Goal: Transaction & Acquisition: Book appointment/travel/reservation

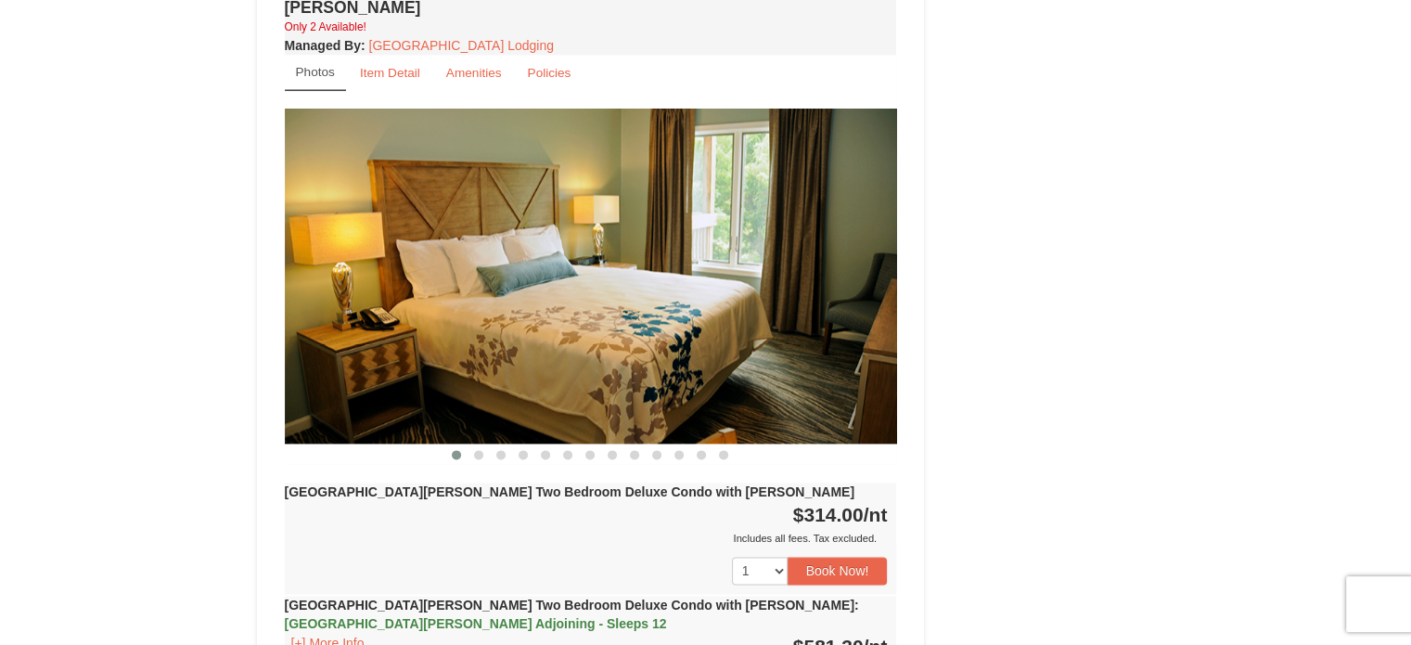
scroll to position [2102, 0]
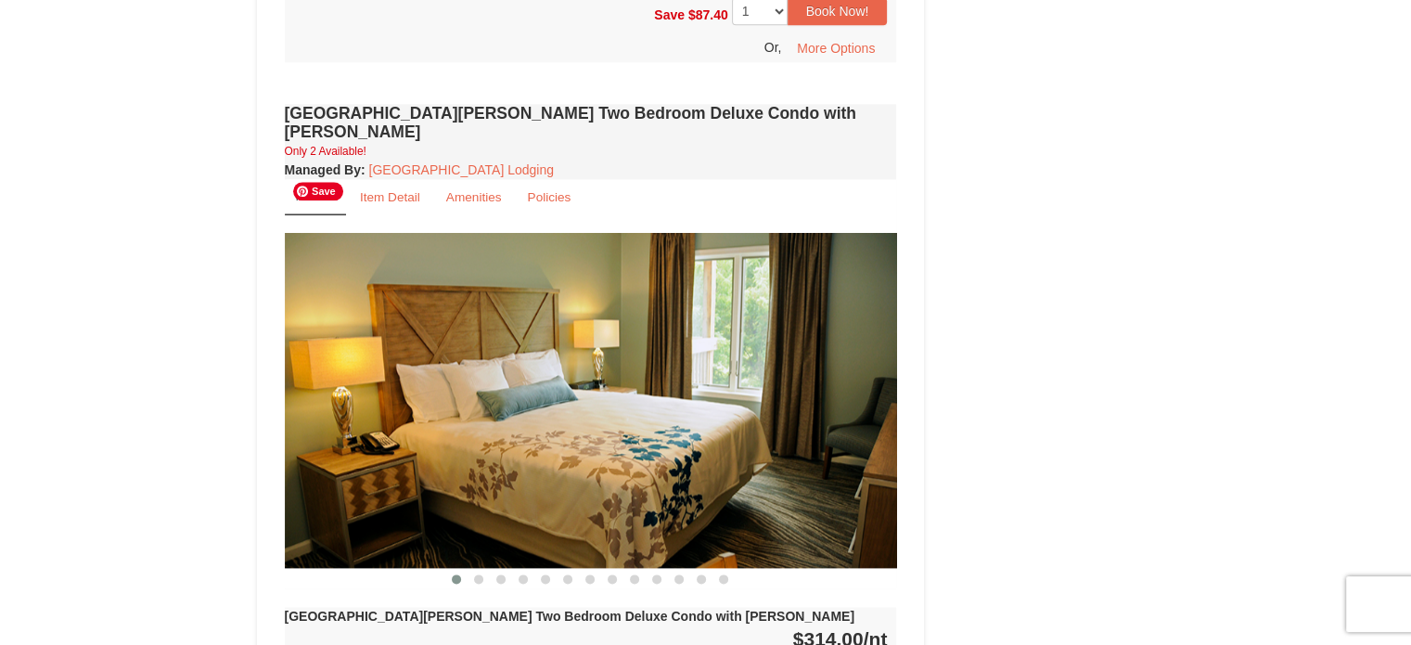
click at [865, 359] on img at bounding box center [591, 400] width 612 height 335
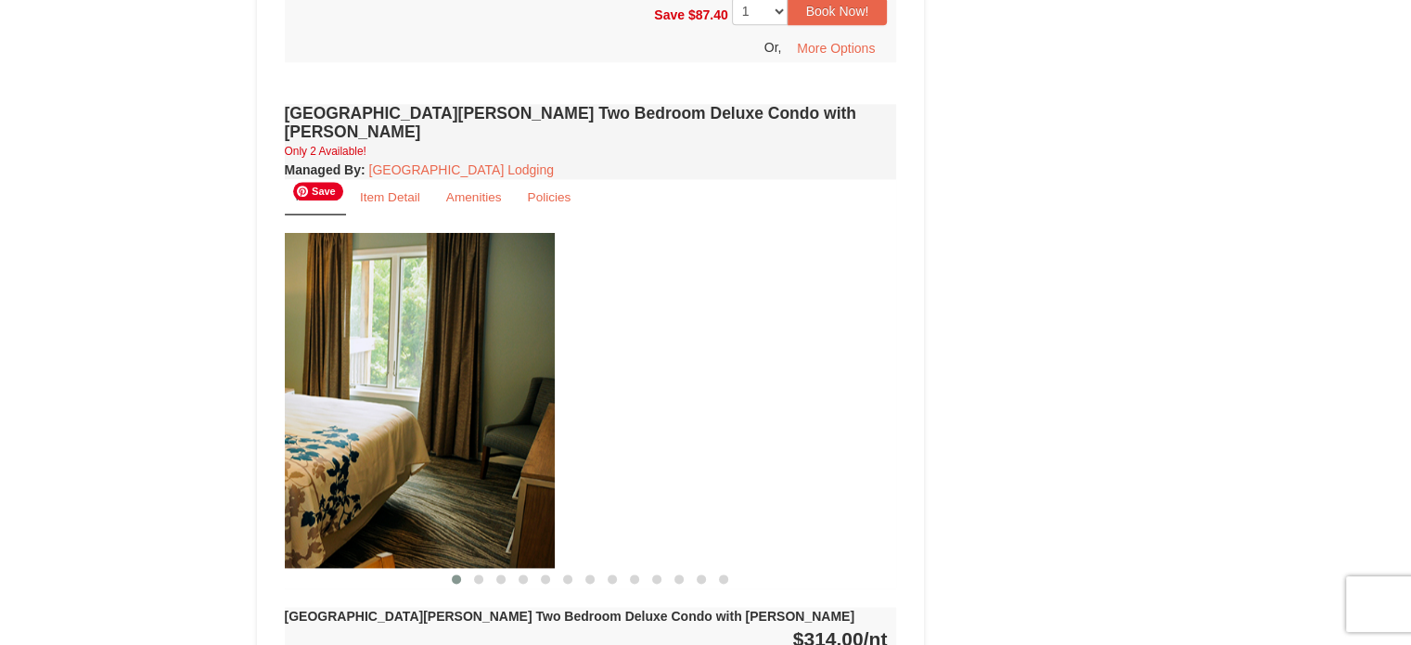
drag, startPoint x: 746, startPoint y: 383, endPoint x: 399, endPoint y: 390, distance: 347.0
click at [399, 390] on img at bounding box center [248, 400] width 612 height 335
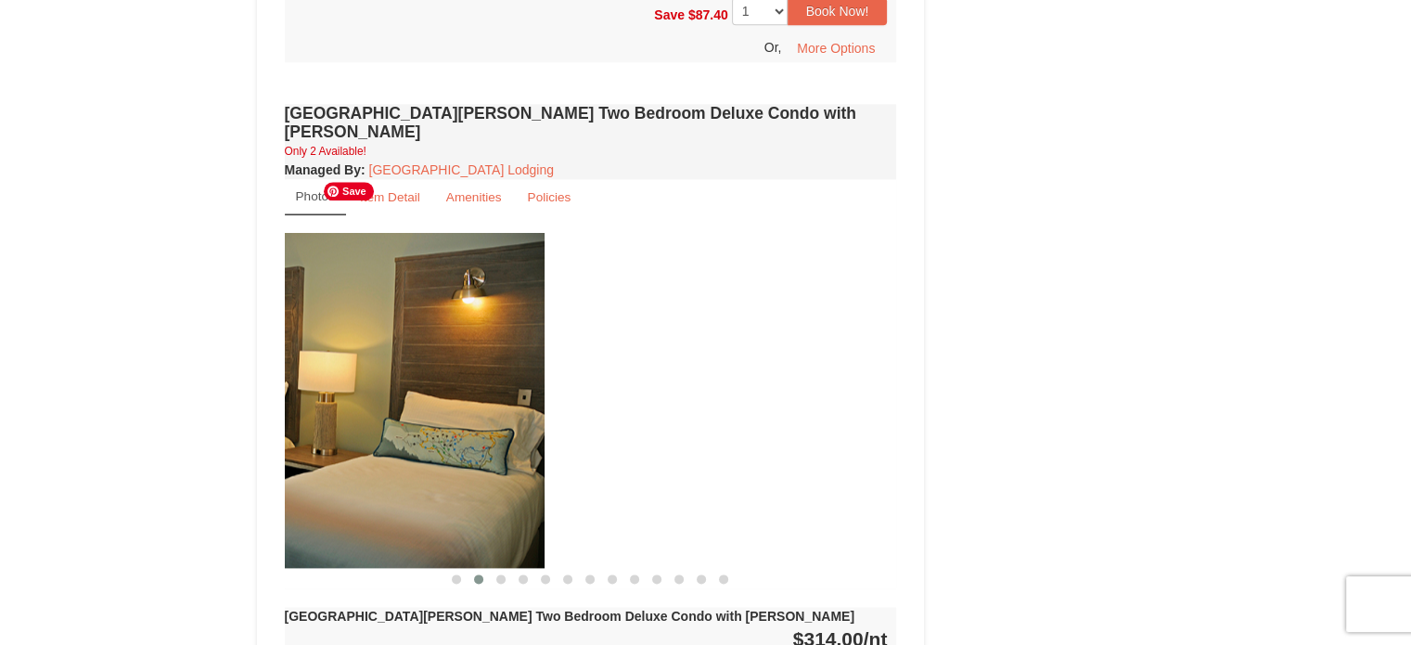
drag, startPoint x: 783, startPoint y: 365, endPoint x: 417, endPoint y: 373, distance: 365.5
click at [417, 373] on img at bounding box center [238, 400] width 612 height 335
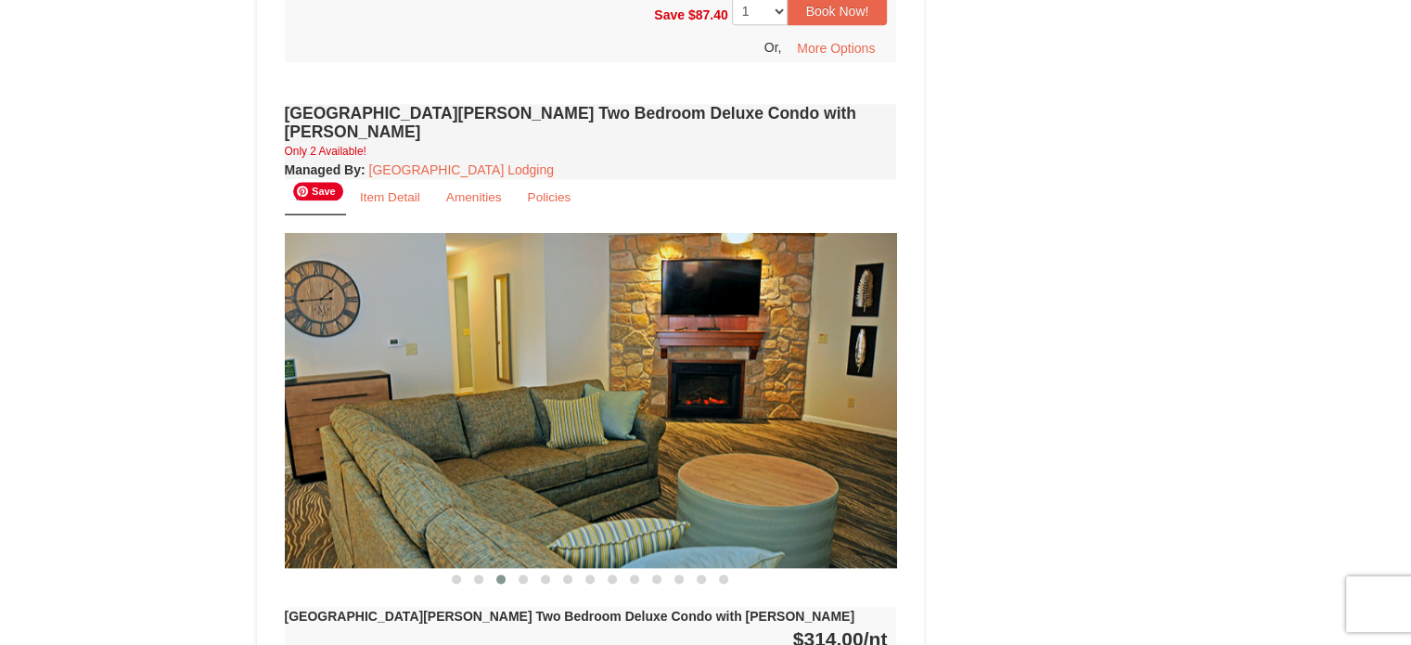
drag, startPoint x: 759, startPoint y: 352, endPoint x: 433, endPoint y: 368, distance: 326.0
click at [433, 368] on img at bounding box center [591, 400] width 612 height 335
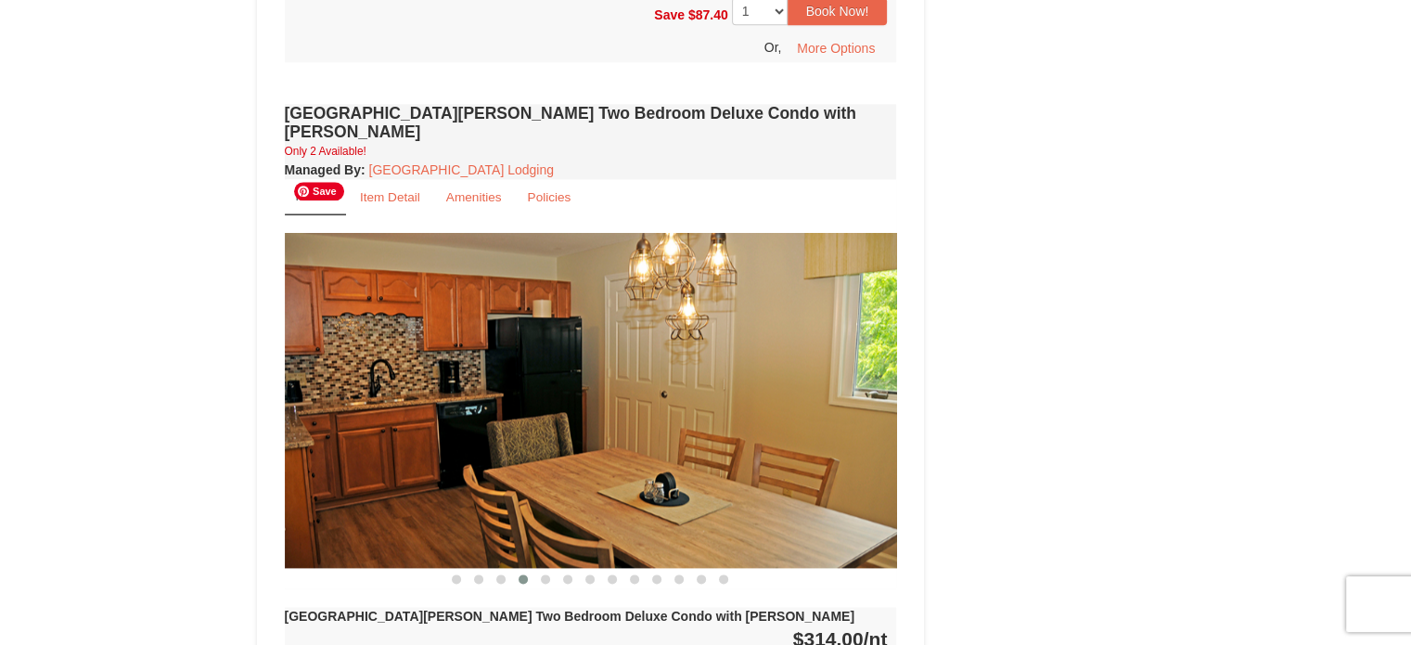
drag, startPoint x: 741, startPoint y: 357, endPoint x: 434, endPoint y: 377, distance: 307.7
click at [434, 377] on img at bounding box center [591, 400] width 612 height 335
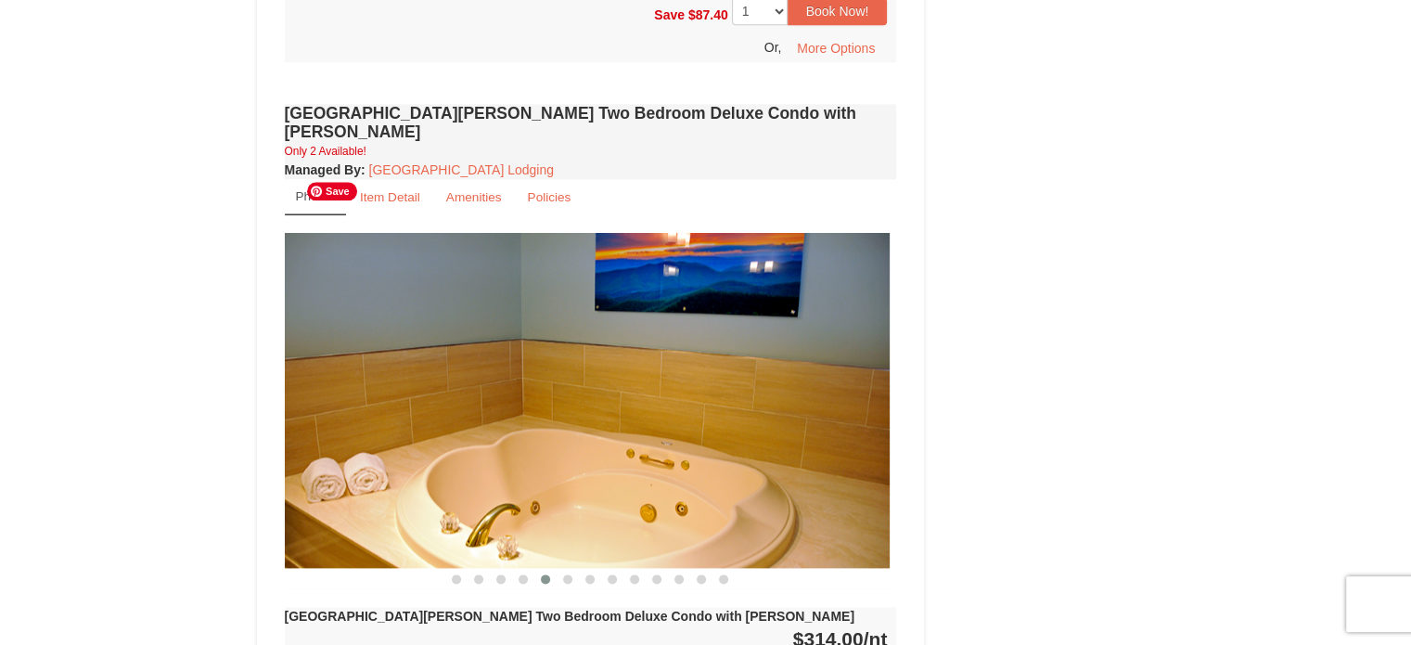
drag, startPoint x: 709, startPoint y: 360, endPoint x: 369, endPoint y: 377, distance: 339.9
click at [369, 377] on img at bounding box center [583, 400] width 612 height 335
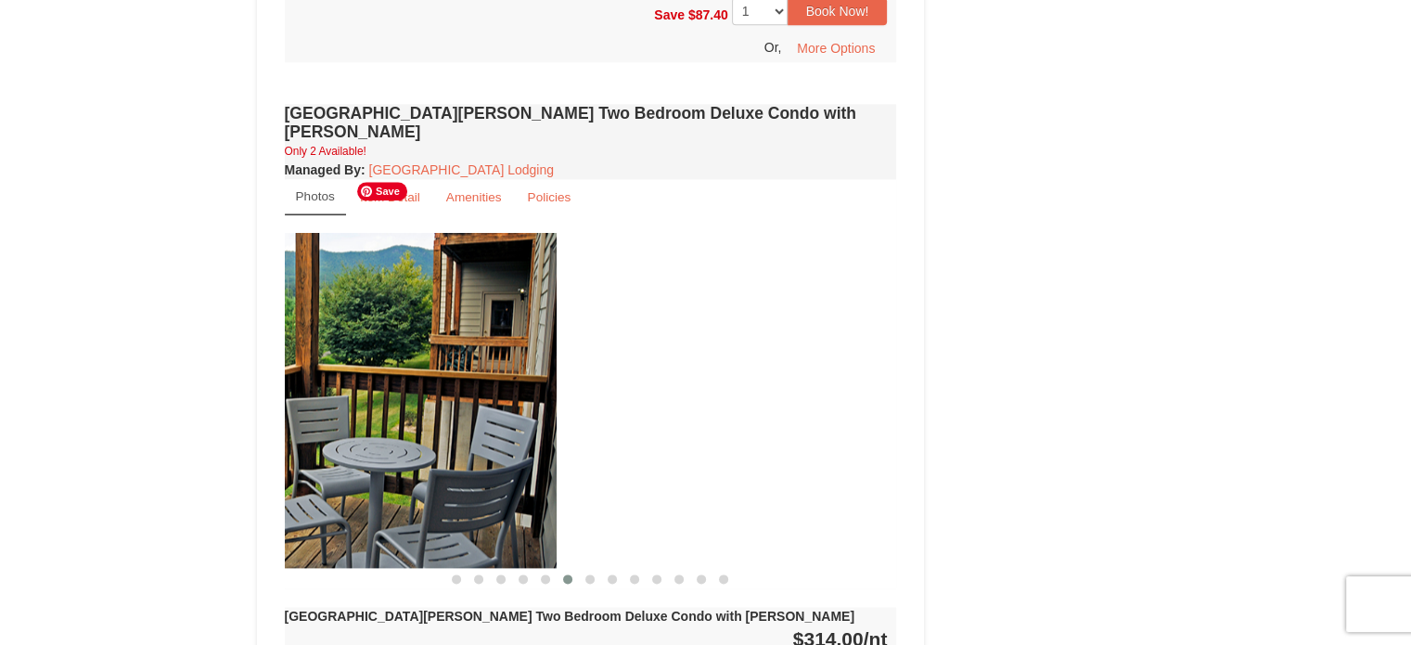
drag, startPoint x: 745, startPoint y: 364, endPoint x: 375, endPoint y: 389, distance: 370.9
click at [375, 389] on img at bounding box center [250, 400] width 612 height 335
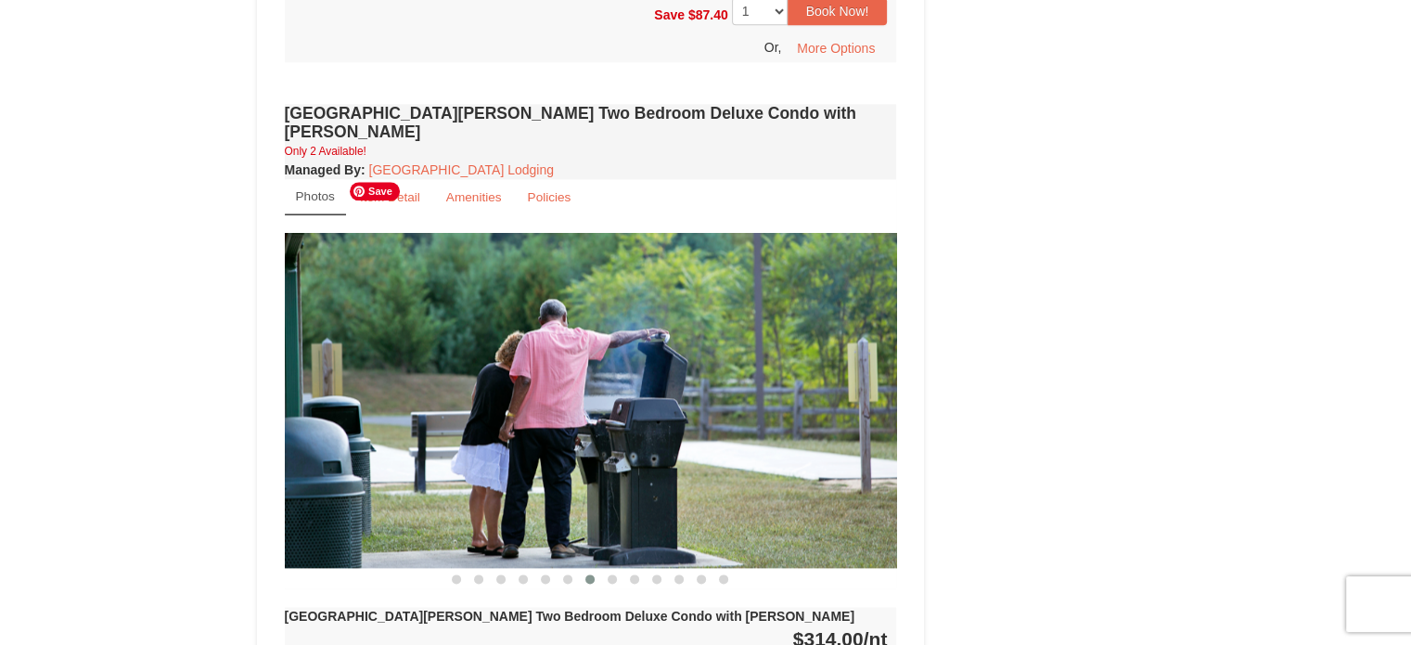
drag, startPoint x: 697, startPoint y: 366, endPoint x: 305, endPoint y: 378, distance: 392.5
click at [305, 378] on img at bounding box center [591, 400] width 612 height 335
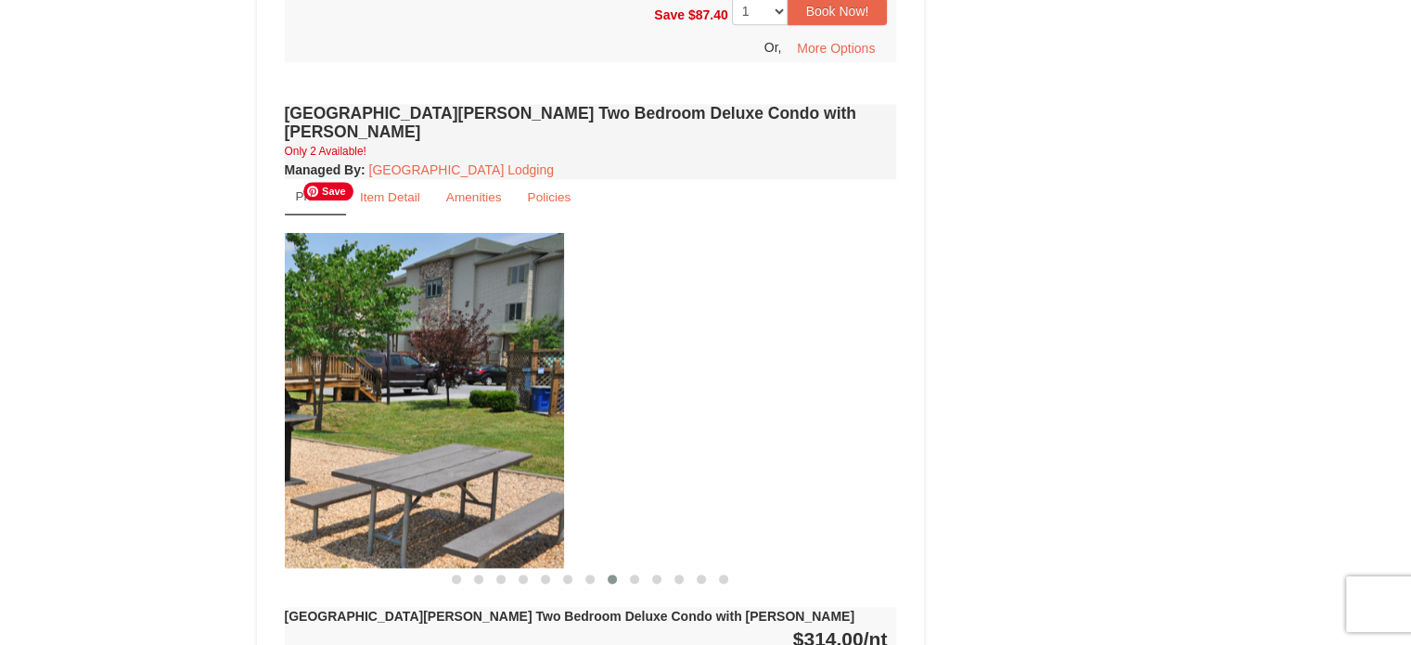
drag, startPoint x: 416, startPoint y: 380, endPoint x: 341, endPoint y: 382, distance: 75.1
click at [341, 382] on img at bounding box center [258, 400] width 612 height 335
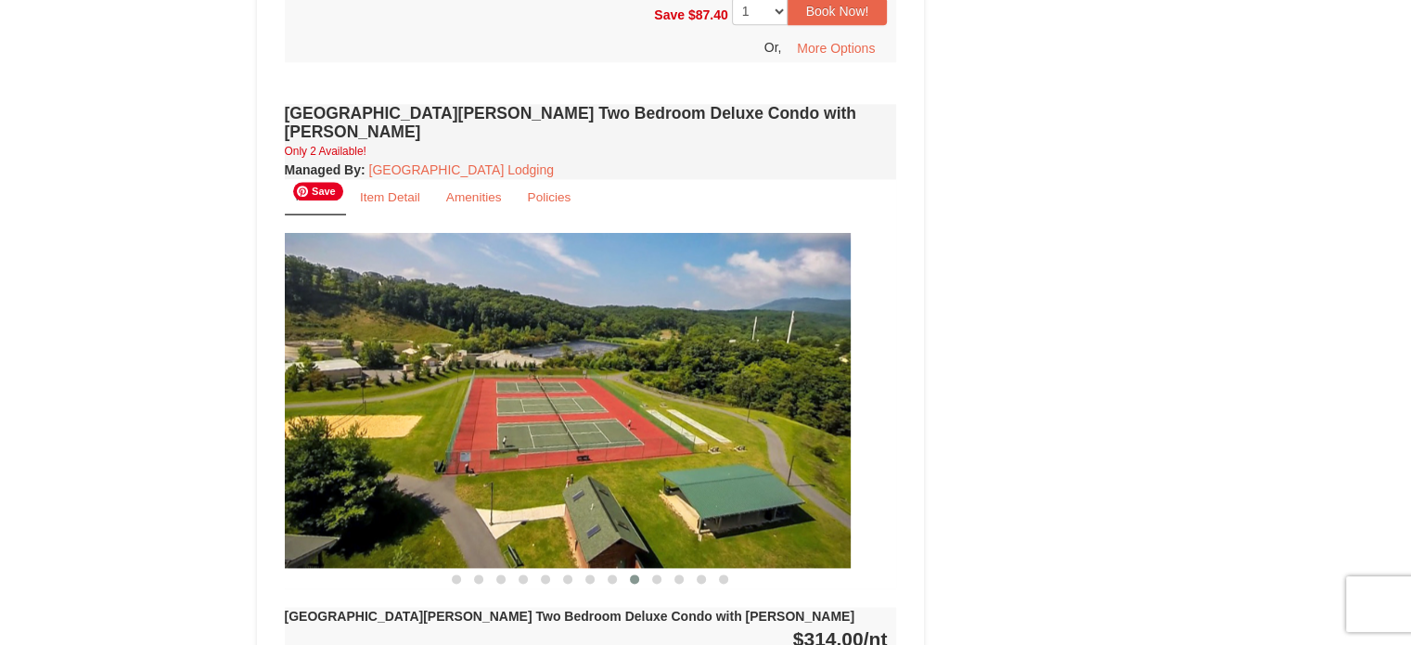
drag, startPoint x: 703, startPoint y: 352, endPoint x: 349, endPoint y: 361, distance: 354.4
click at [349, 361] on img at bounding box center [544, 400] width 612 height 335
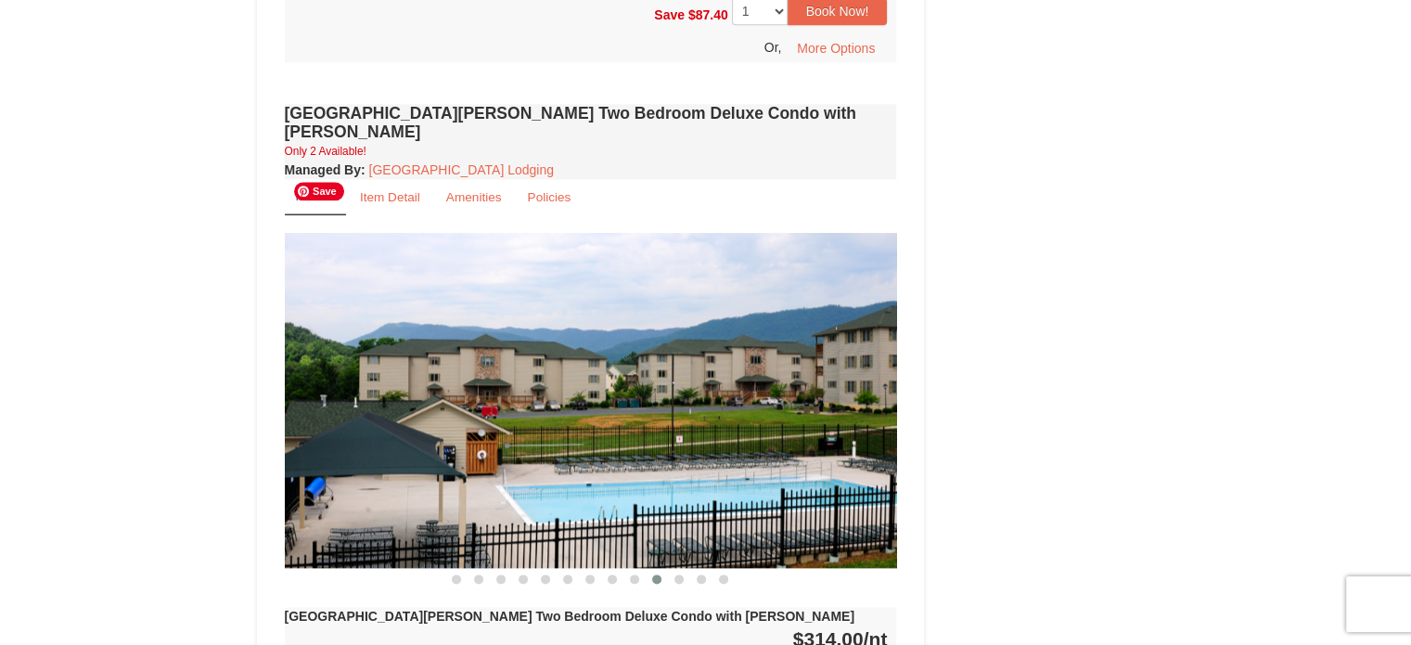
drag, startPoint x: 714, startPoint y: 357, endPoint x: 290, endPoint y: 374, distance: 424.2
click at [290, 374] on img at bounding box center [591, 400] width 612 height 335
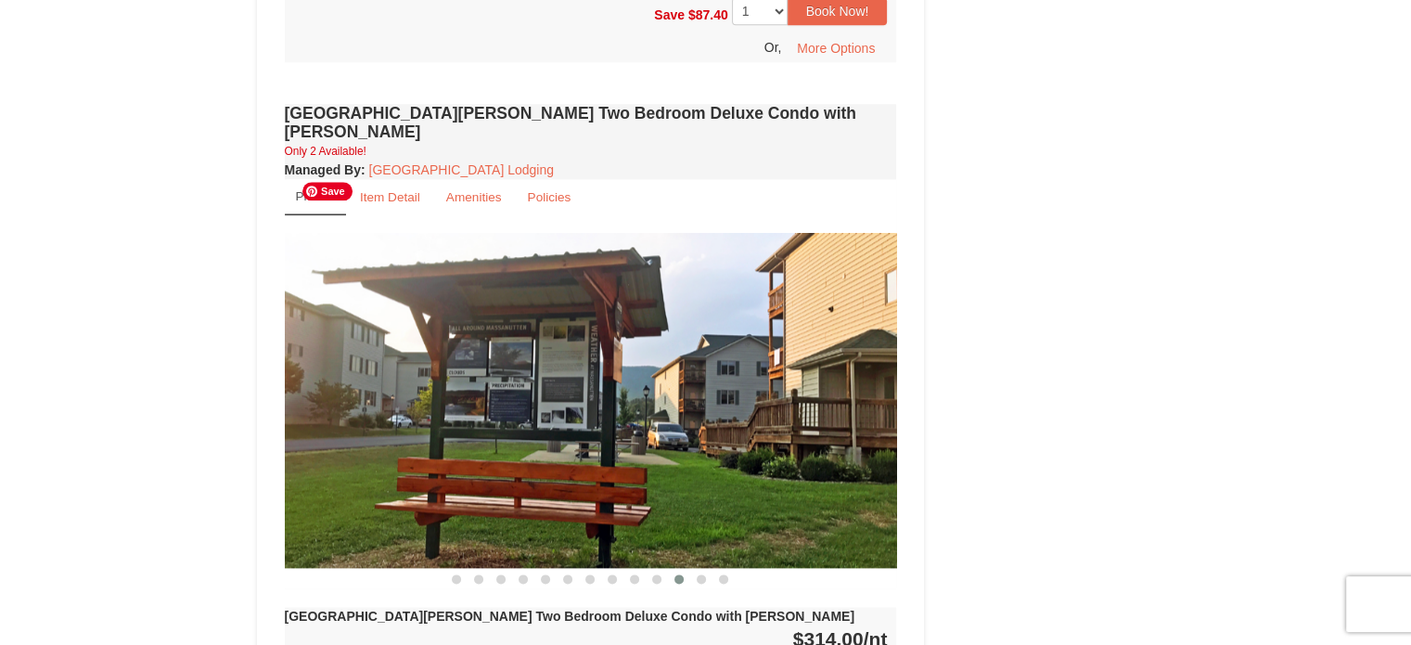
drag, startPoint x: 671, startPoint y: 369, endPoint x: 221, endPoint y: 389, distance: 450.3
click at [221, 389] on div "× Woodstone Meadows - Valley Premium Condos Book from $229.00! 1822 Resort Driv…" at bounding box center [705, 441] width 1411 height 4957
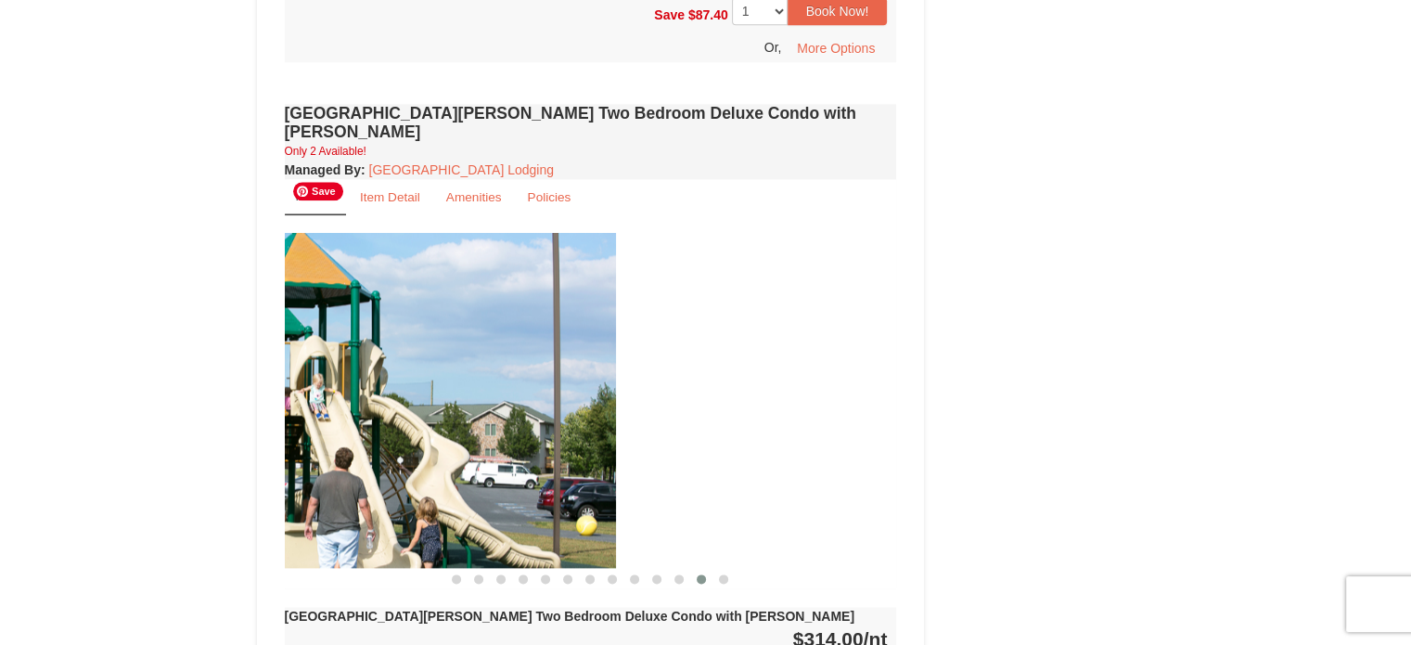
drag, startPoint x: 622, startPoint y: 365, endPoint x: 341, endPoint y: 365, distance: 281.0
click at [341, 365] on img at bounding box center [310, 400] width 612 height 335
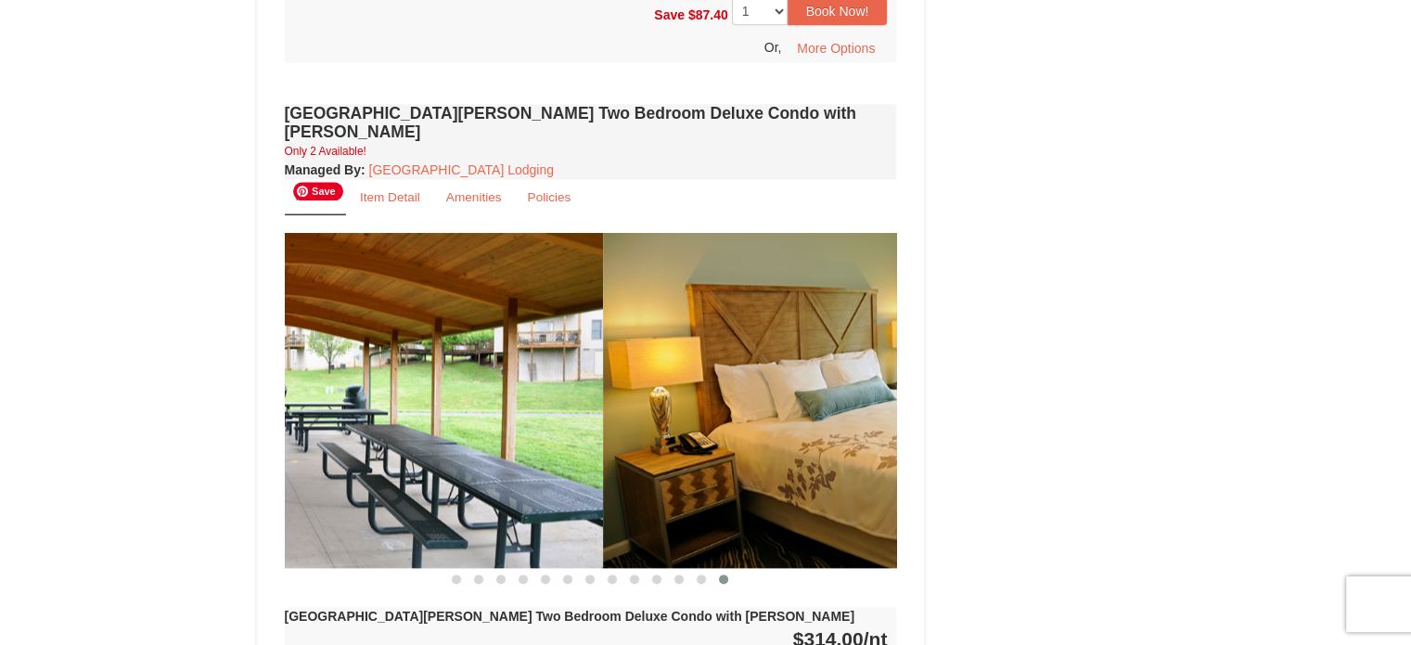
drag, startPoint x: 659, startPoint y: 354, endPoint x: 131, endPoint y: 357, distance: 527.8
click at [112, 361] on div "× Woodstone Meadows - Valley Premium Condos Book from $229.00! 1822 Resort Driv…" at bounding box center [705, 441] width 1411 height 4957
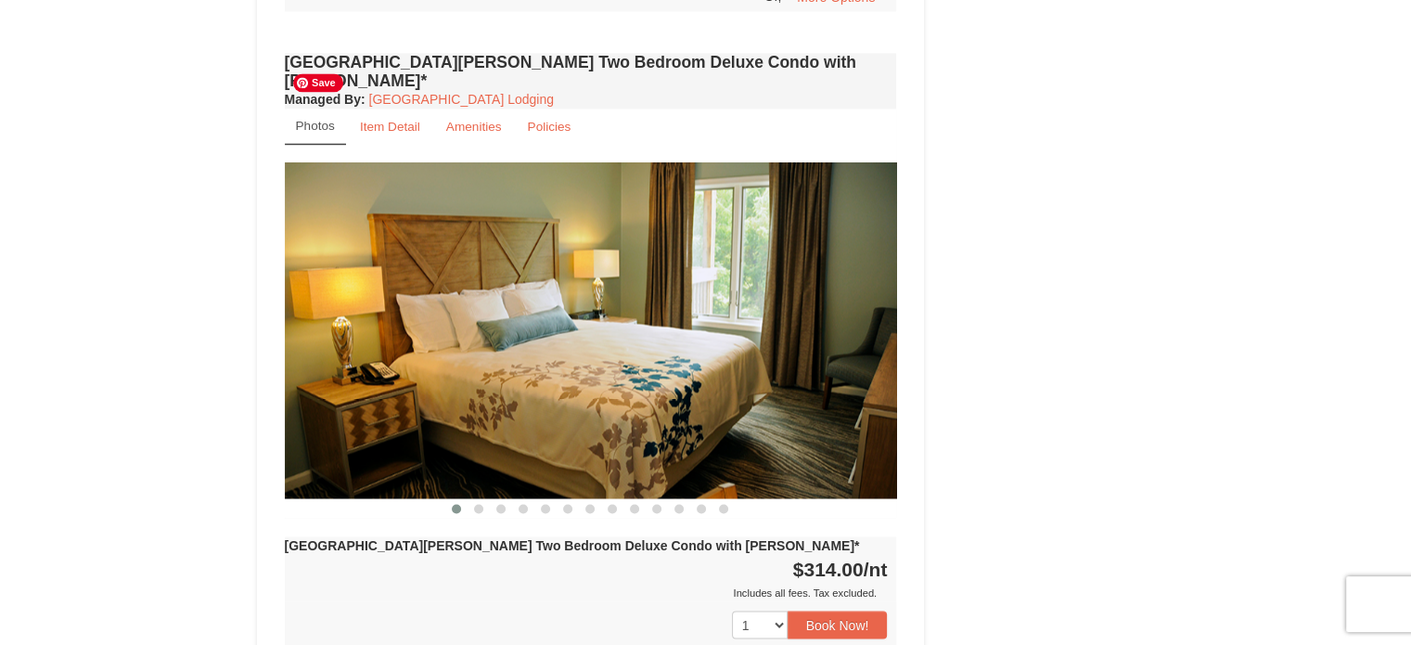
scroll to position [2720, 0]
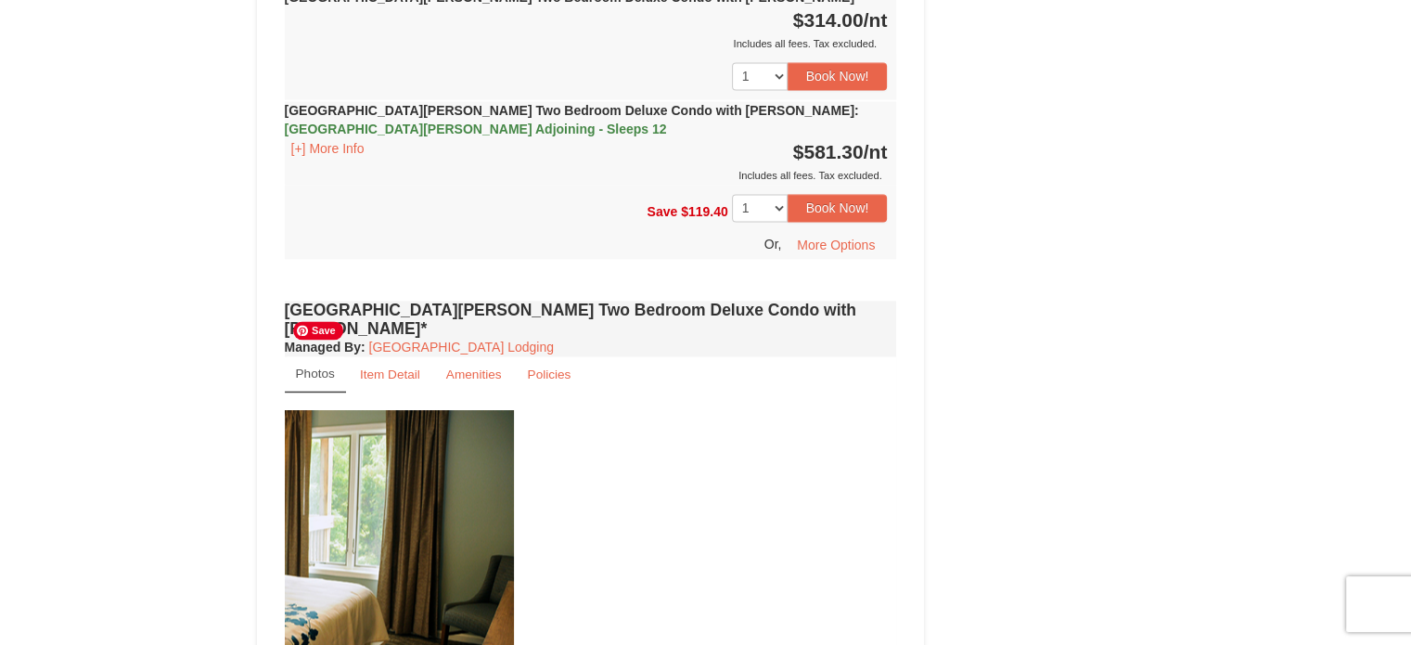
drag, startPoint x: 825, startPoint y: 459, endPoint x: 326, endPoint y: 460, distance: 499.9
click at [326, 460] on img at bounding box center [208, 577] width 612 height 335
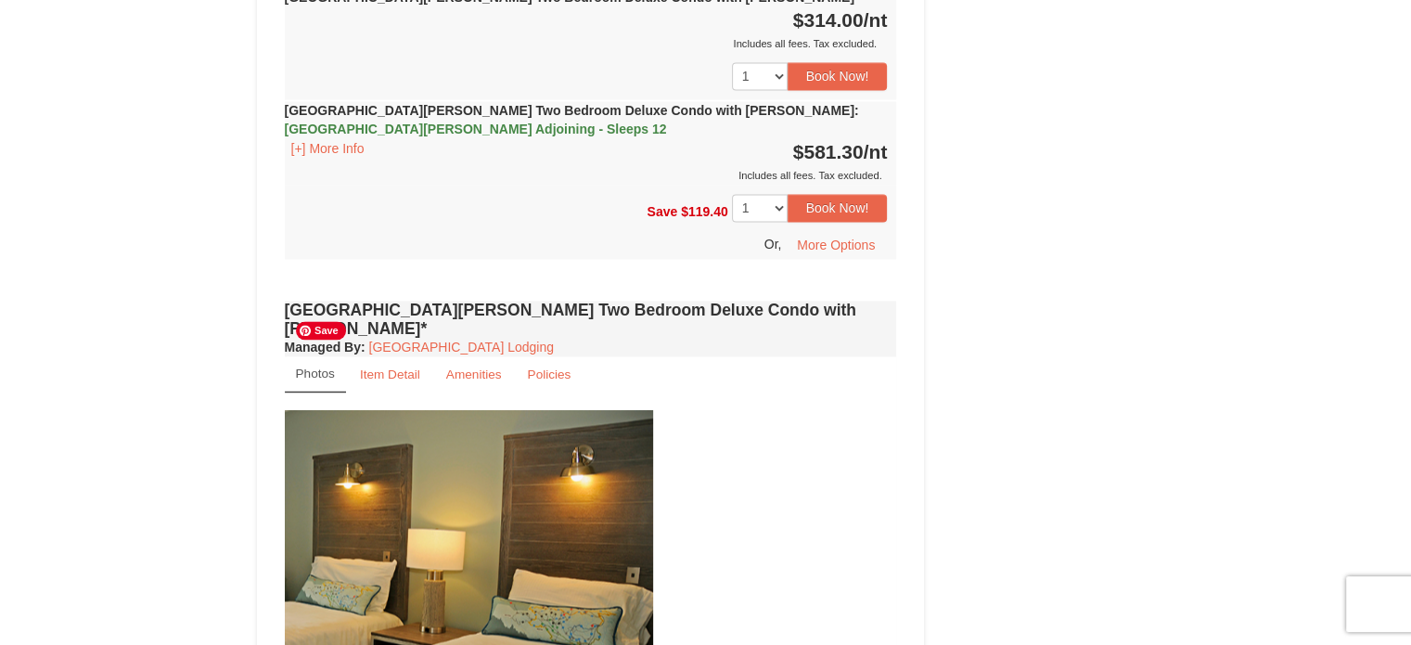
drag, startPoint x: 396, startPoint y: 452, endPoint x: 197, endPoint y: 458, distance: 199.5
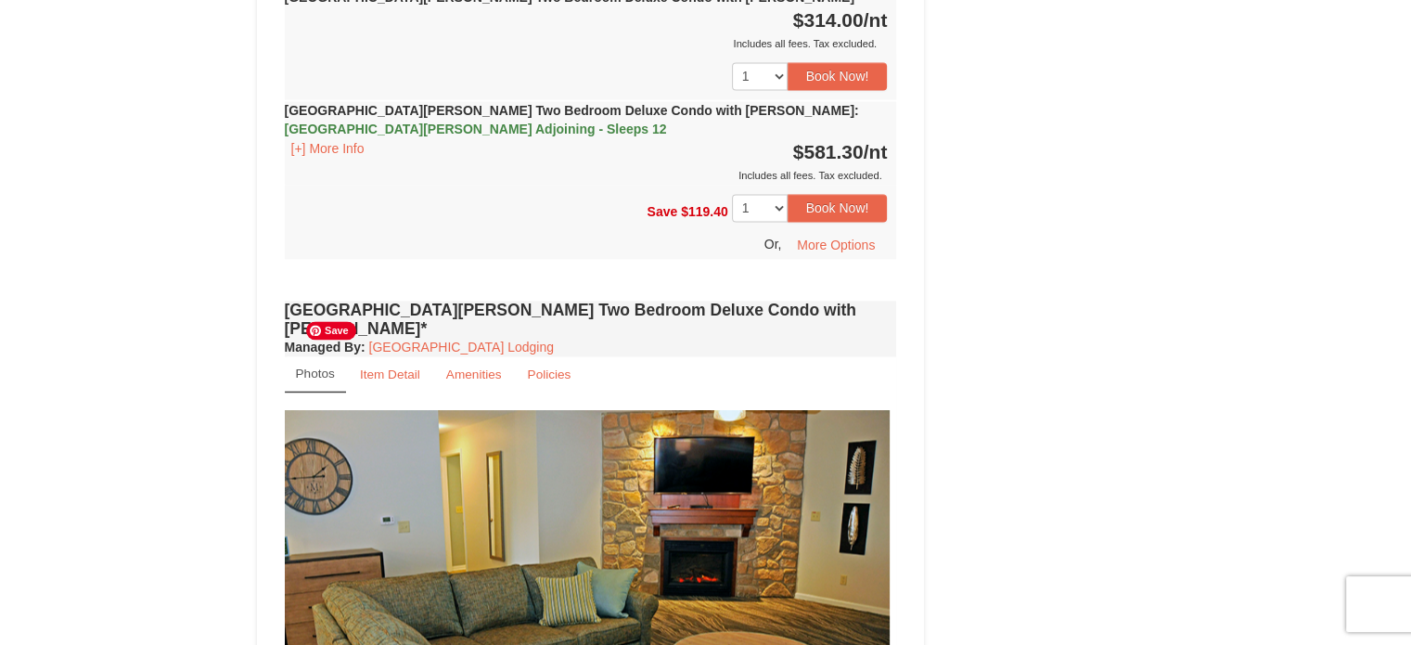
drag, startPoint x: 660, startPoint y: 442, endPoint x: 353, endPoint y: 469, distance: 308.2
click at [353, 469] on img at bounding box center [583, 577] width 612 height 335
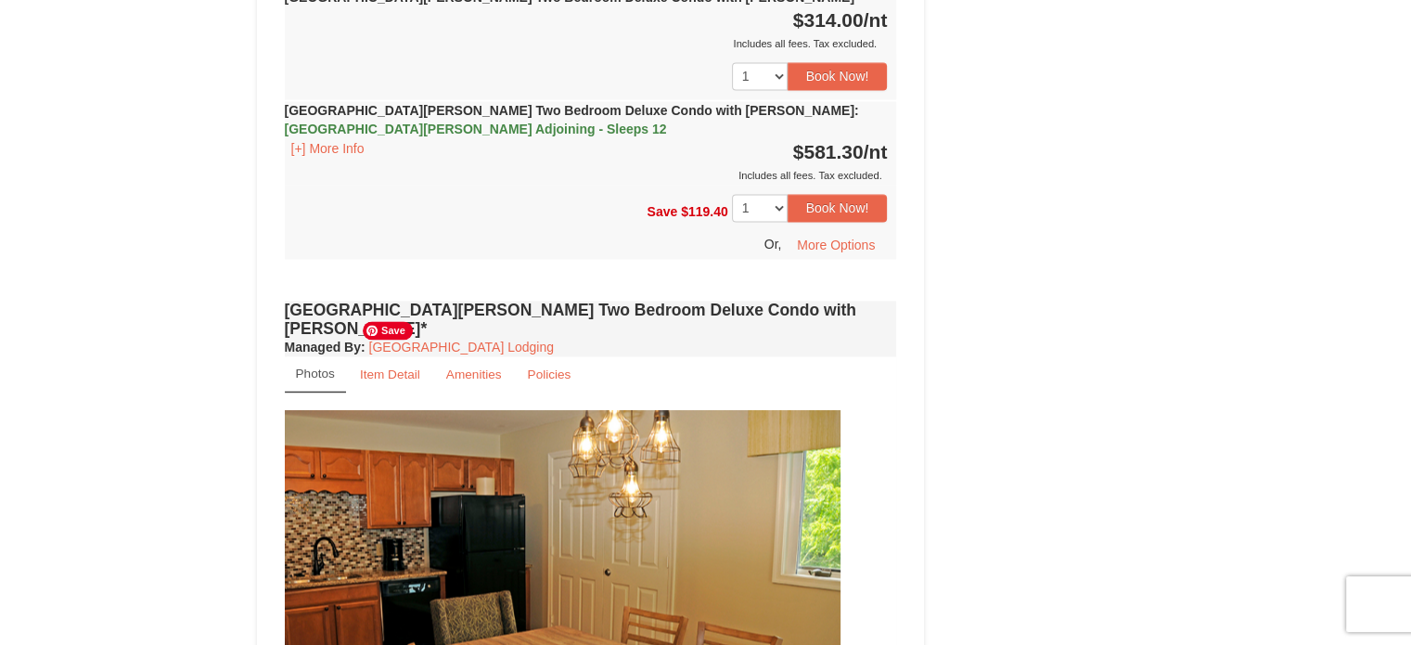
drag, startPoint x: 531, startPoint y: 429, endPoint x: 209, endPoint y: 429, distance: 321.8
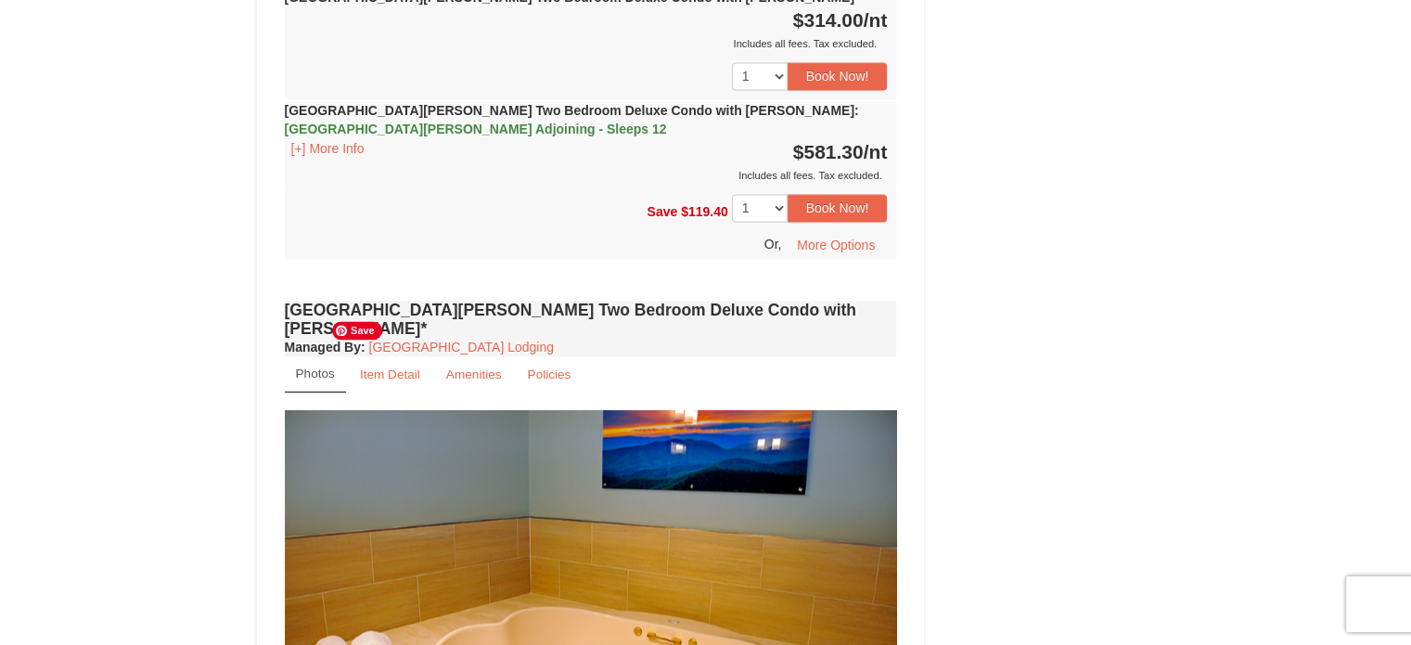
drag, startPoint x: 590, startPoint y: 396, endPoint x: 245, endPoint y: 426, distance: 346.3
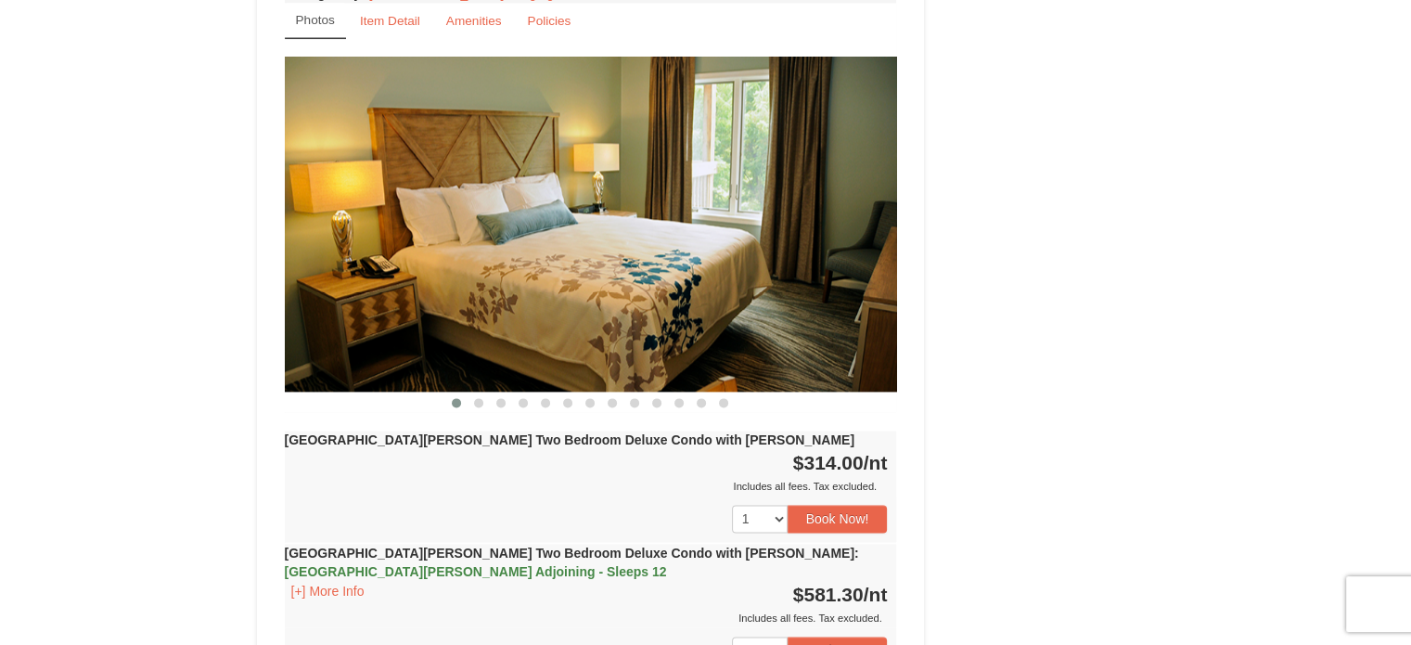
scroll to position [2226, 0]
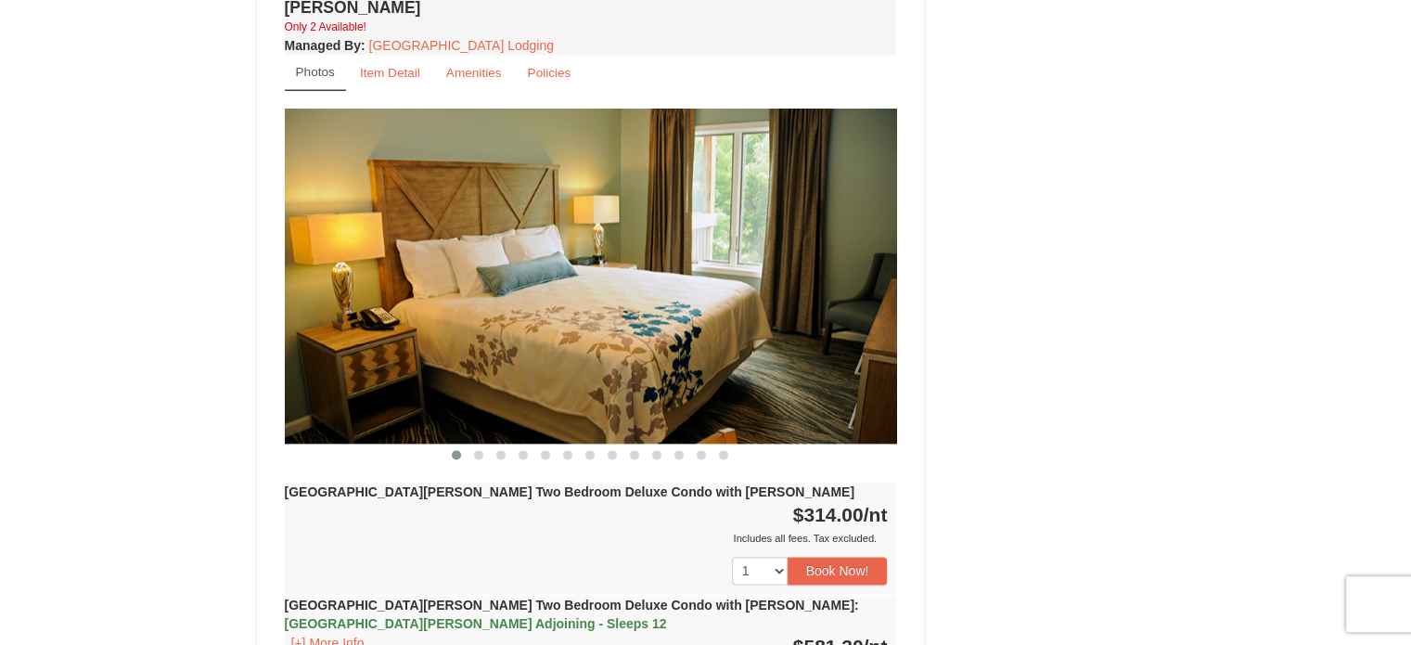
drag, startPoint x: 54, startPoint y: 141, endPoint x: 59, endPoint y: 36, distance: 105.0
click at [54, 141] on div "× Woodstone Meadows - Valley Premium Condos Book from $229.00! 1822 Resort Driv…" at bounding box center [705, 317] width 1411 height 4957
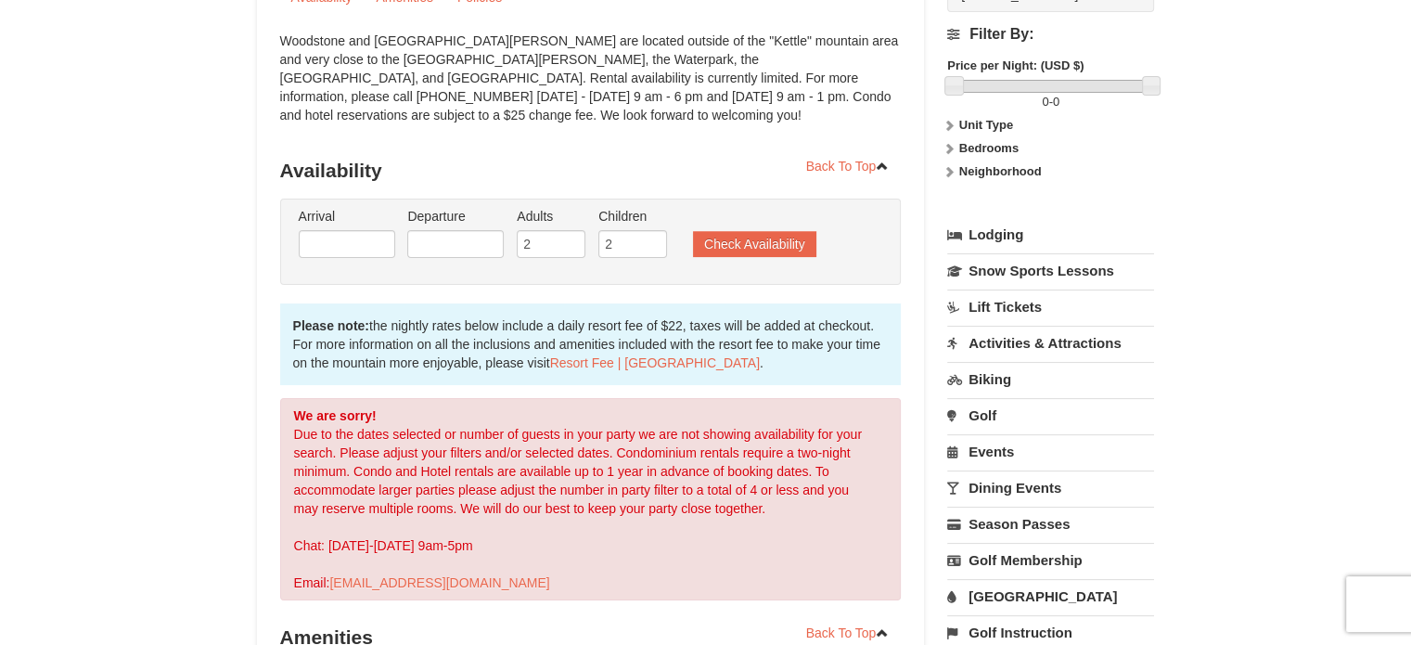
scroll to position [247, 0]
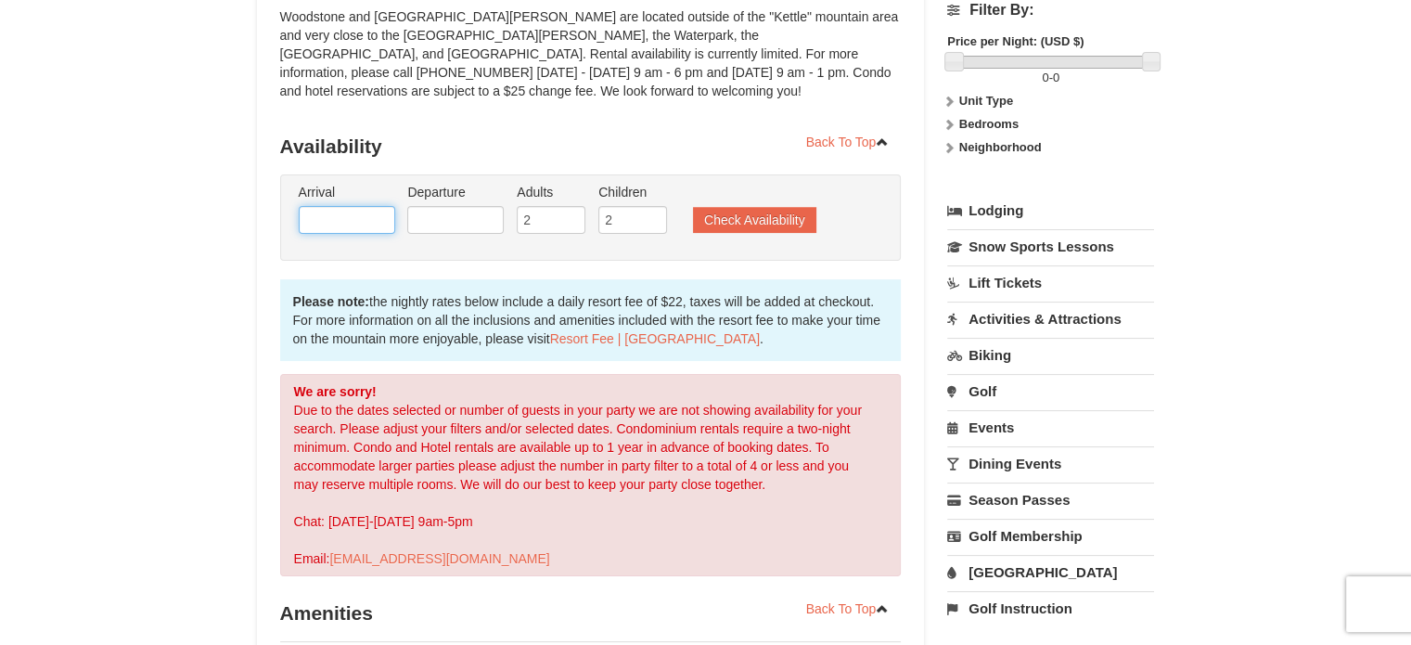
click at [375, 230] on input "text" at bounding box center [347, 220] width 96 height 28
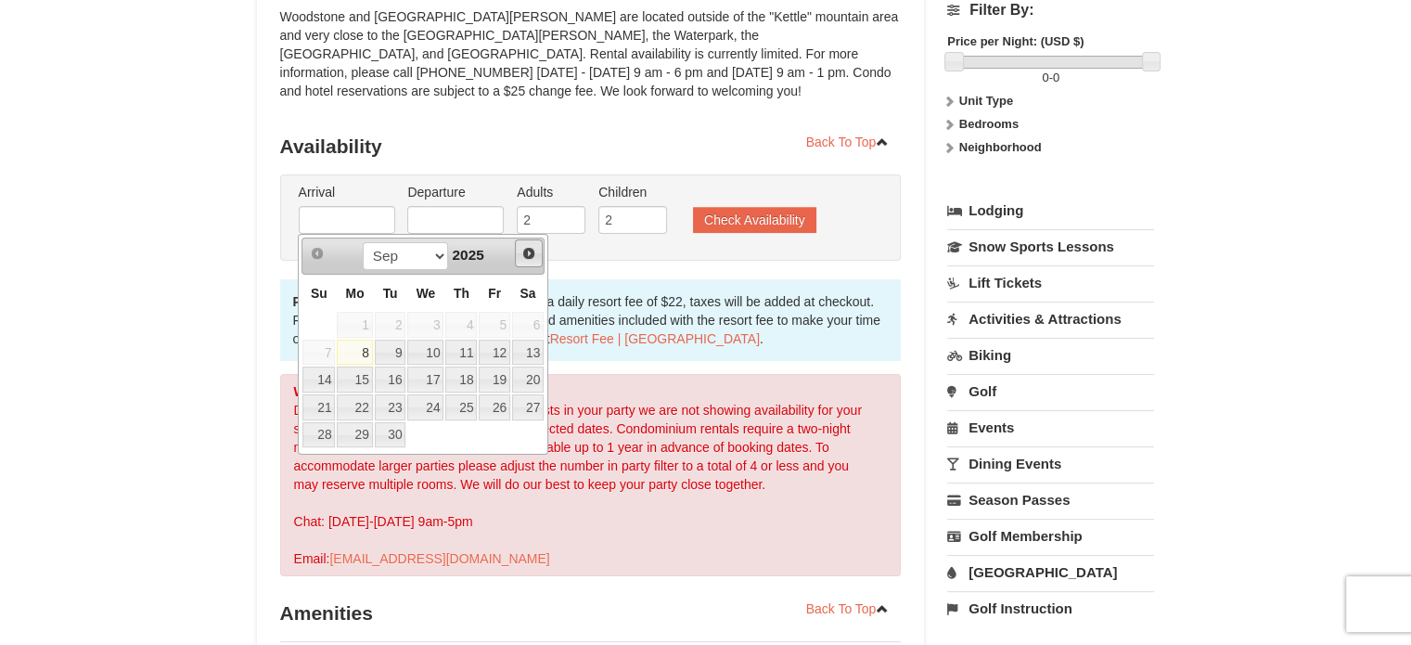
click at [534, 252] on span "Next" at bounding box center [528, 253] width 15 height 15
click at [527, 352] on link "11" at bounding box center [528, 352] width 32 height 26
type input "[DATE]"
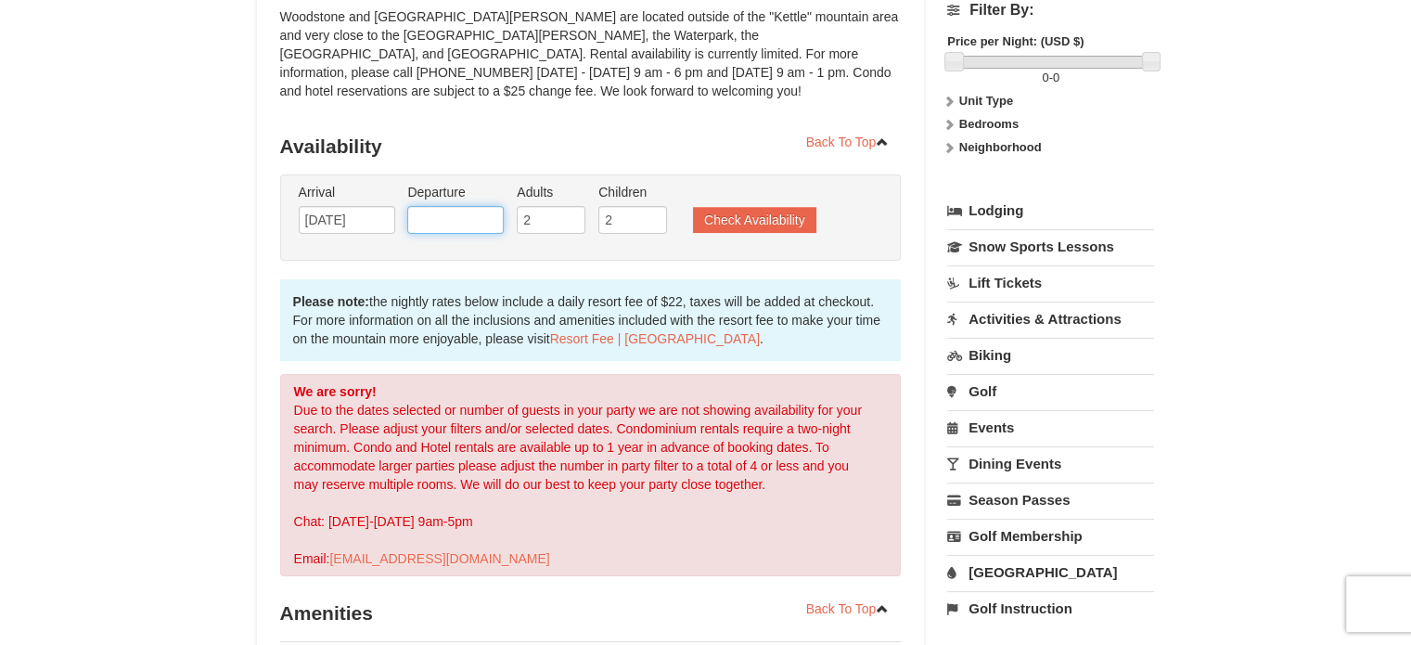
click at [475, 207] on input "text" at bounding box center [455, 220] width 96 height 28
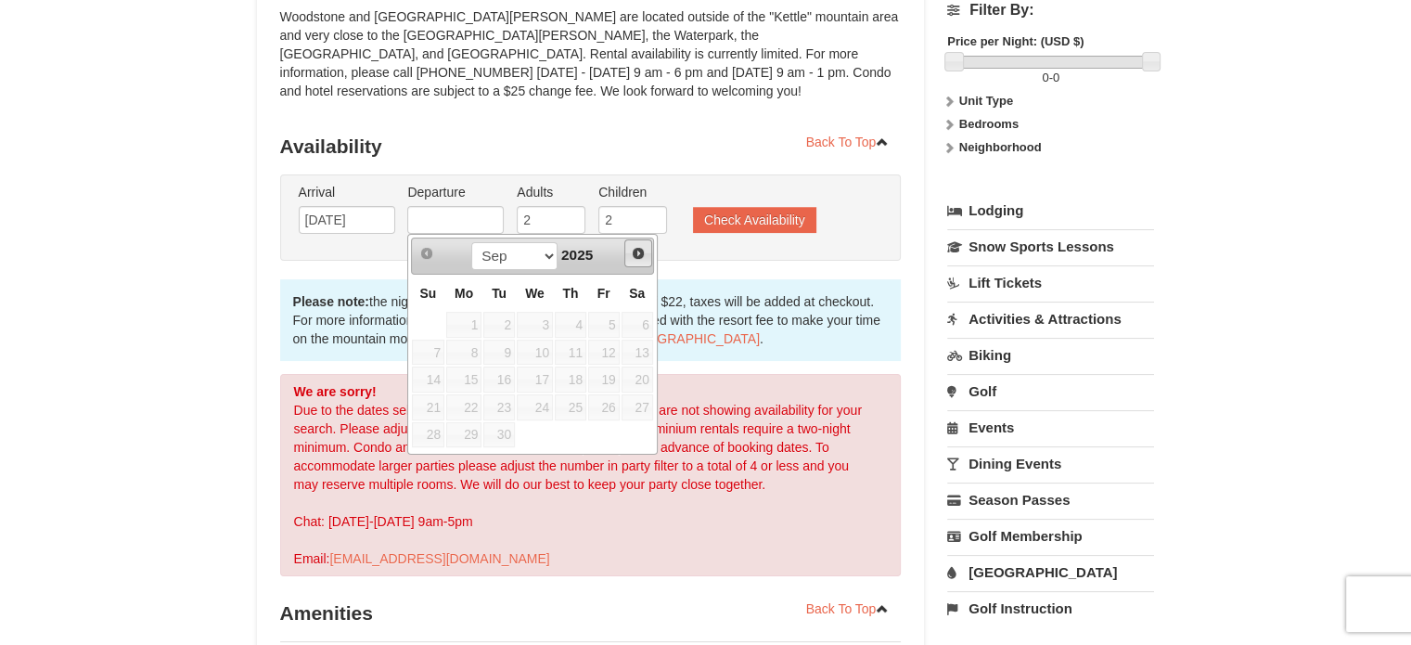
click at [646, 248] on link "Next" at bounding box center [638, 253] width 28 height 28
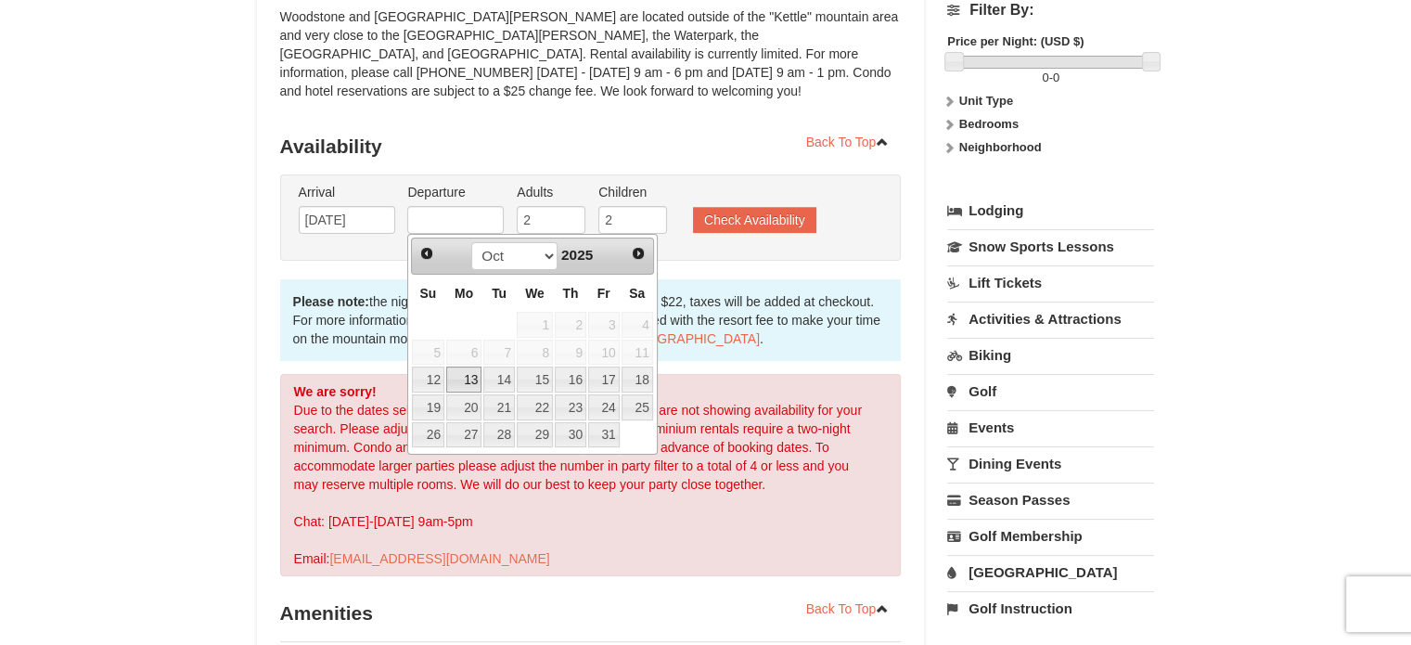
click at [452, 379] on link "13" at bounding box center [463, 379] width 35 height 26
type input "[DATE]"
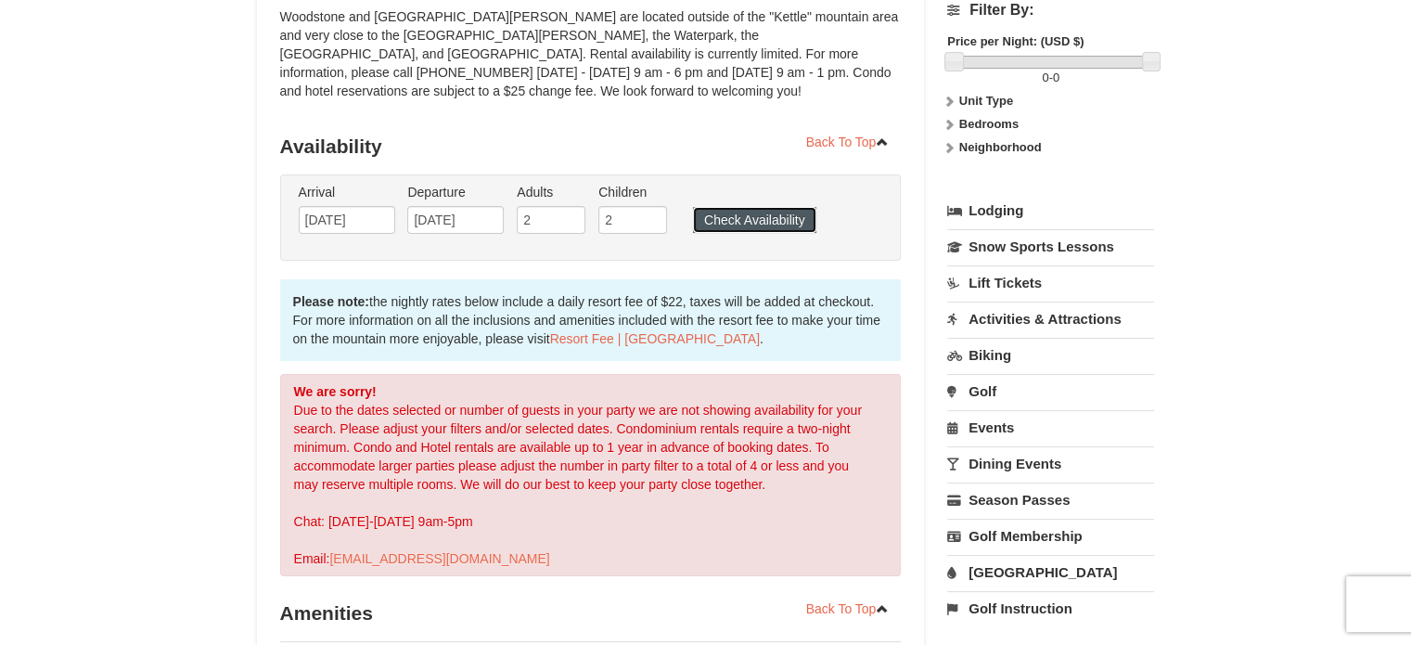
click at [756, 212] on button "Check Availability" at bounding box center [754, 220] width 123 height 26
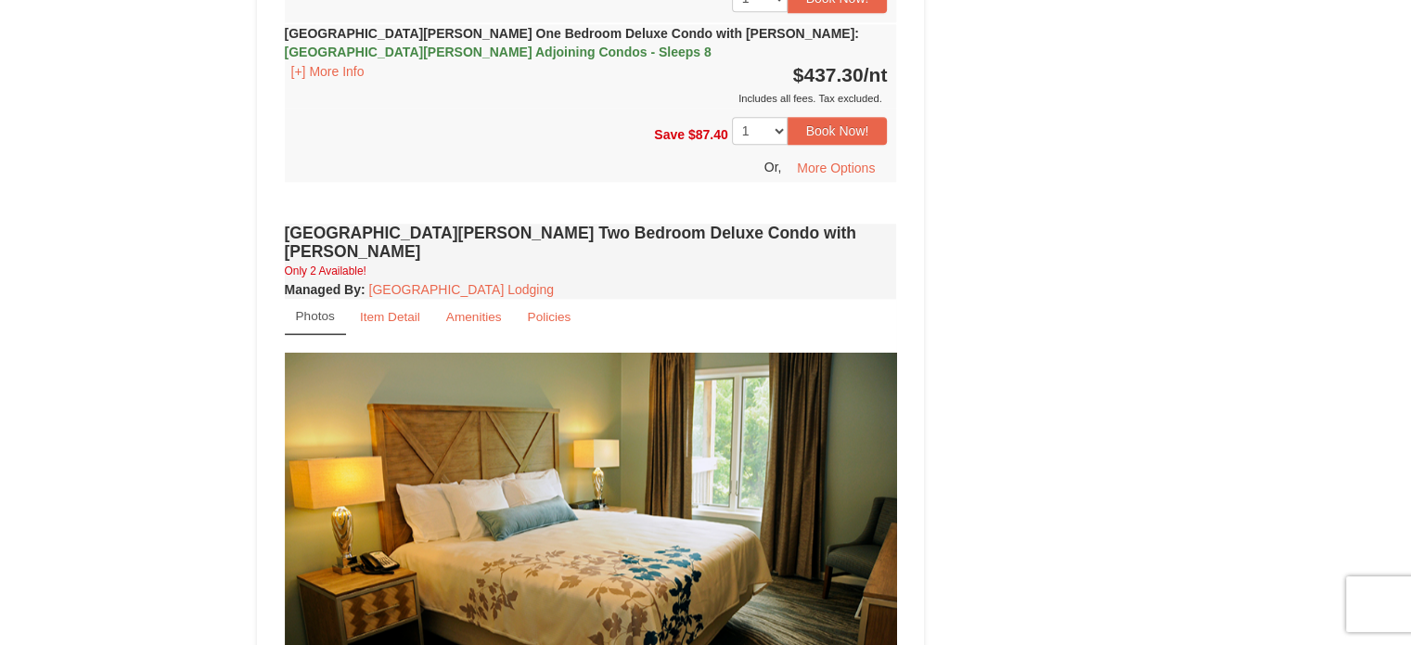
scroll to position [2105, 0]
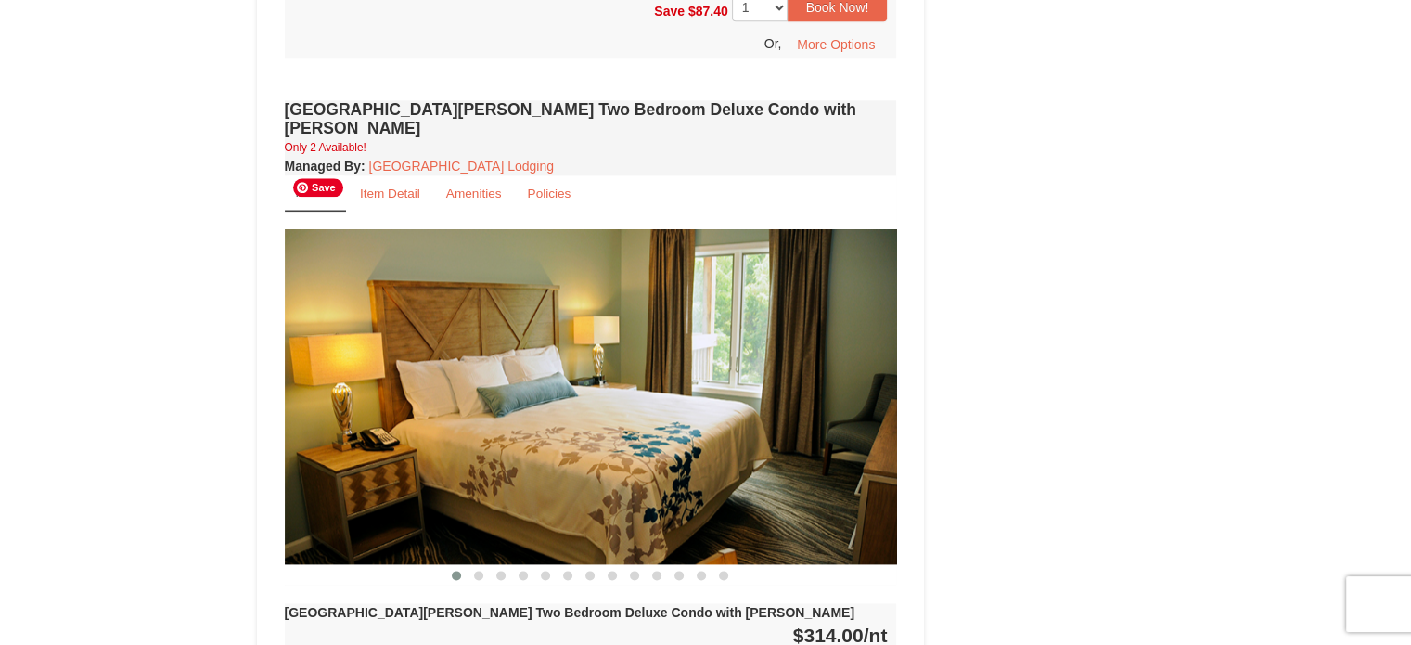
click at [756, 354] on img at bounding box center [591, 396] width 612 height 335
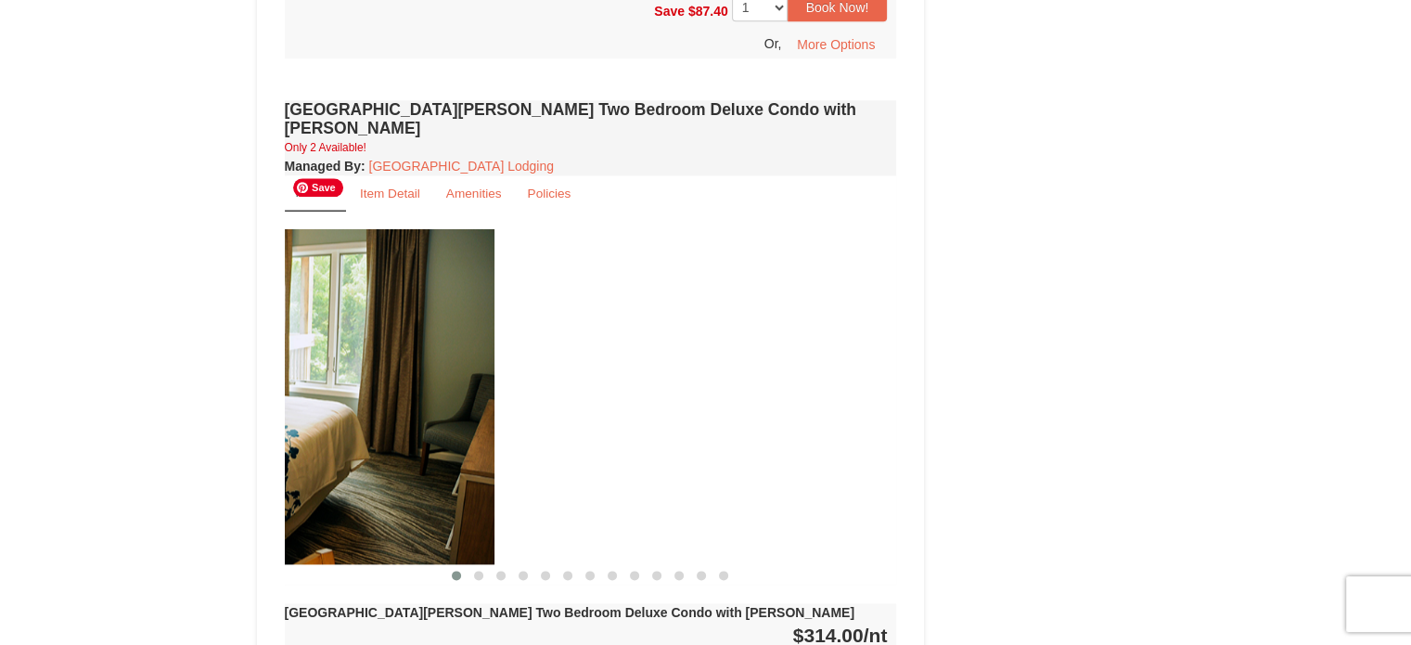
drag, startPoint x: 627, startPoint y: 416, endPoint x: 312, endPoint y: 408, distance: 315.5
click at [312, 408] on img at bounding box center [188, 396] width 612 height 335
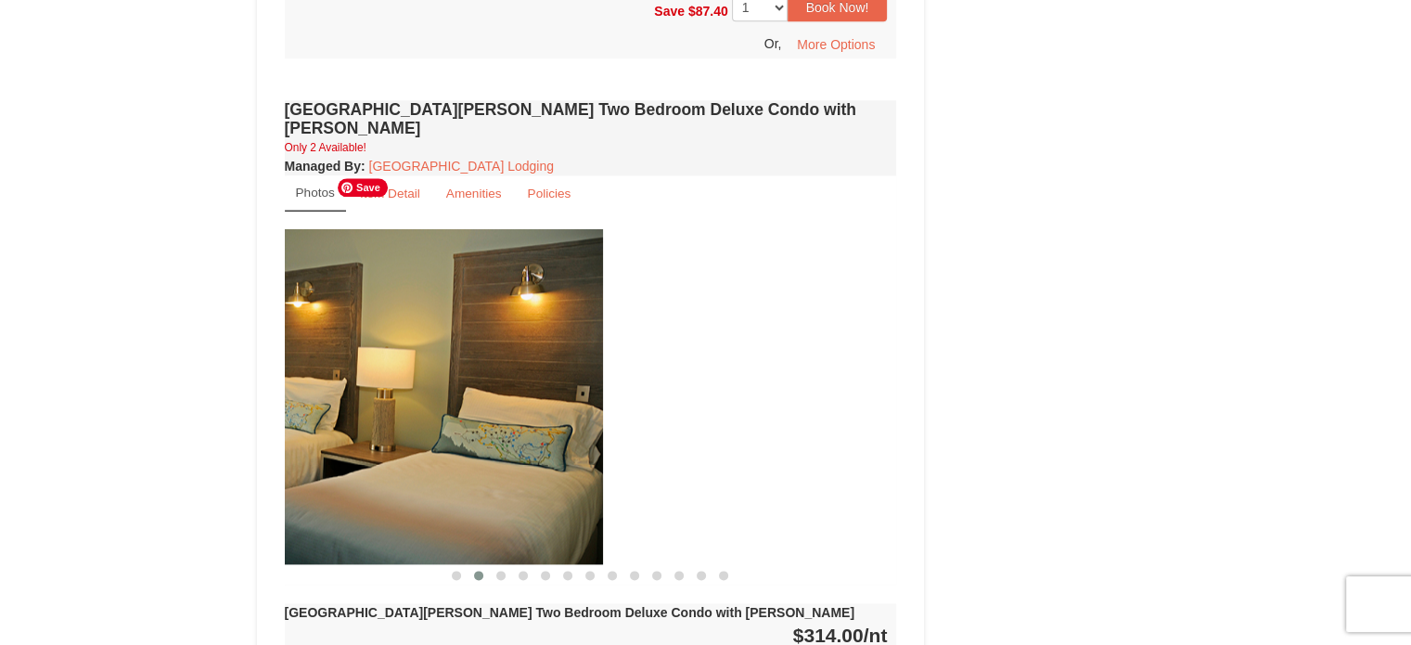
drag, startPoint x: 706, startPoint y: 339, endPoint x: 395, endPoint y: 347, distance: 310.8
click at [326, 356] on img at bounding box center [297, 396] width 612 height 335
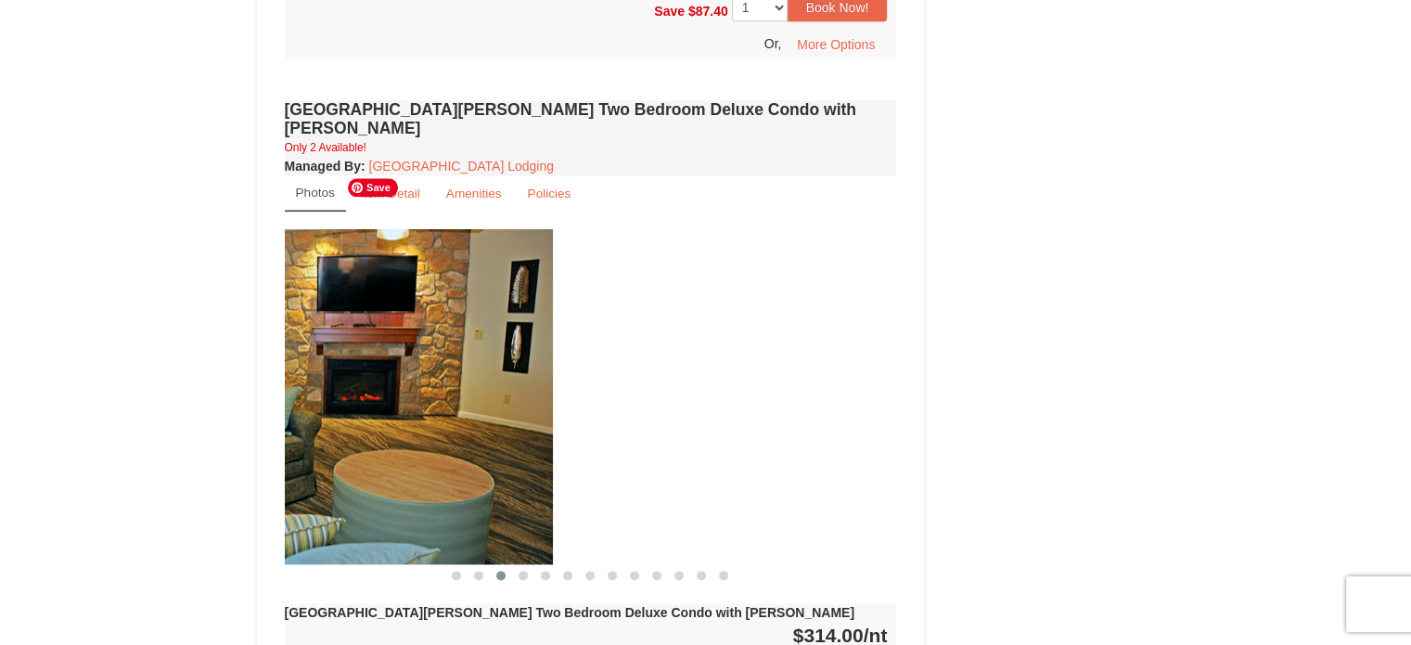
drag, startPoint x: 704, startPoint y: 335, endPoint x: 301, endPoint y: 348, distance: 402.7
click at [288, 350] on img at bounding box center [247, 396] width 612 height 335
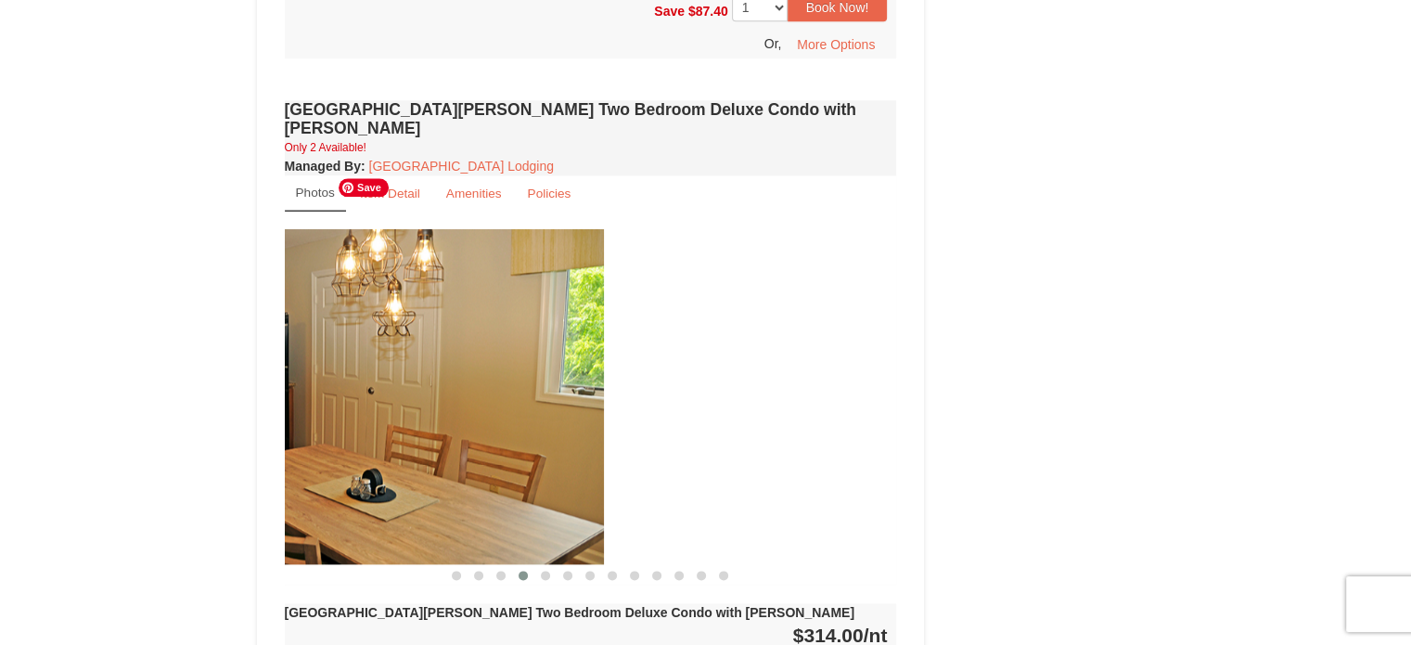
drag, startPoint x: 749, startPoint y: 324, endPoint x: 414, endPoint y: 346, distance: 336.5
click at [417, 346] on img at bounding box center [298, 396] width 612 height 335
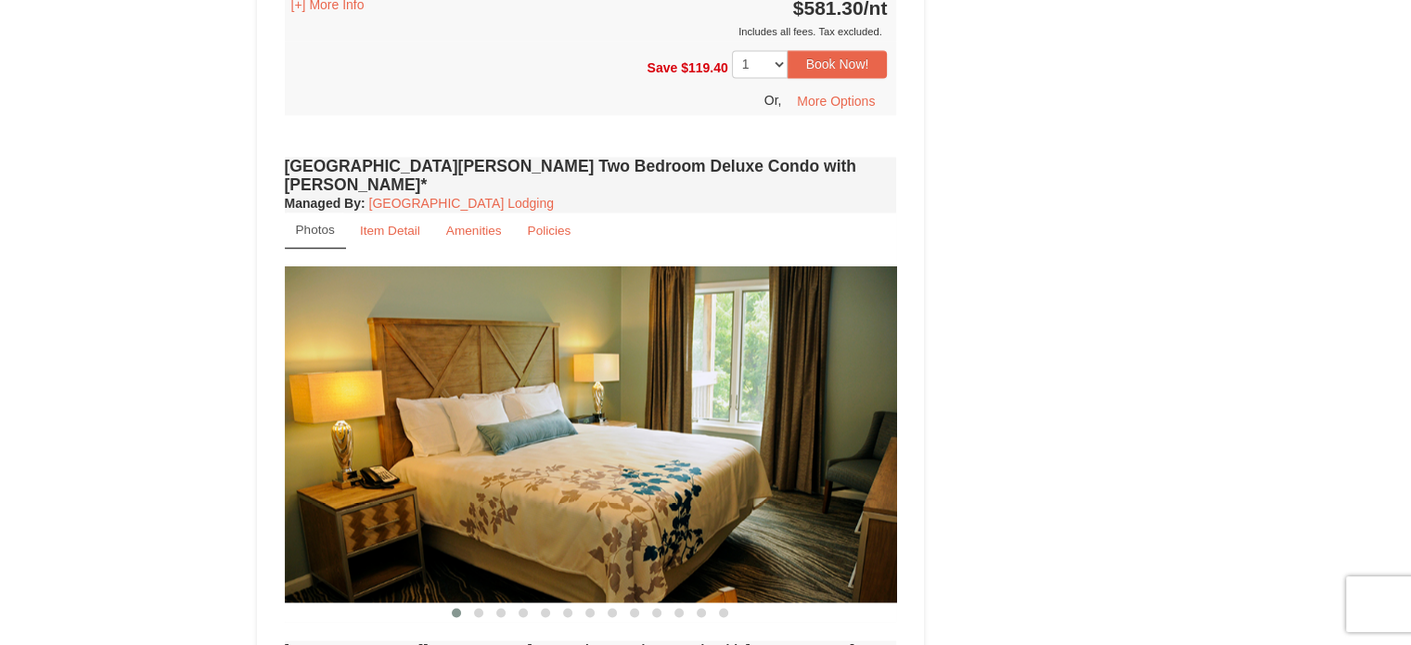
scroll to position [2863, 0]
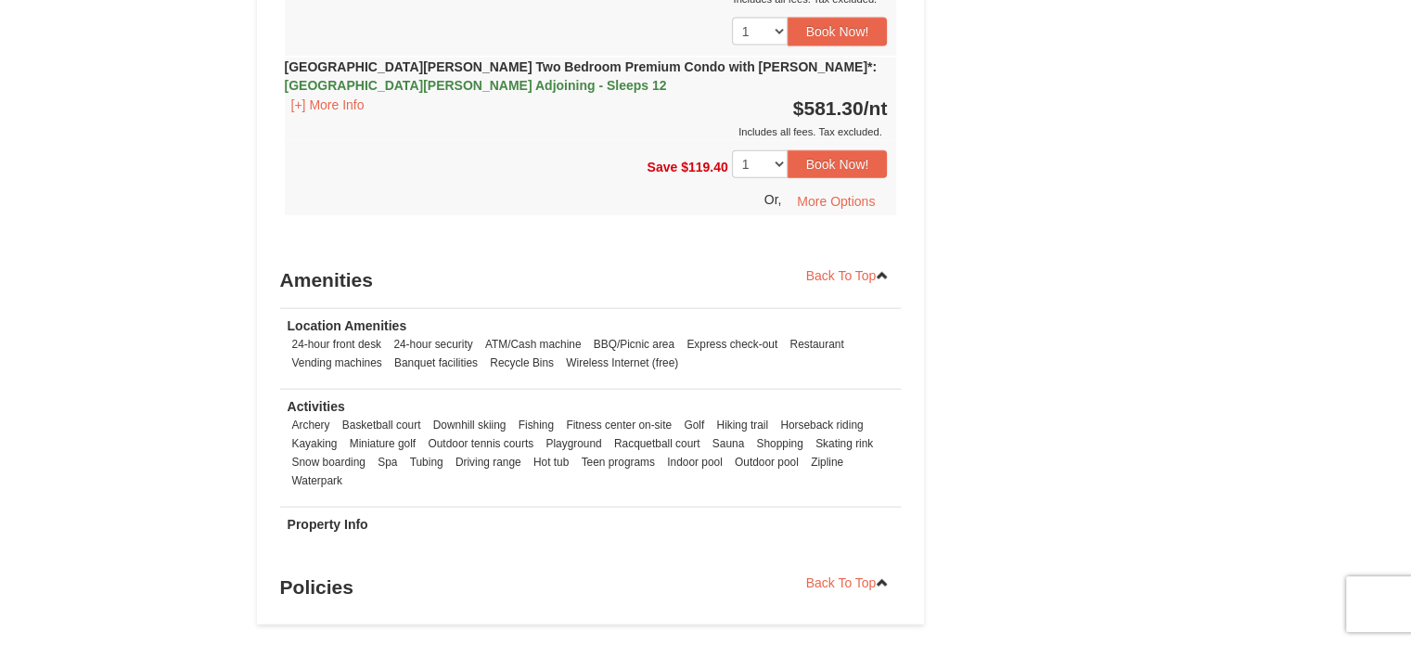
scroll to position [2226, 0]
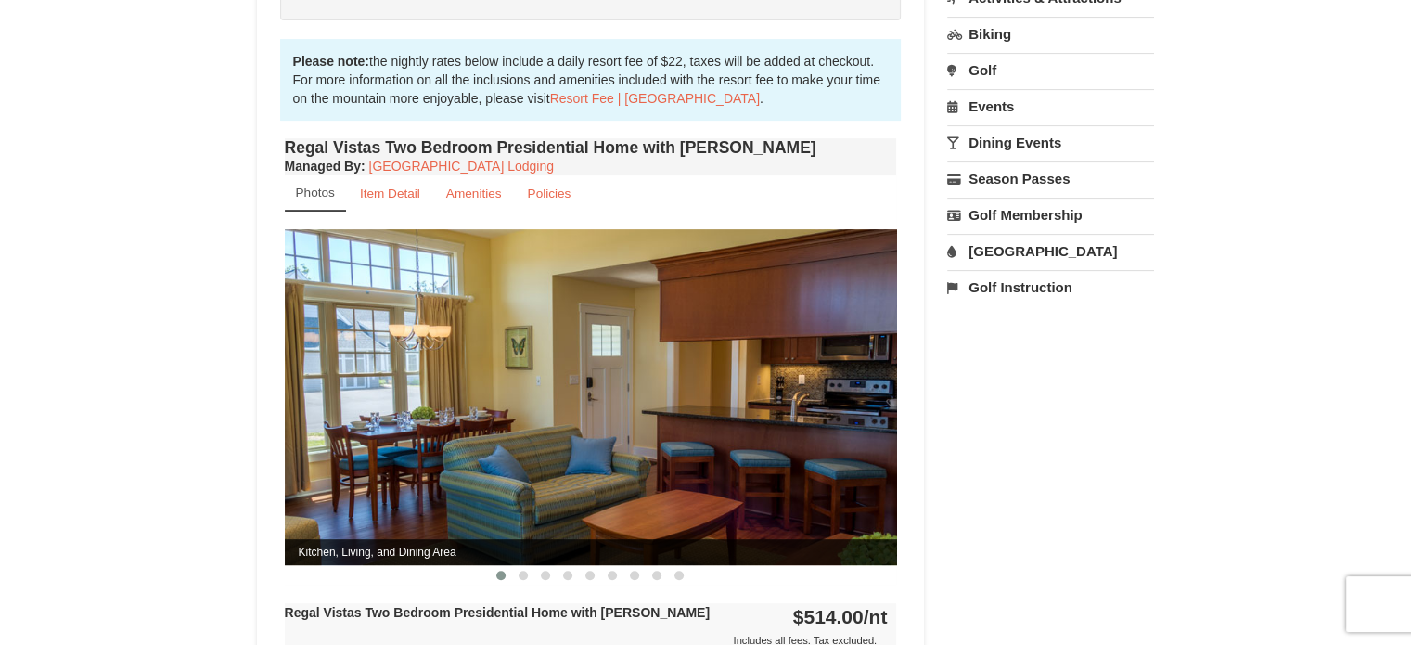
scroll to position [618, 0]
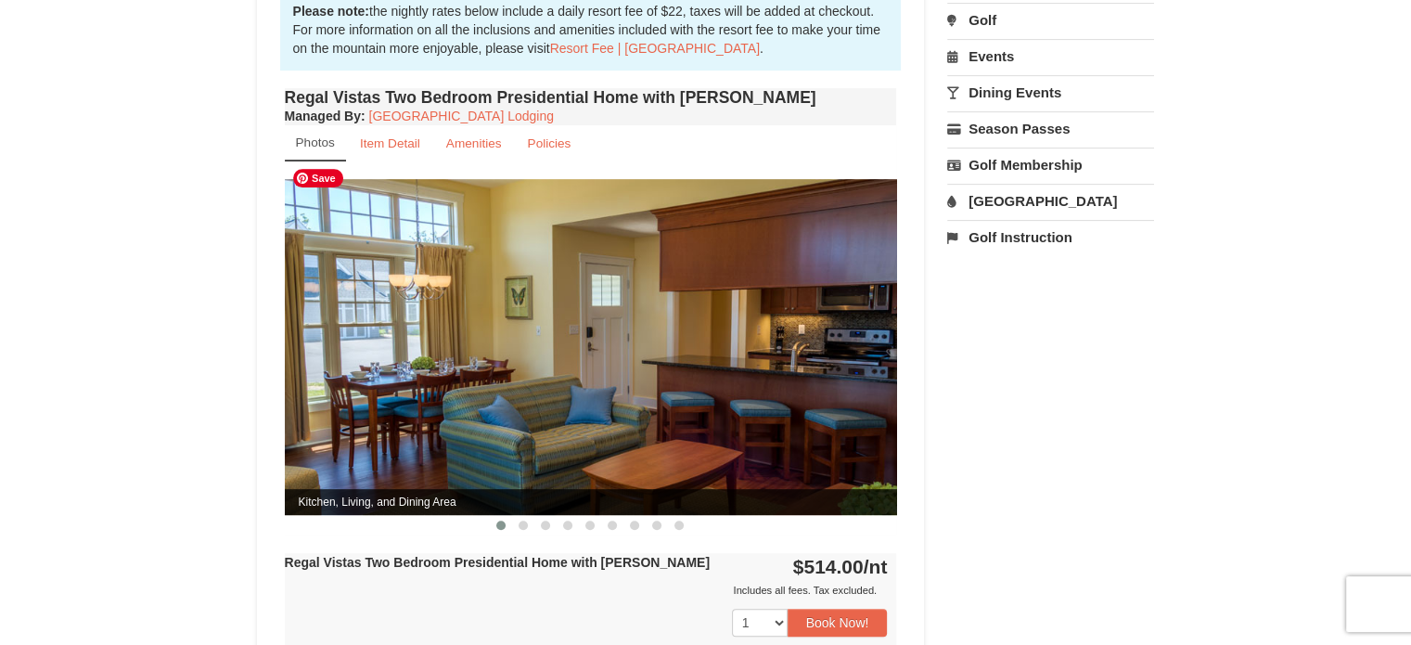
drag, startPoint x: 796, startPoint y: 308, endPoint x: 278, endPoint y: 318, distance: 517.6
click at [278, 318] on div "Book from $514.00! [STREET_ADDRESS], VA Availability Amenities Policies" at bounding box center [591, 300] width 668 height 1510
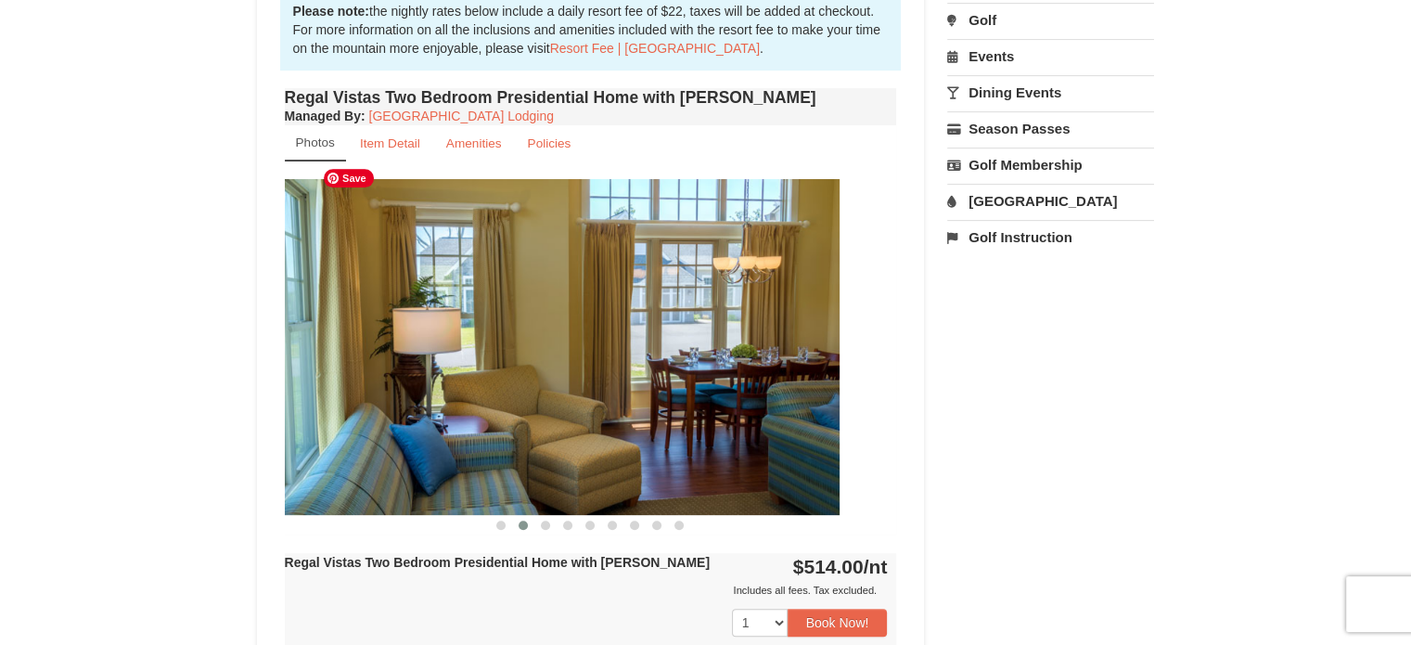
drag, startPoint x: 774, startPoint y: 307, endPoint x: 294, endPoint y: 332, distance: 481.1
click at [270, 337] on div "Book from $514.00! [STREET_ADDRESS], VA Availability Amenities Policies" at bounding box center [591, 300] width 668 height 1510
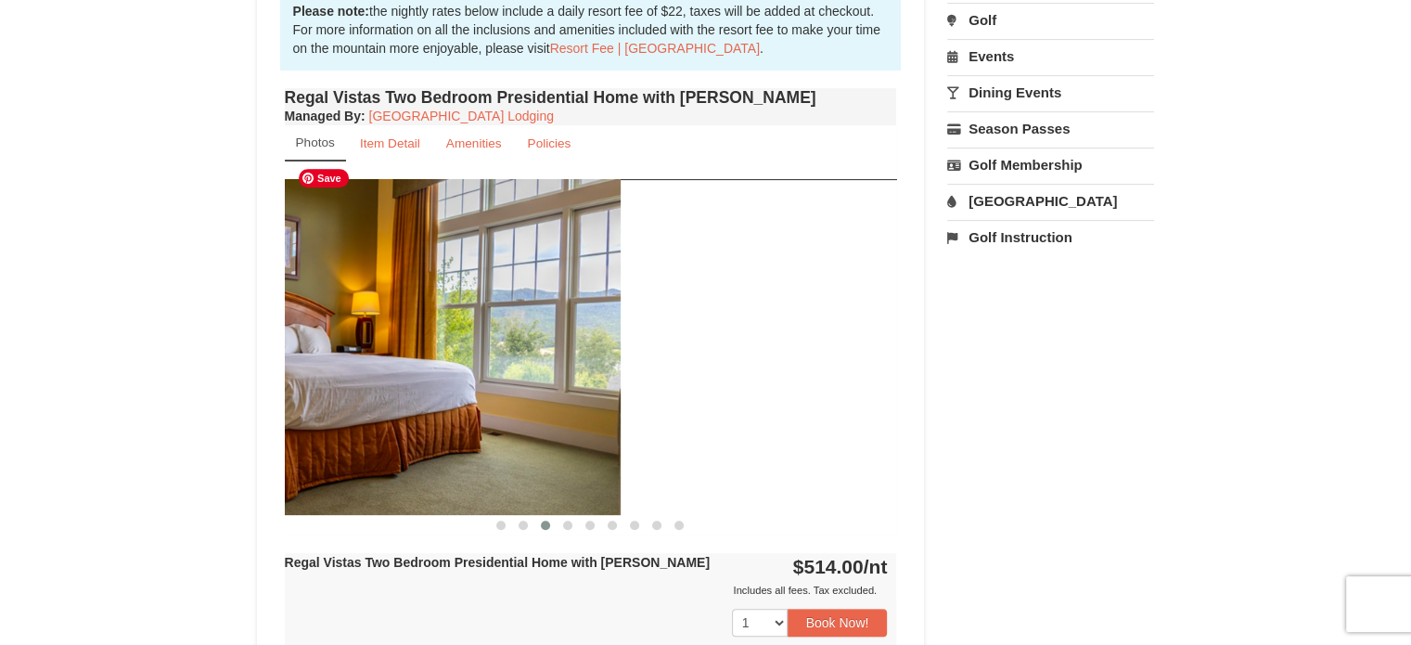
drag, startPoint x: 809, startPoint y: 351, endPoint x: 438, endPoint y: 349, distance: 371.0
click at [390, 359] on img at bounding box center [314, 346] width 612 height 335
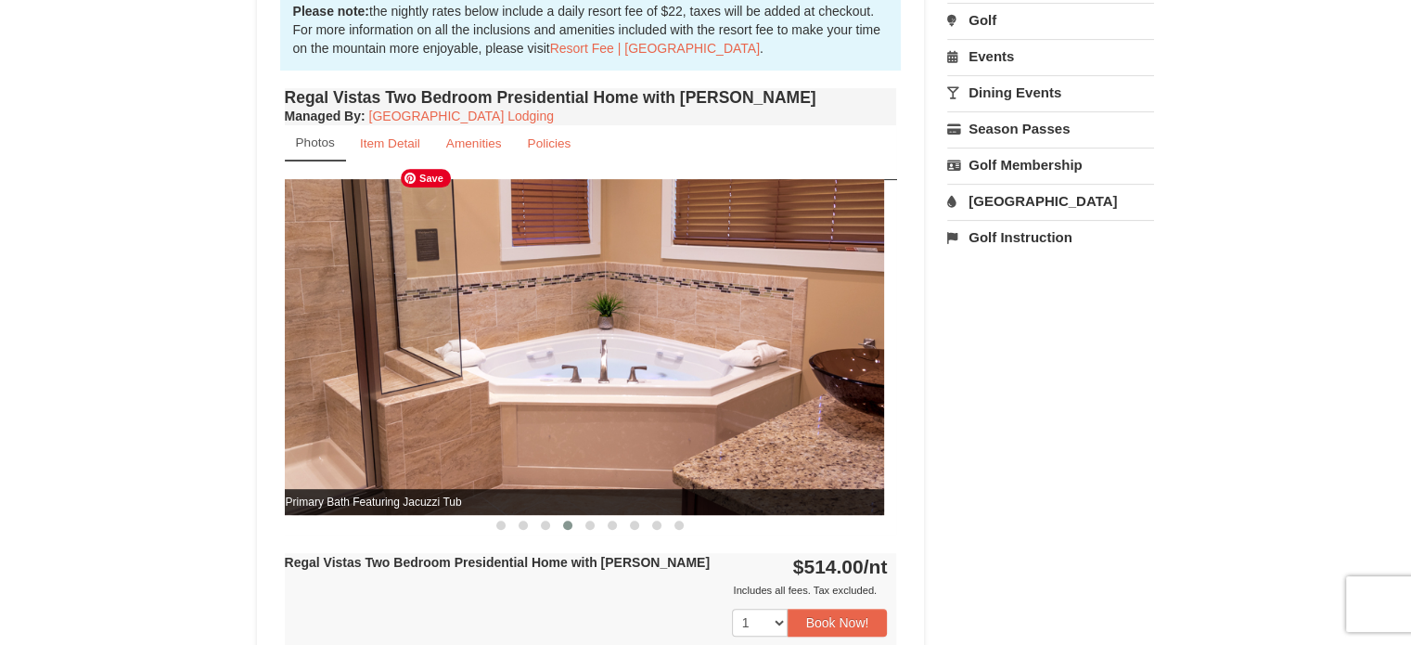
drag, startPoint x: 777, startPoint y: 325, endPoint x: 315, endPoint y: 349, distance: 462.5
click at [308, 349] on img at bounding box center [578, 346] width 612 height 335
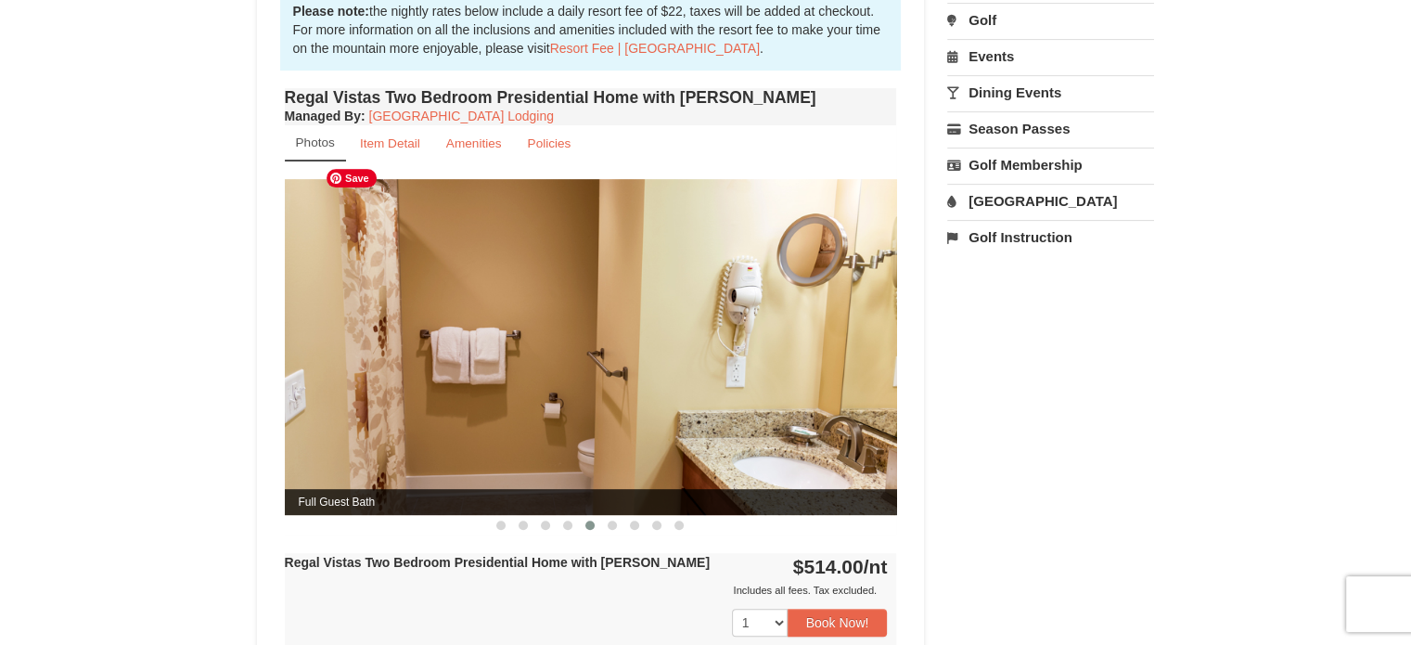
drag, startPoint x: 673, startPoint y: 336, endPoint x: 430, endPoint y: 378, distance: 246.7
click at [430, 378] on img at bounding box center [591, 346] width 612 height 335
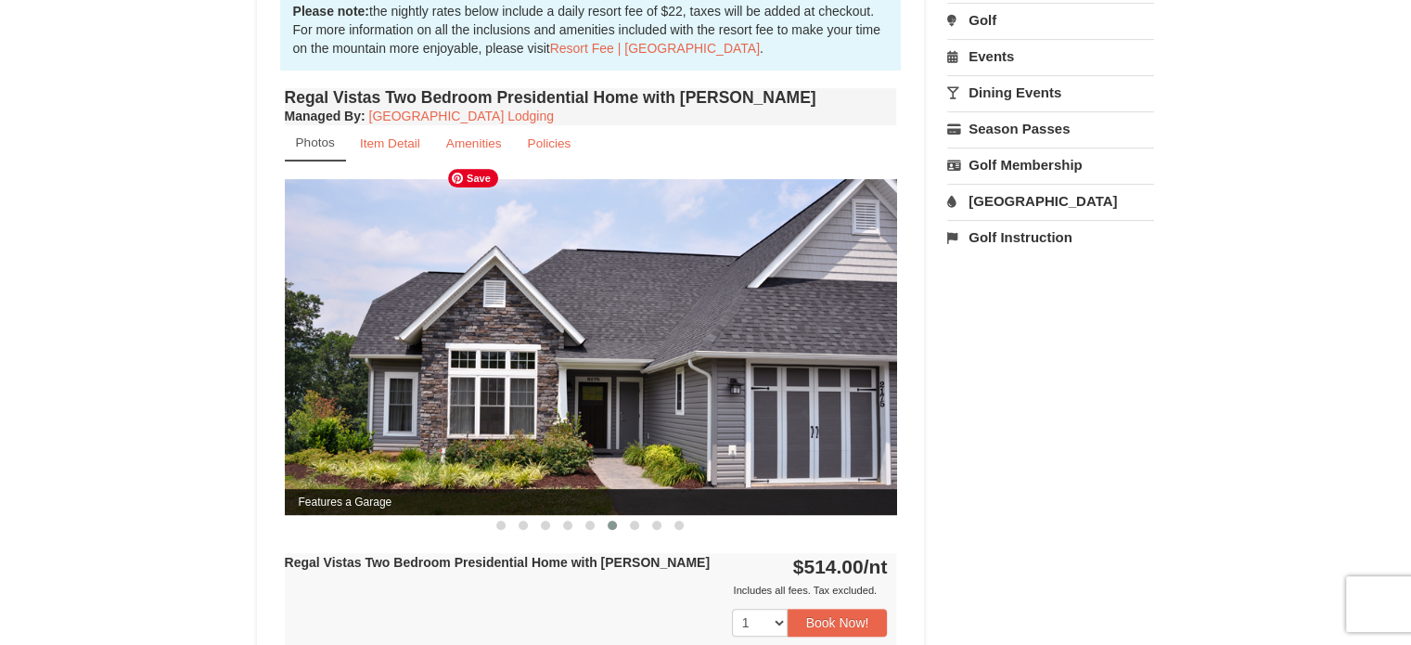
drag, startPoint x: 677, startPoint y: 331, endPoint x: 244, endPoint y: 381, distance: 436.0
click at [244, 381] on div "× Regal Vistas - Presidential Homes Book from $514.00! 1822 Resort Drive, Massa…" at bounding box center [705, 272] width 935 height 1612
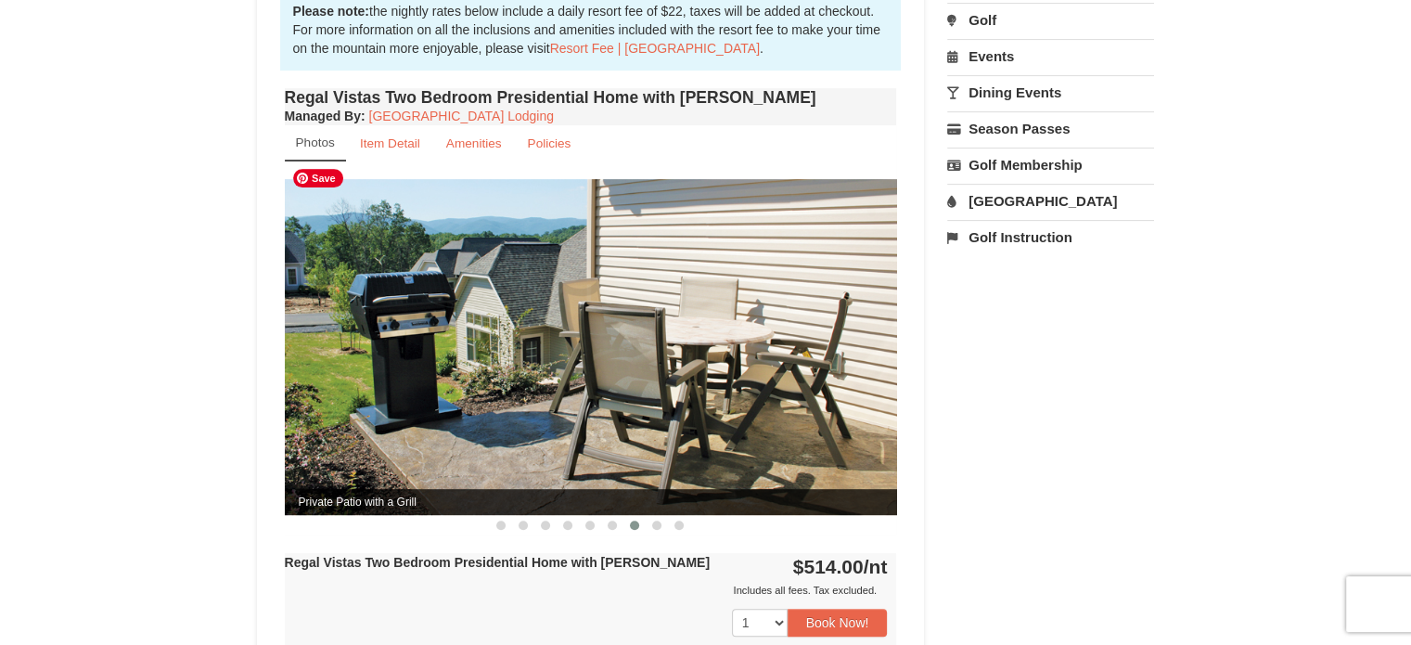
drag, startPoint x: 426, startPoint y: 337, endPoint x: 336, endPoint y: 339, distance: 90.0
click at [338, 339] on img at bounding box center [591, 346] width 612 height 335
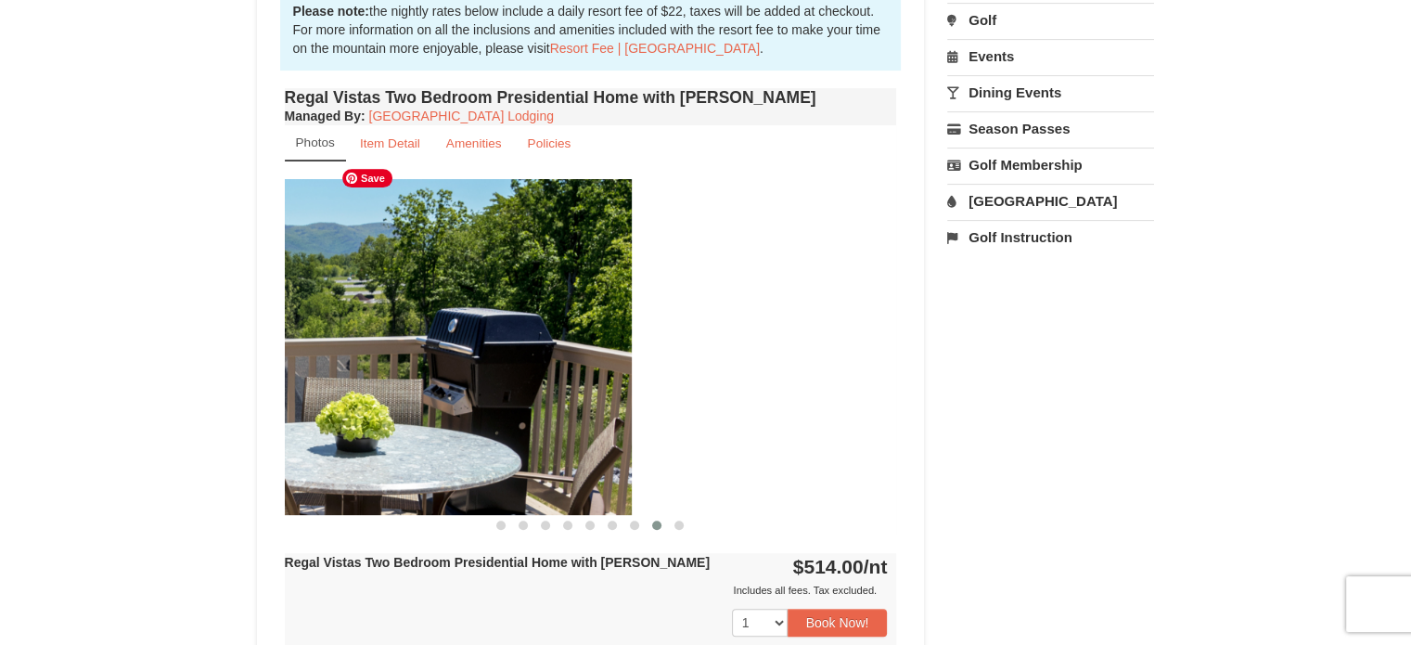
drag, startPoint x: 618, startPoint y: 316, endPoint x: 352, endPoint y: 334, distance: 265.8
click at [352, 334] on img at bounding box center [325, 346] width 612 height 335
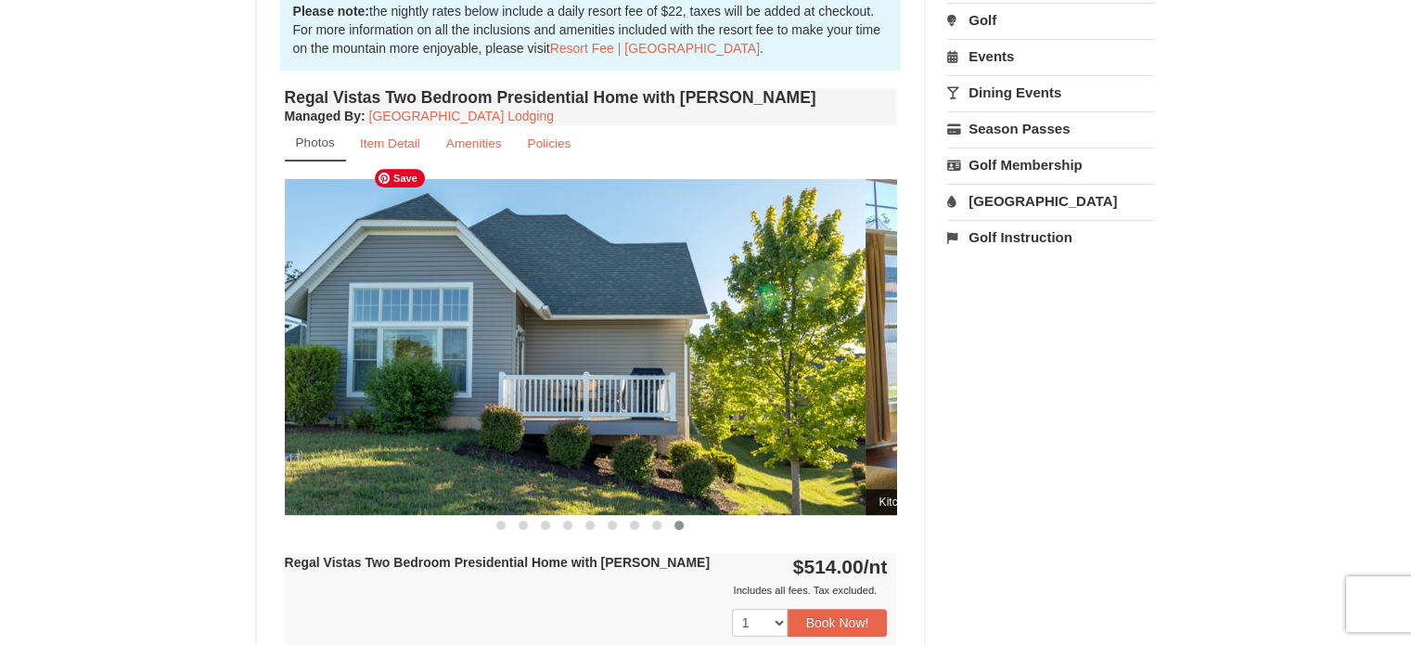
drag, startPoint x: 500, startPoint y: 302, endPoint x: 215, endPoint y: 326, distance: 285.7
click at [198, 326] on div "× Regal Vistas - Presidential Homes Book from $514.00! 1822 Resort Drive, Massa…" at bounding box center [705, 271] width 1411 height 1649
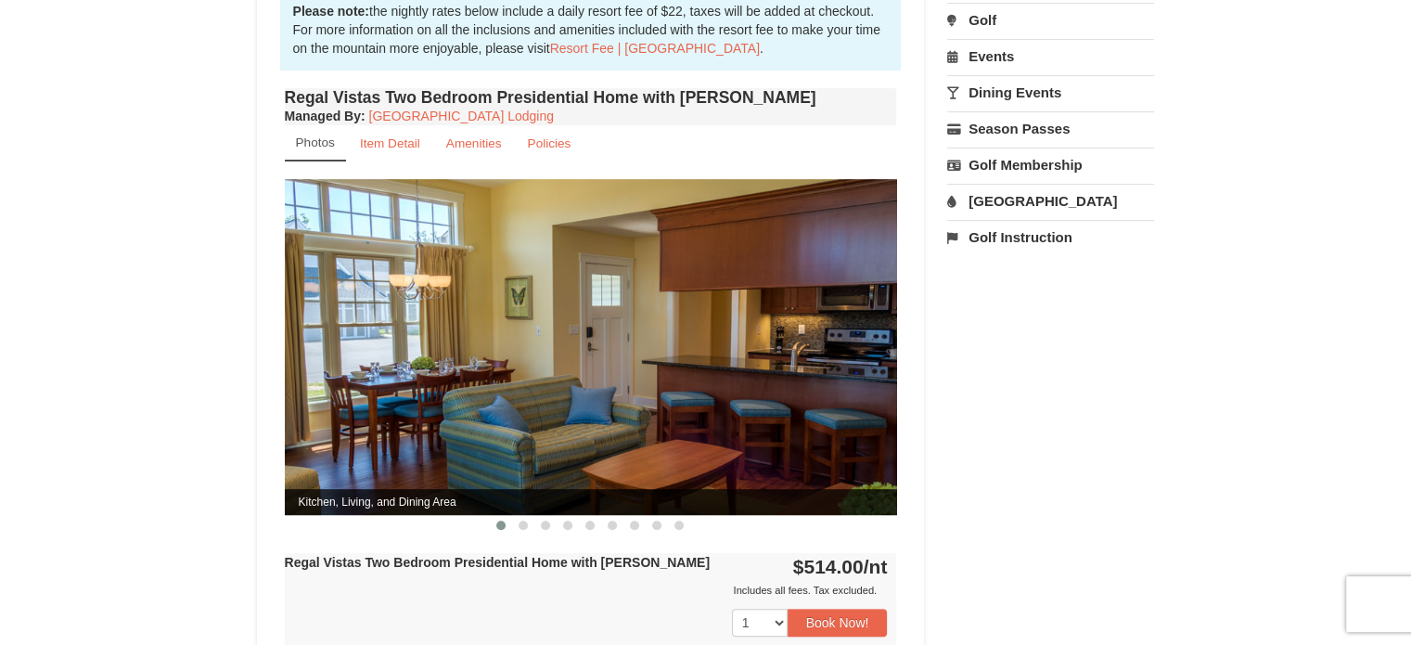
drag, startPoint x: 7, startPoint y: 99, endPoint x: 96, endPoint y: 35, distance: 109.7
click at [7, 99] on div "× Regal Vistas - Presidential Homes Book from $514.00! 1822 Resort Drive, Massa…" at bounding box center [705, 271] width 1411 height 1649
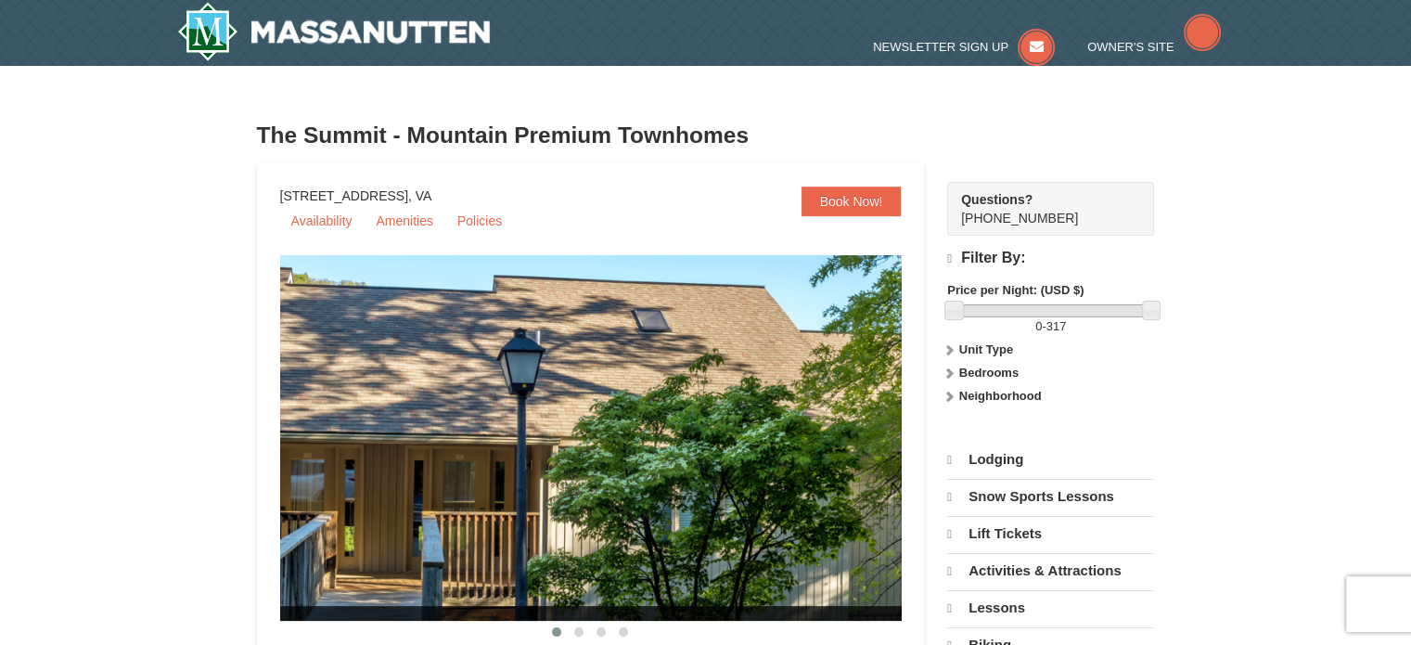
select select "9"
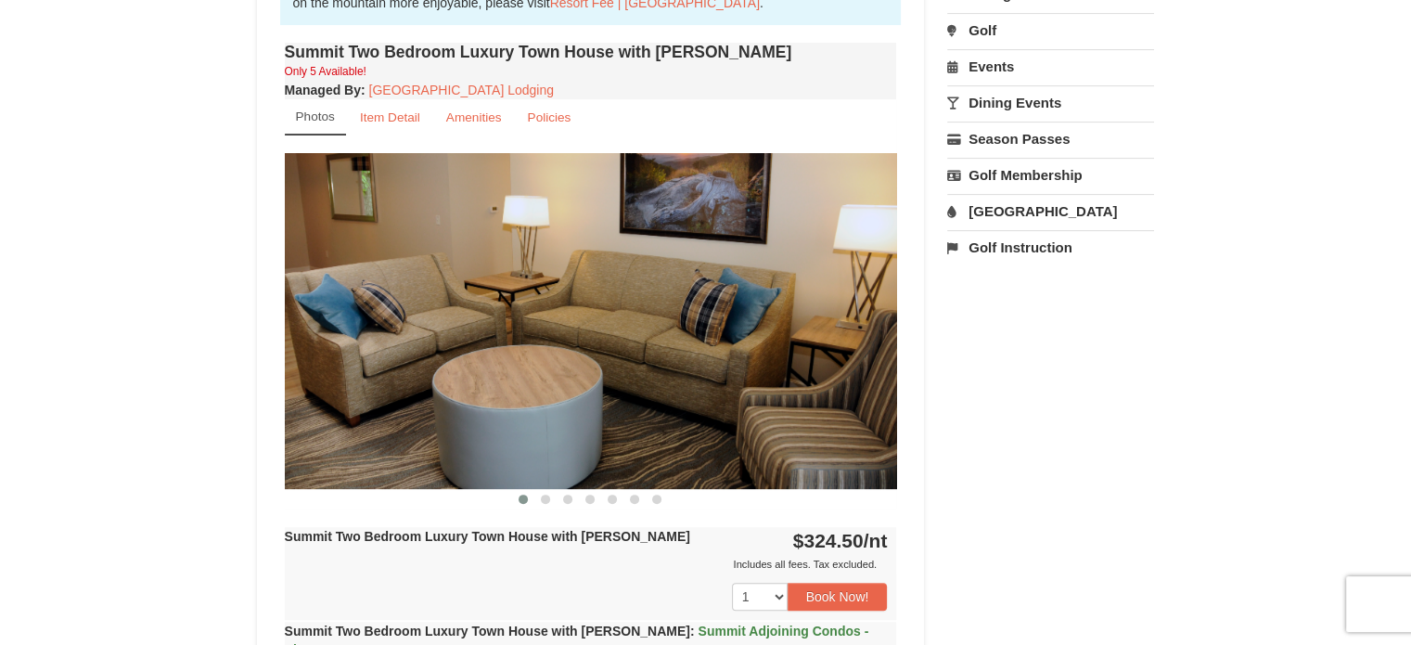
scroll to position [618, 0]
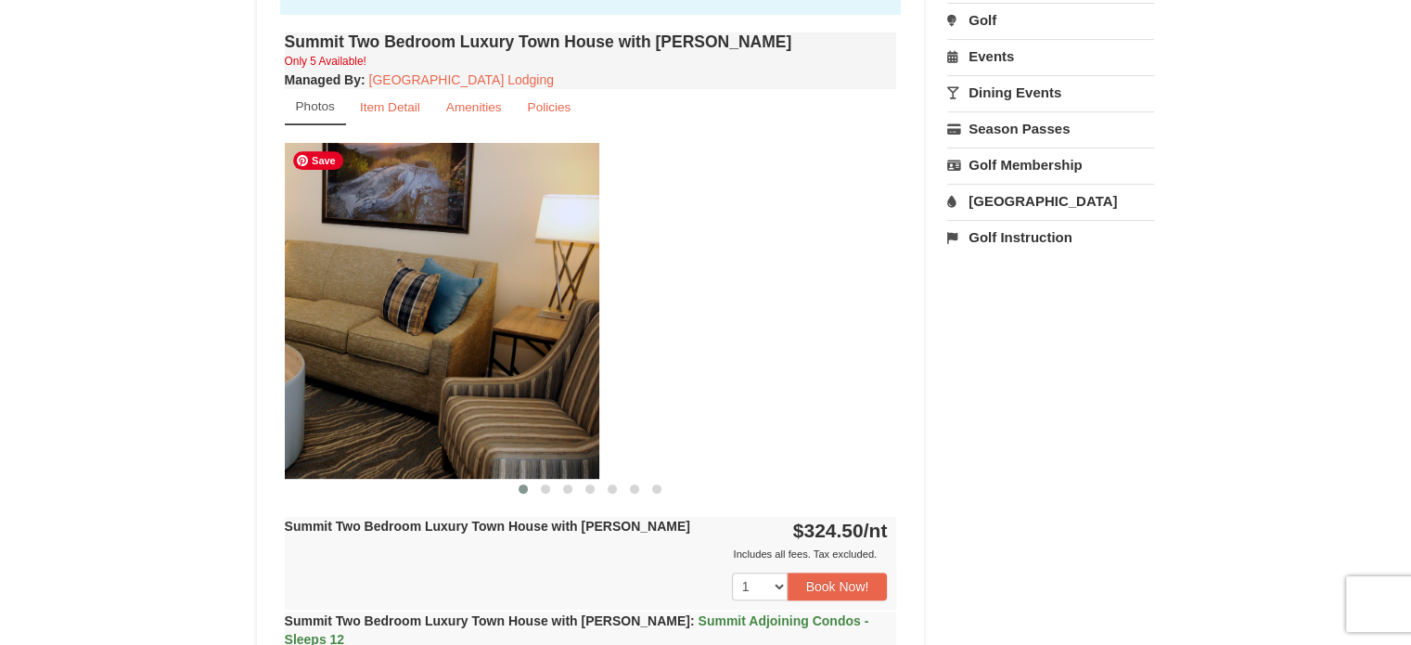
drag, startPoint x: 872, startPoint y: 332, endPoint x: 377, endPoint y: 337, distance: 495.3
click at [340, 344] on img at bounding box center [293, 310] width 612 height 335
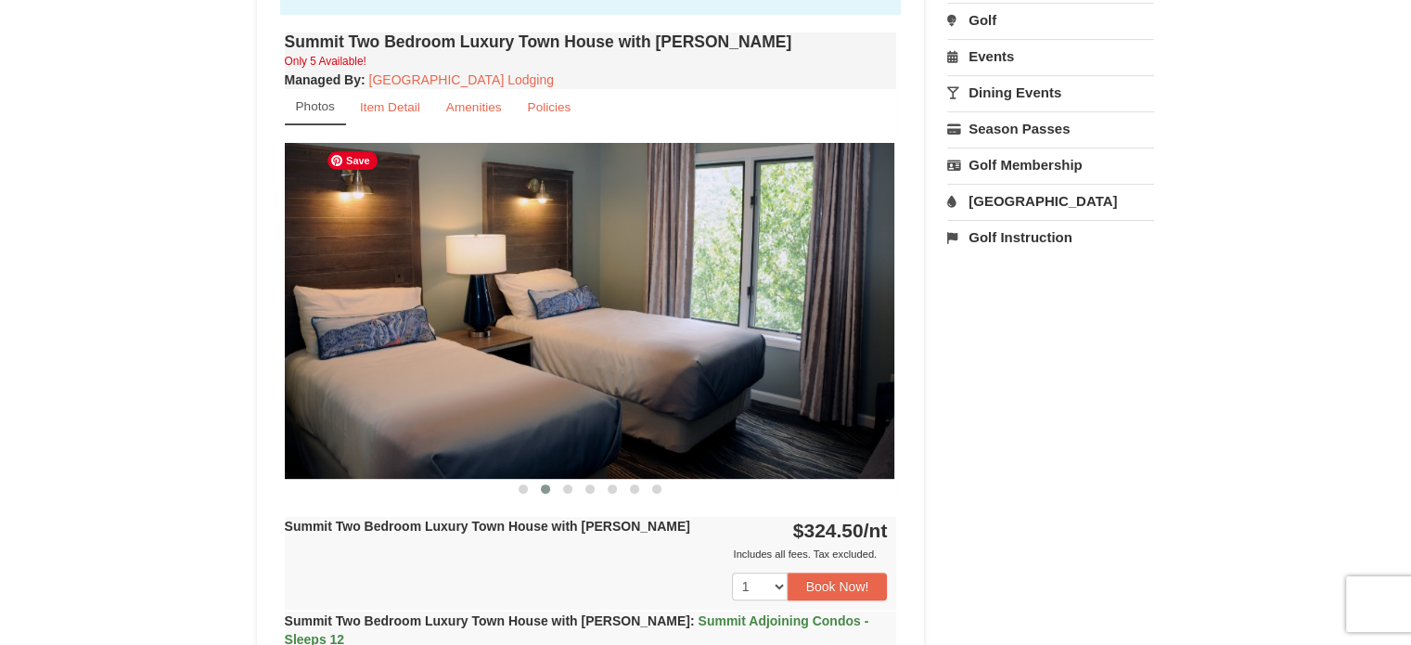
drag, startPoint x: 774, startPoint y: 367, endPoint x: 131, endPoint y: 386, distance: 643.0
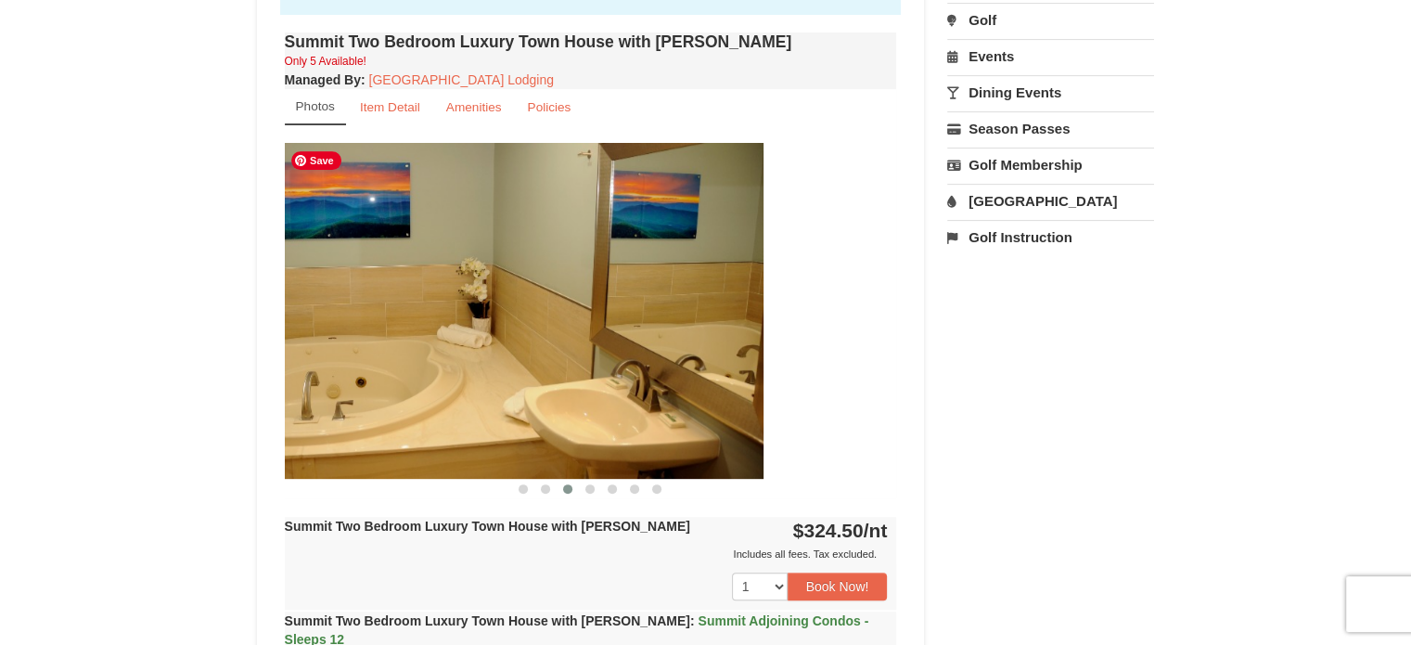
drag, startPoint x: 660, startPoint y: 343, endPoint x: 341, endPoint y: 377, distance: 320.9
click at [336, 379] on img at bounding box center [457, 310] width 612 height 335
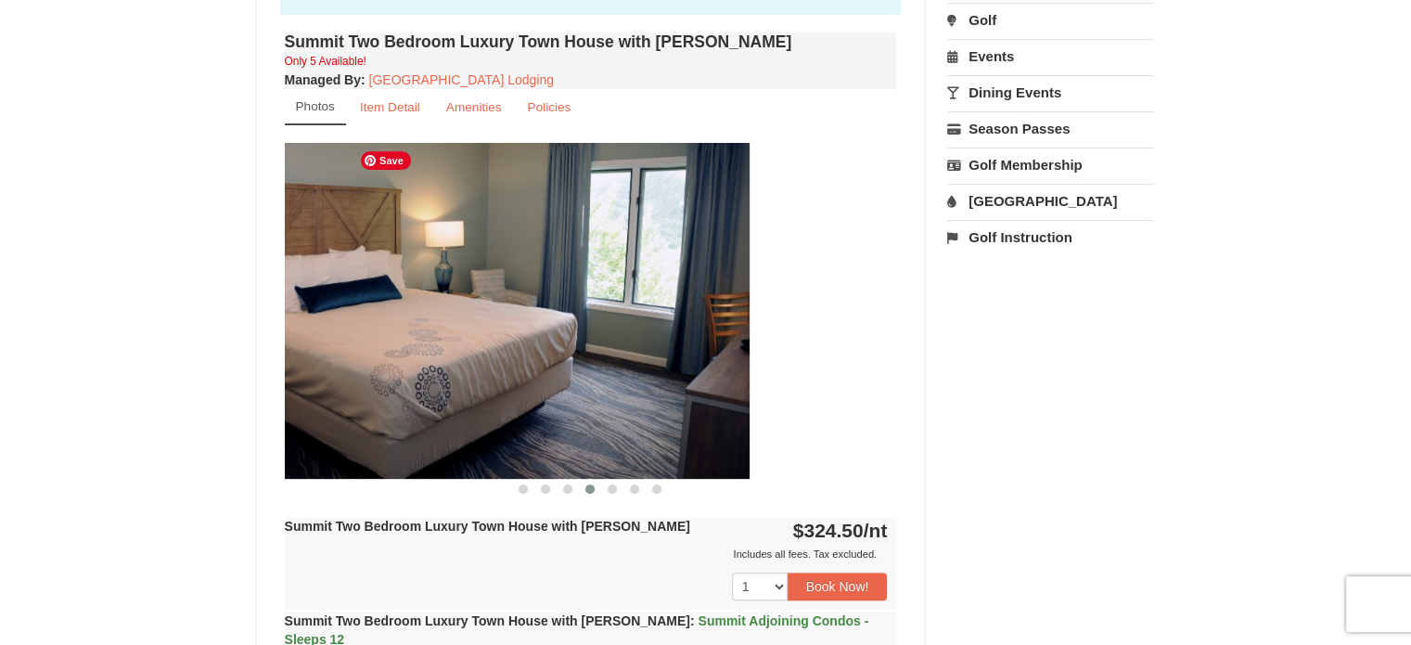
drag, startPoint x: 734, startPoint y: 313, endPoint x: 491, endPoint y: 332, distance: 243.7
click at [491, 332] on img at bounding box center [443, 310] width 612 height 335
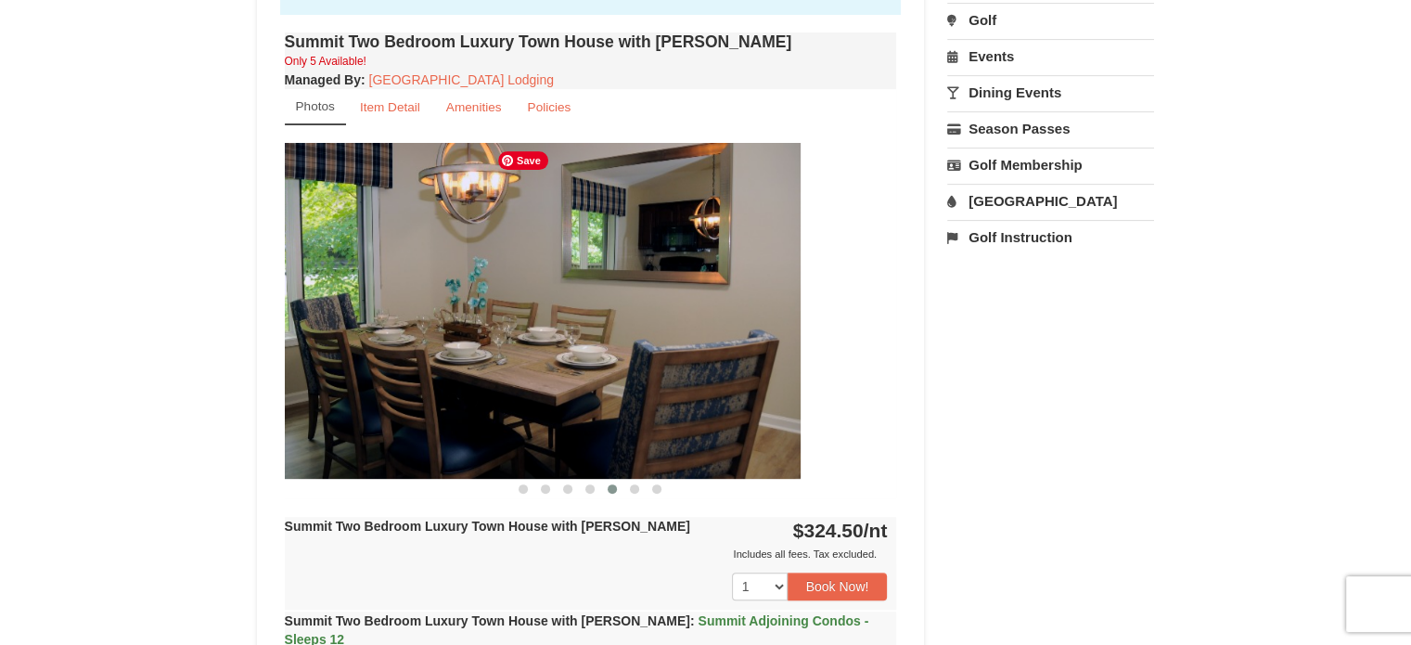
drag, startPoint x: 783, startPoint y: 291, endPoint x: 520, endPoint y: 298, distance: 262.6
click at [479, 303] on img at bounding box center [494, 310] width 612 height 335
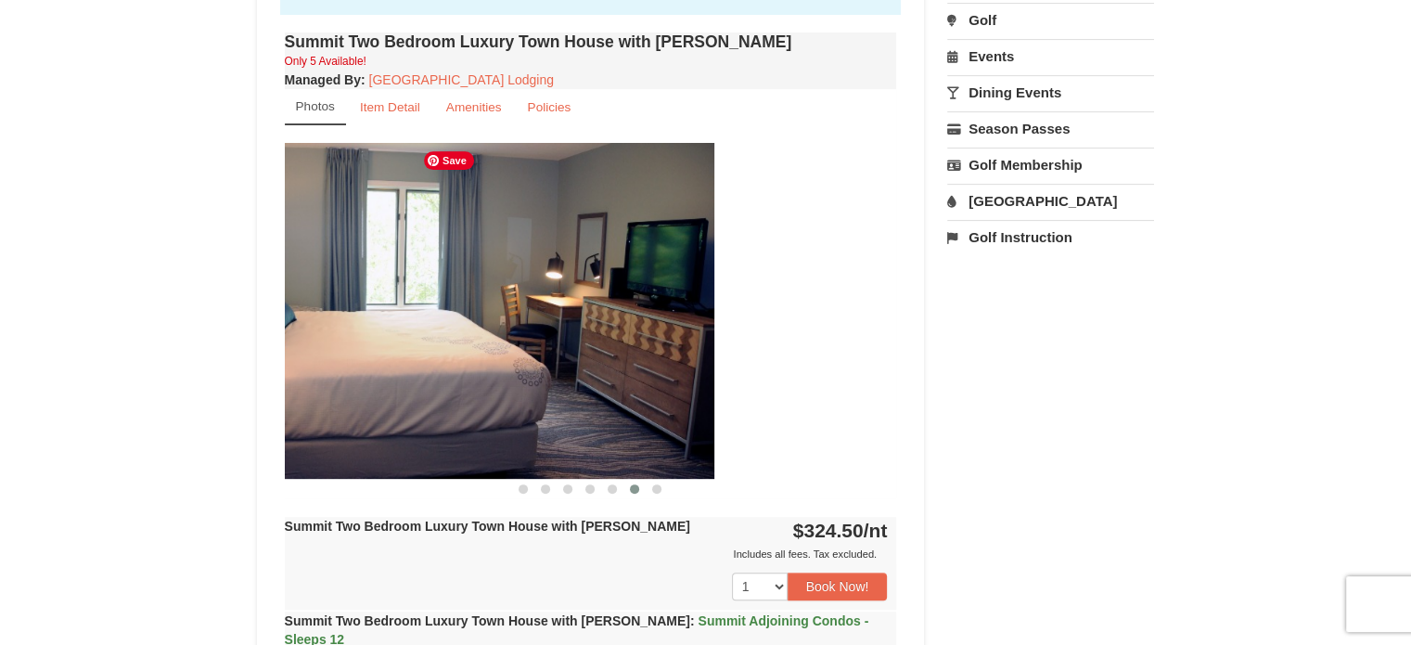
drag, startPoint x: 776, startPoint y: 291, endPoint x: 493, endPoint y: 307, distance: 283.3
click at [493, 307] on img at bounding box center [408, 310] width 612 height 335
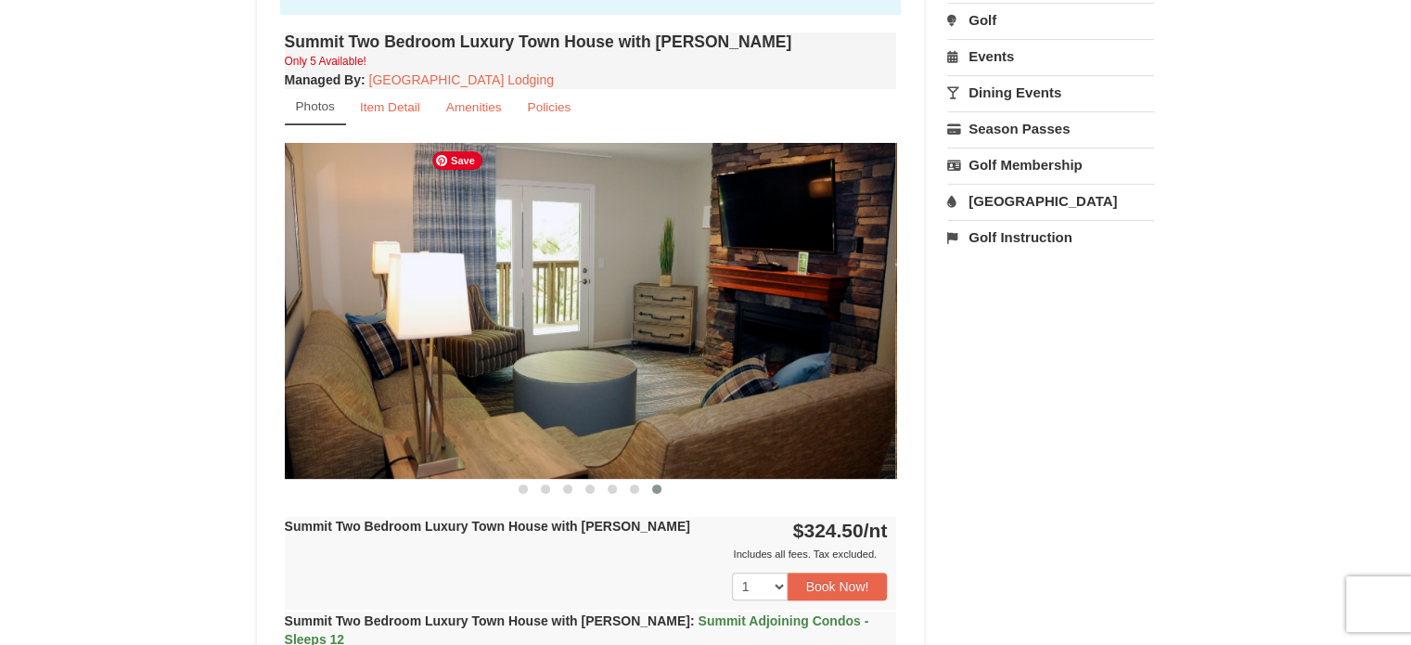
drag, startPoint x: 714, startPoint y: 288, endPoint x: 404, endPoint y: 304, distance: 310.2
click at [404, 304] on img at bounding box center [589, 310] width 612 height 335
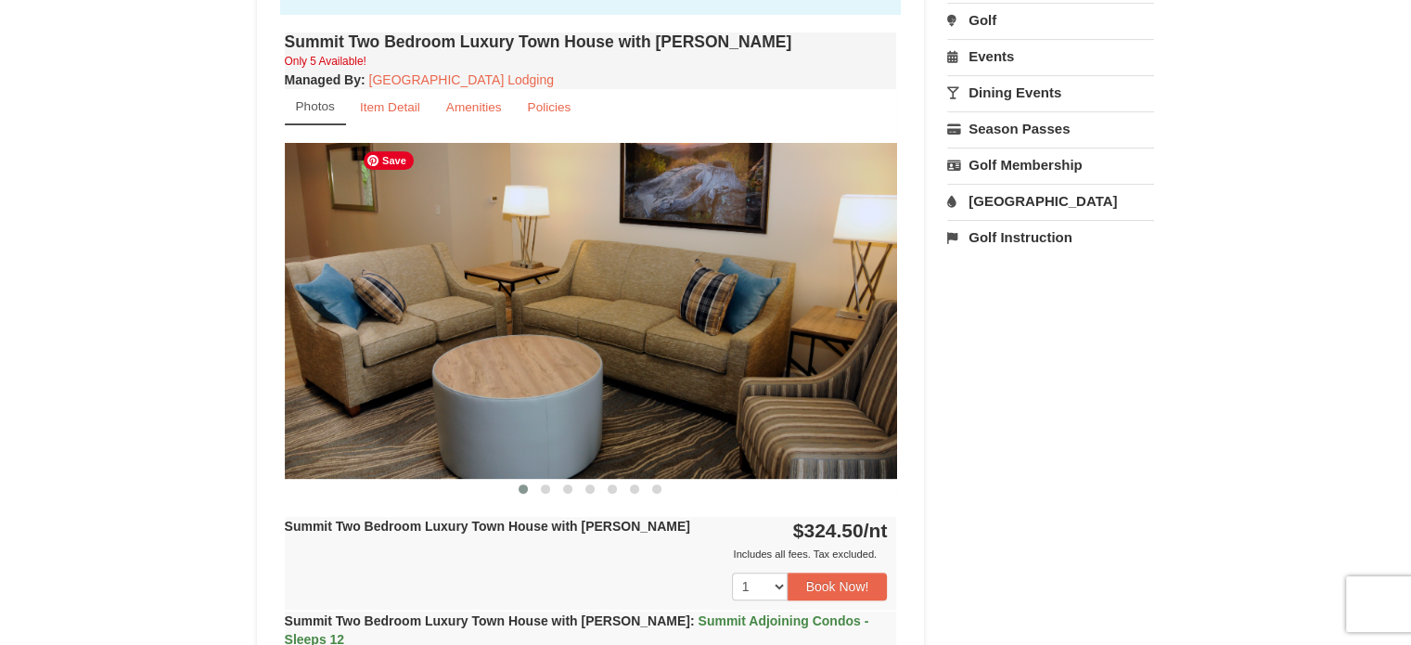
drag, startPoint x: 772, startPoint y: 283, endPoint x: 464, endPoint y: 314, distance: 309.5
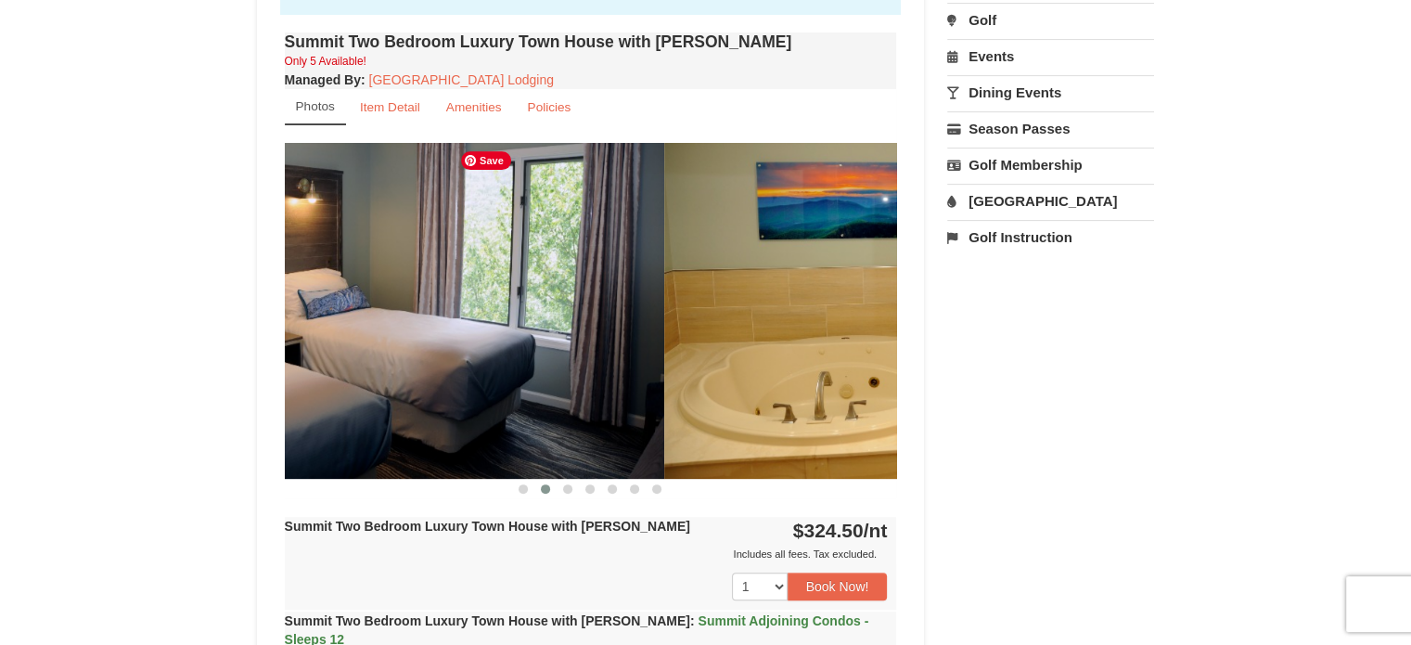
drag, startPoint x: 659, startPoint y: 296, endPoint x: 427, endPoint y: 313, distance: 233.5
click at [427, 313] on img at bounding box center [358, 310] width 612 height 335
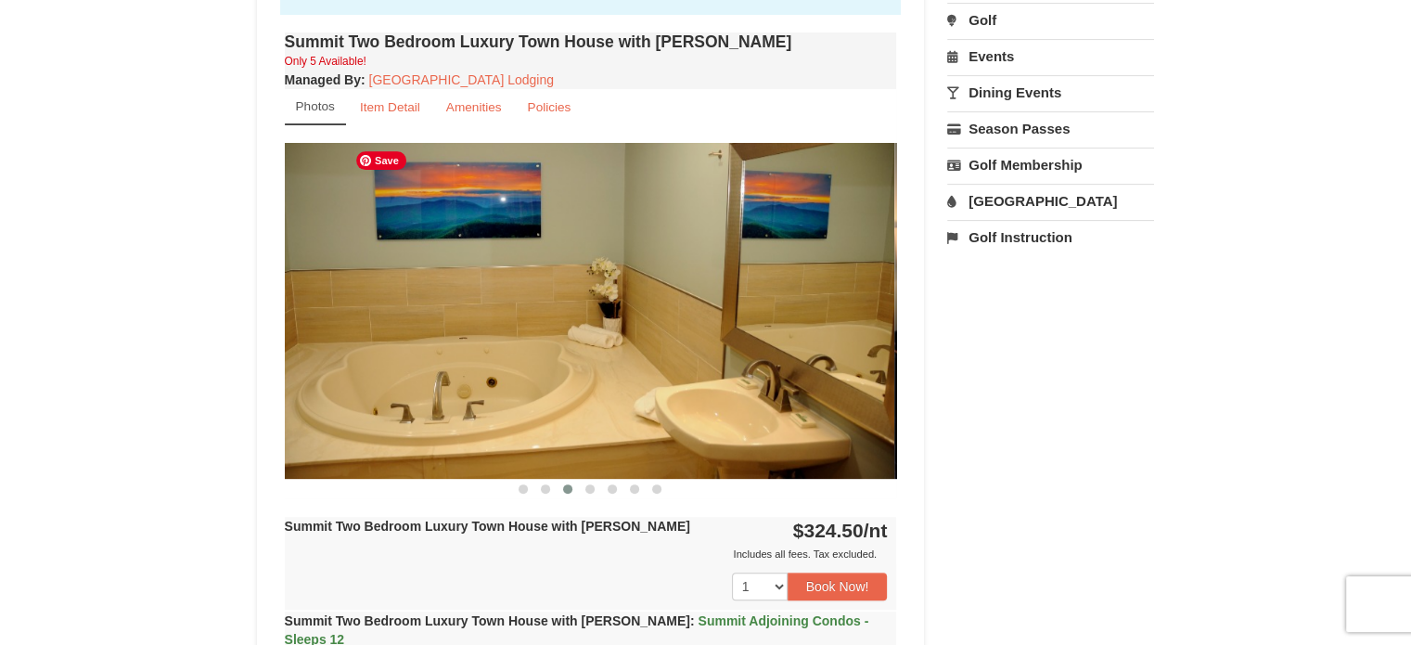
drag, startPoint x: 641, startPoint y: 285, endPoint x: 387, endPoint y: 307, distance: 255.1
click at [387, 307] on img at bounding box center [588, 310] width 612 height 335
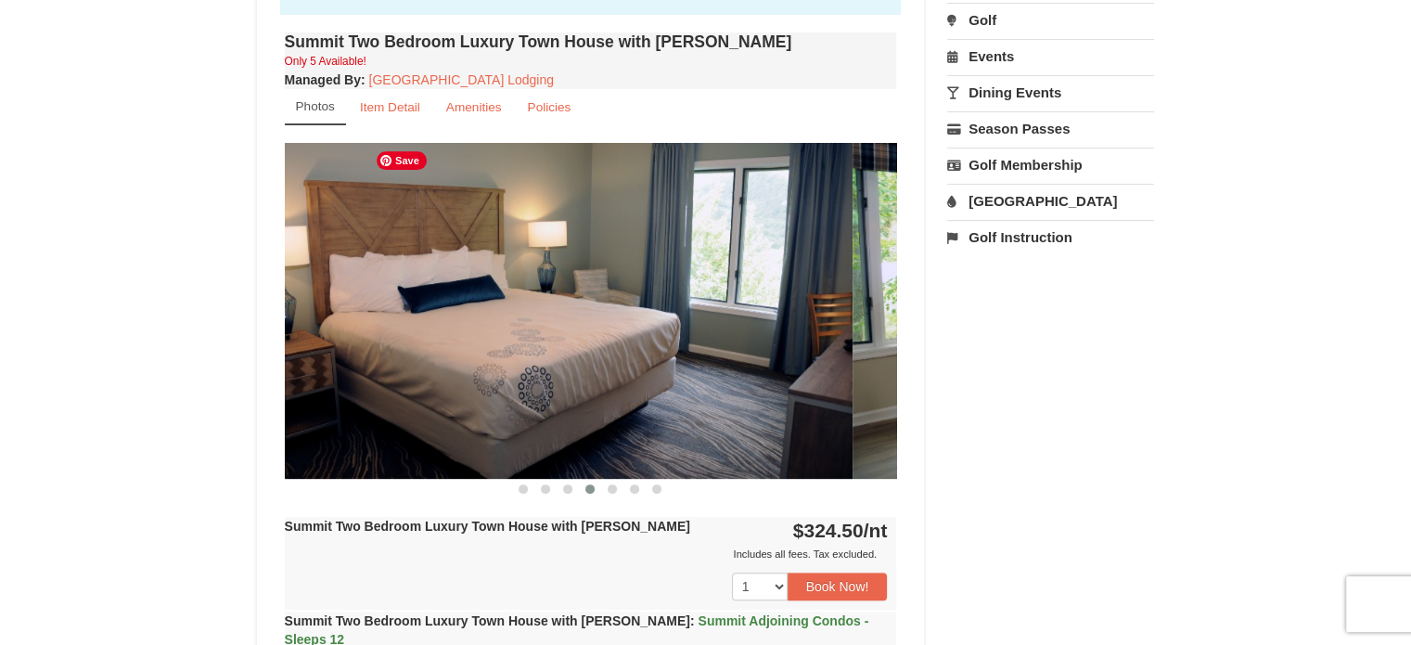
drag, startPoint x: 518, startPoint y: 300, endPoint x: 325, endPoint y: 307, distance: 193.1
click at [306, 311] on img at bounding box center [546, 310] width 612 height 335
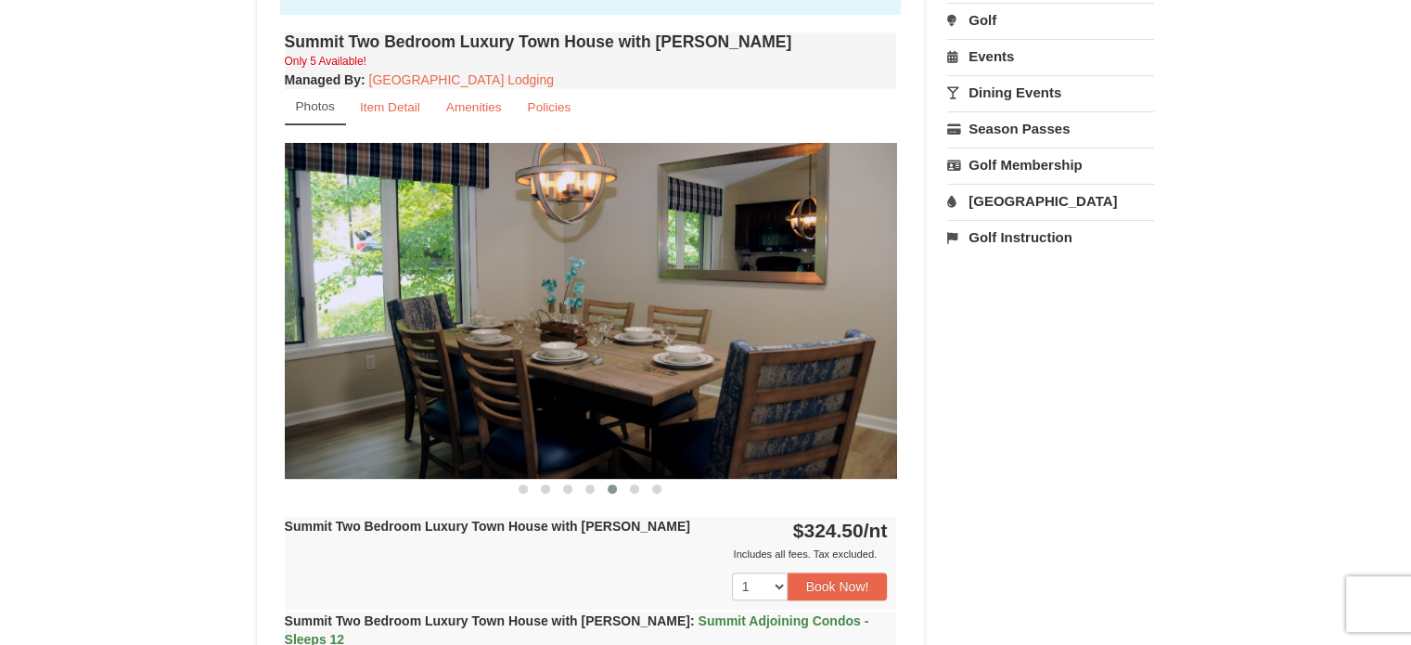
drag, startPoint x: 21, startPoint y: 72, endPoint x: 70, endPoint y: 59, distance: 49.9
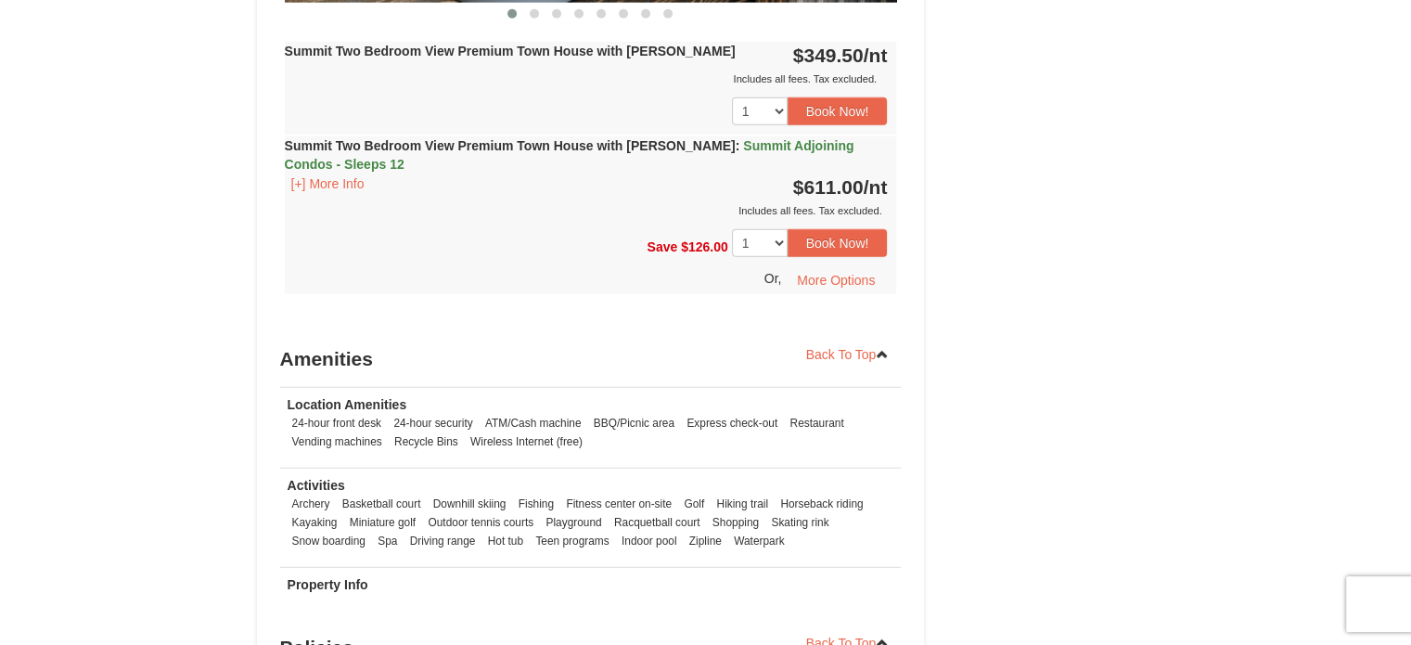
scroll to position [4575, 0]
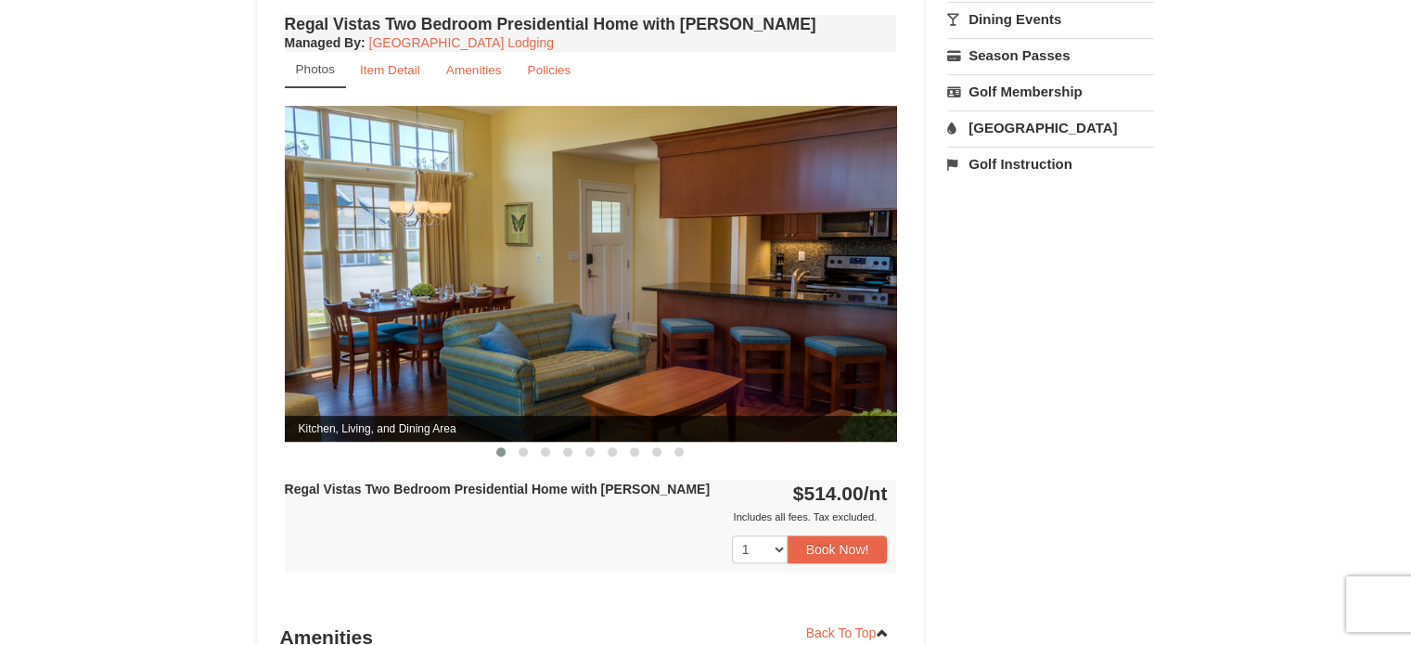
scroll to position [618, 0]
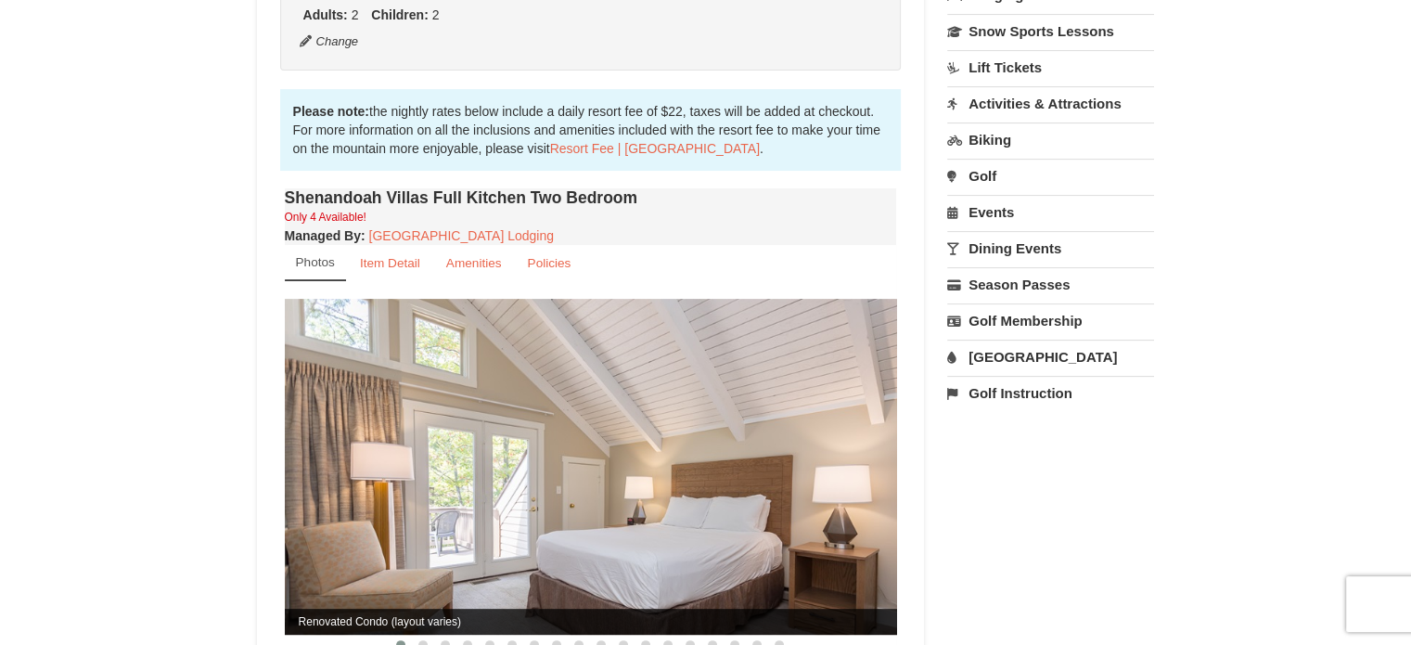
scroll to position [494, 0]
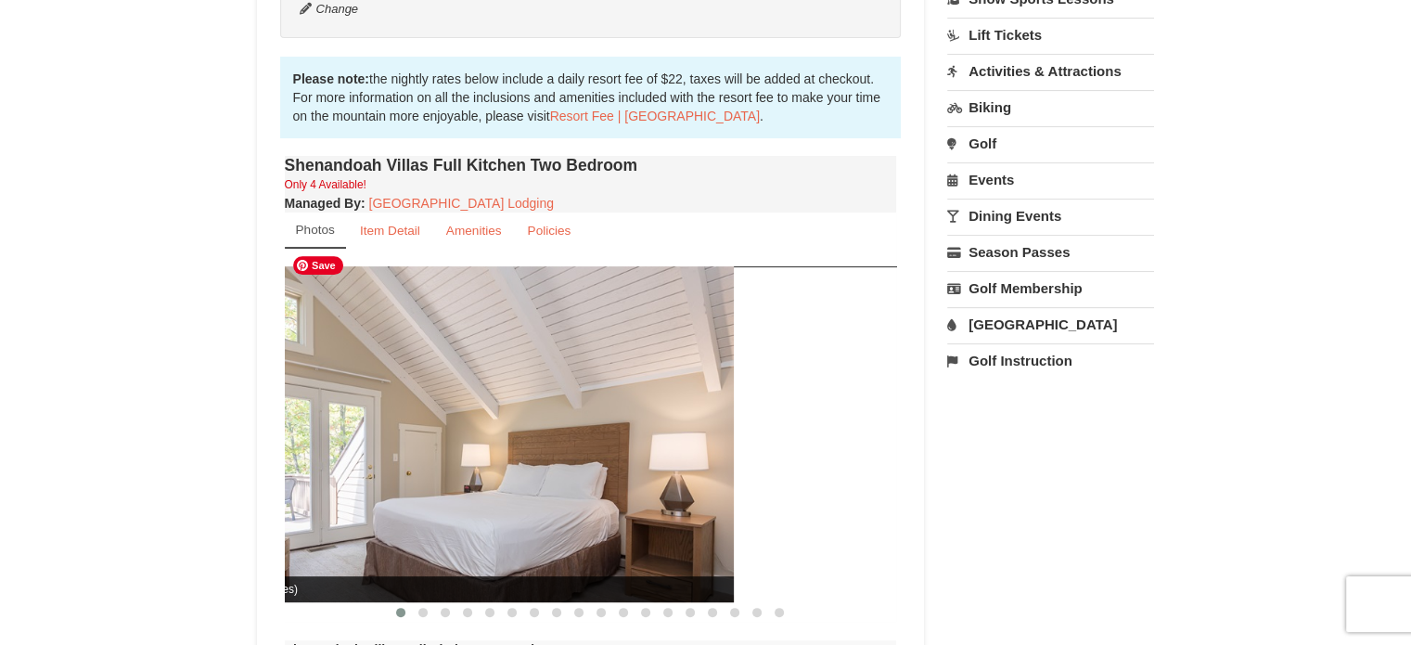
drag, startPoint x: 850, startPoint y: 416, endPoint x: 308, endPoint y: 444, distance: 542.4
click at [295, 448] on img at bounding box center [428, 433] width 612 height 335
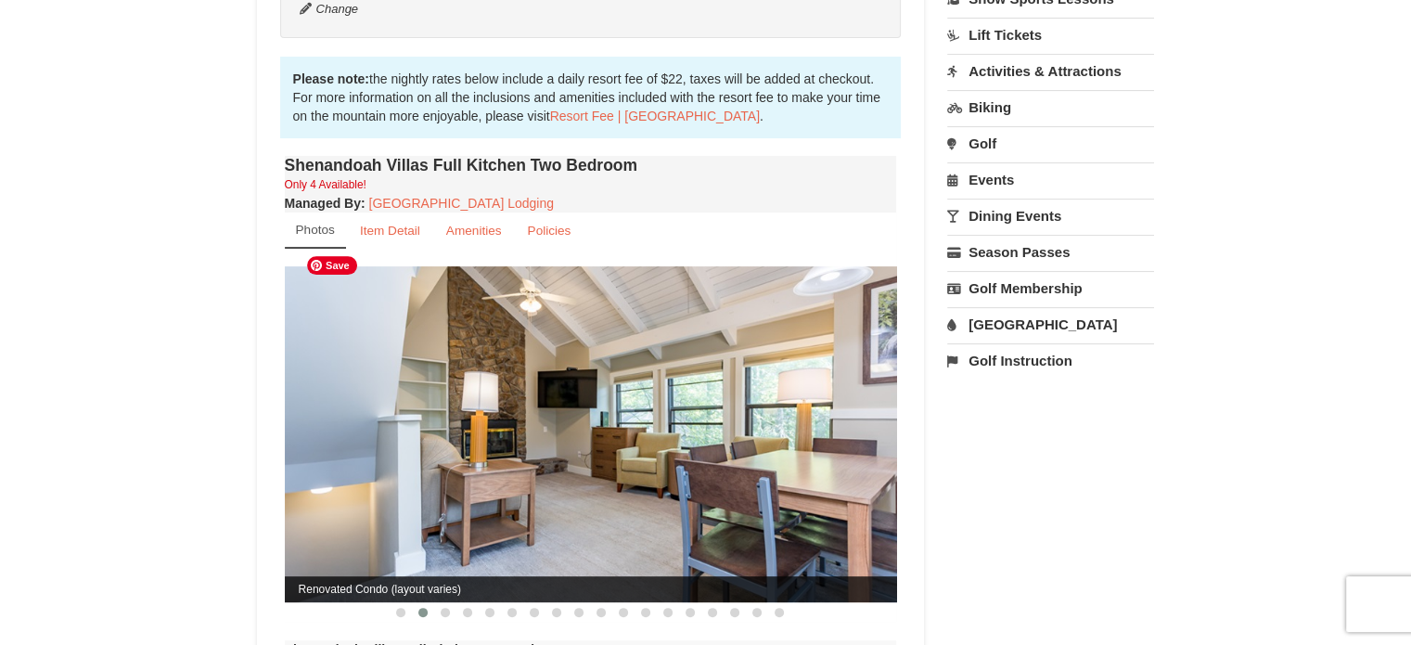
drag, startPoint x: 815, startPoint y: 430, endPoint x: 424, endPoint y: 467, distance: 393.1
click at [424, 467] on img at bounding box center [591, 433] width 612 height 335
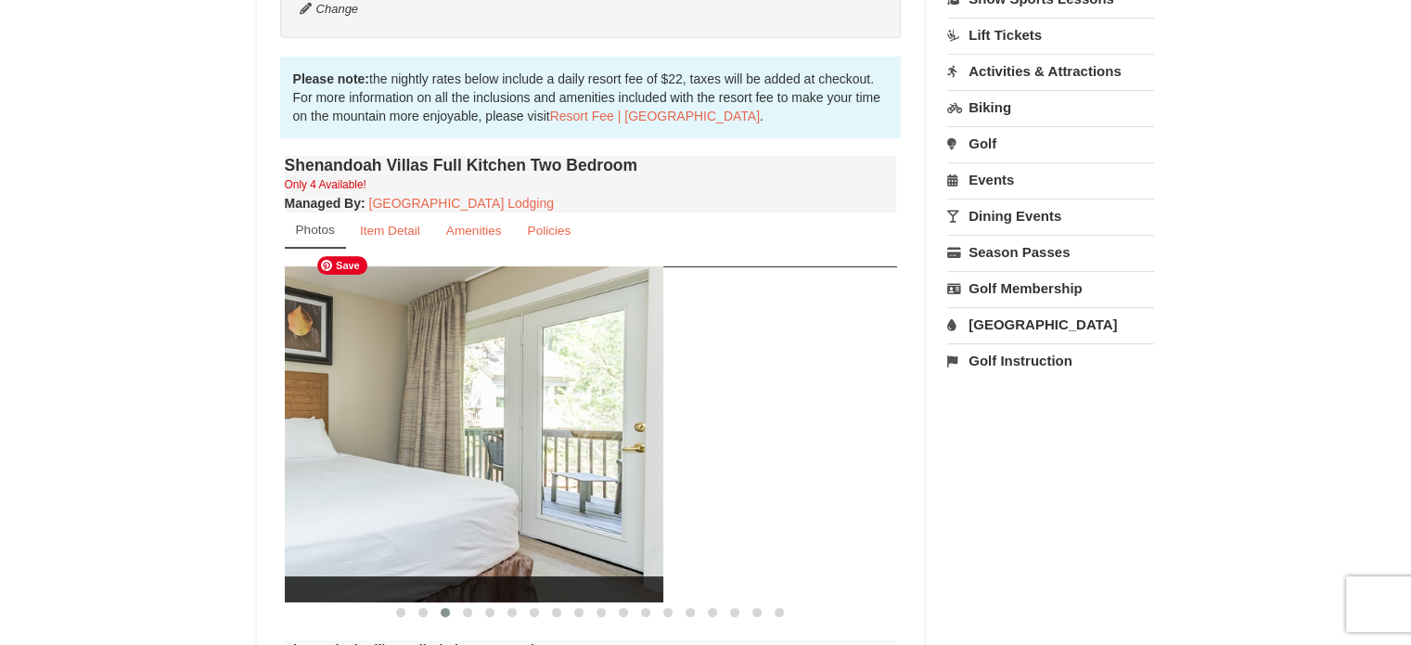
drag, startPoint x: 479, startPoint y: 460, endPoint x: 321, endPoint y: 463, distance: 157.7
click at [321, 463] on img at bounding box center [357, 433] width 612 height 335
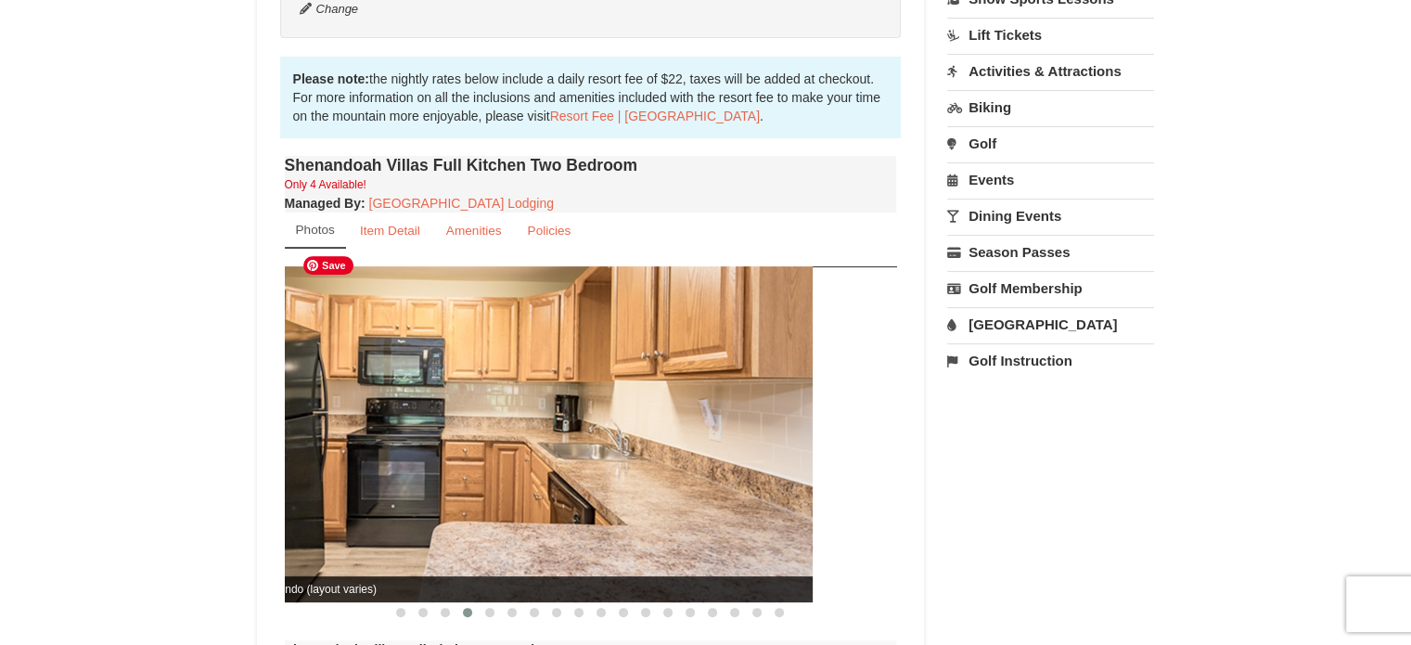
drag, startPoint x: 683, startPoint y: 453, endPoint x: 390, endPoint y: 474, distance: 293.9
click at [388, 474] on img at bounding box center [506, 433] width 612 height 335
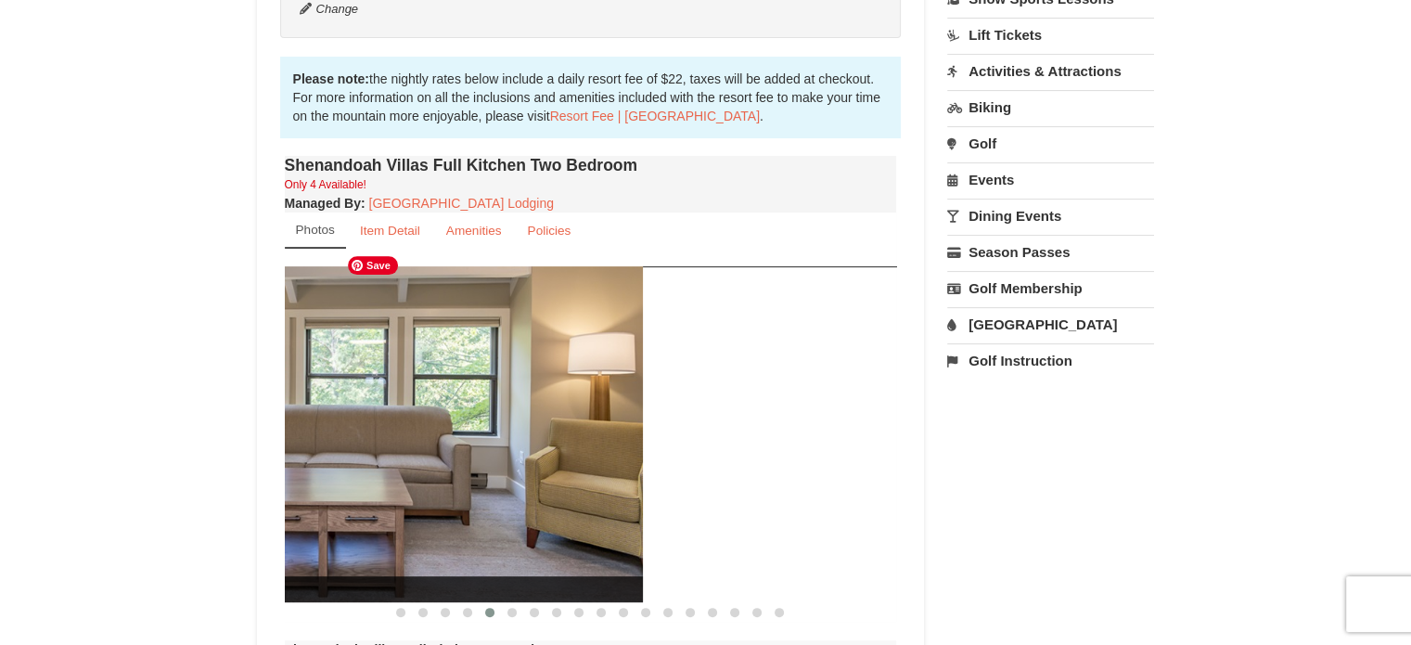
drag, startPoint x: 732, startPoint y: 455, endPoint x: 412, endPoint y: 467, distance: 320.2
click at [407, 467] on img at bounding box center [337, 433] width 612 height 335
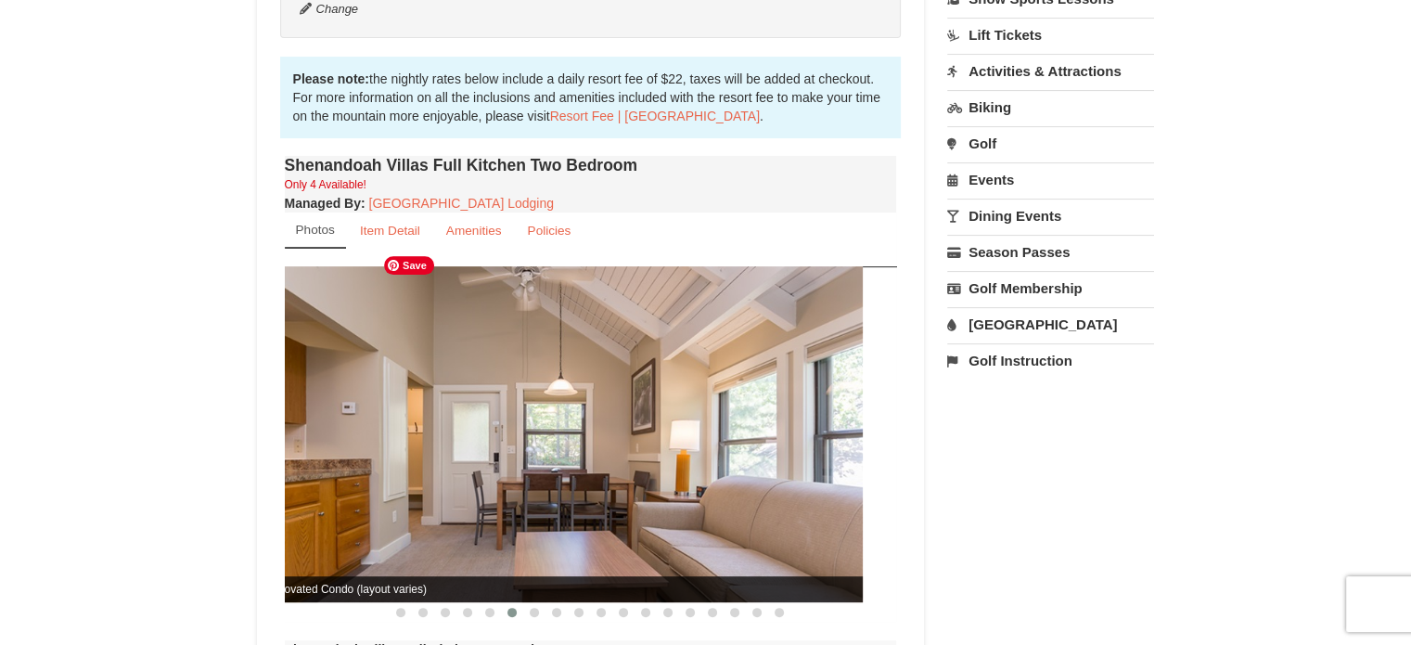
drag, startPoint x: 683, startPoint y: 459, endPoint x: 349, endPoint y: 481, distance: 334.6
click at [349, 481] on img at bounding box center [556, 433] width 612 height 335
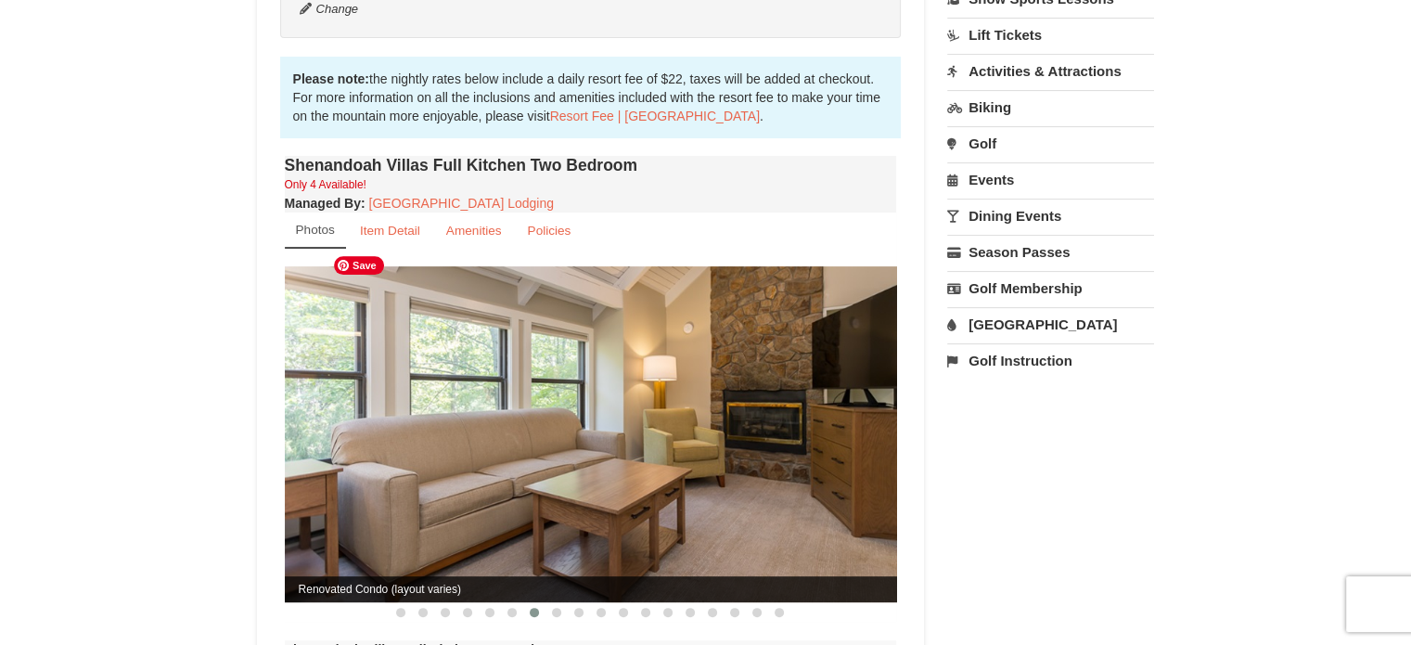
drag, startPoint x: 686, startPoint y: 454, endPoint x: 306, endPoint y: 486, distance: 381.6
click at [306, 486] on img at bounding box center [591, 433] width 612 height 335
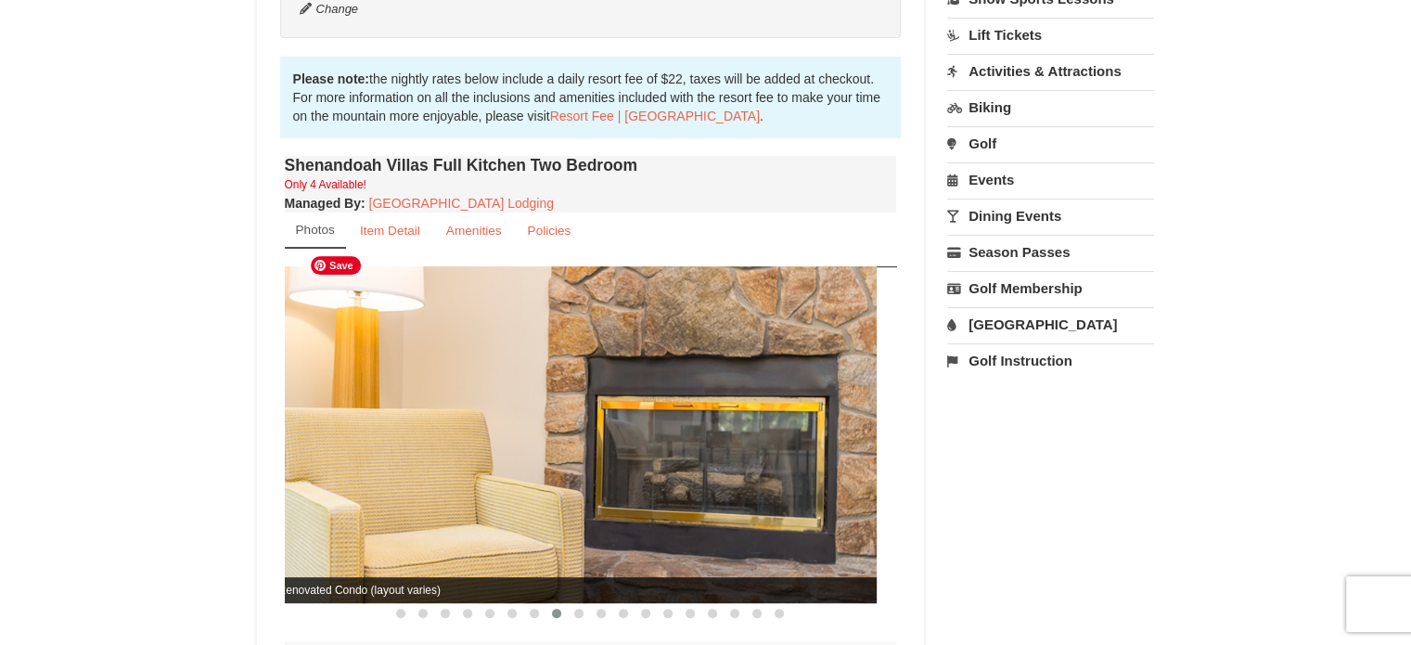
drag, startPoint x: 672, startPoint y: 460, endPoint x: 198, endPoint y: 480, distance: 474.3
click at [198, 480] on div "× Shenandoah Villas Book from $302.00! 1822 Resort Drive, Massanutten, VA Avail…" at bounding box center [705, 378] width 1411 height 1614
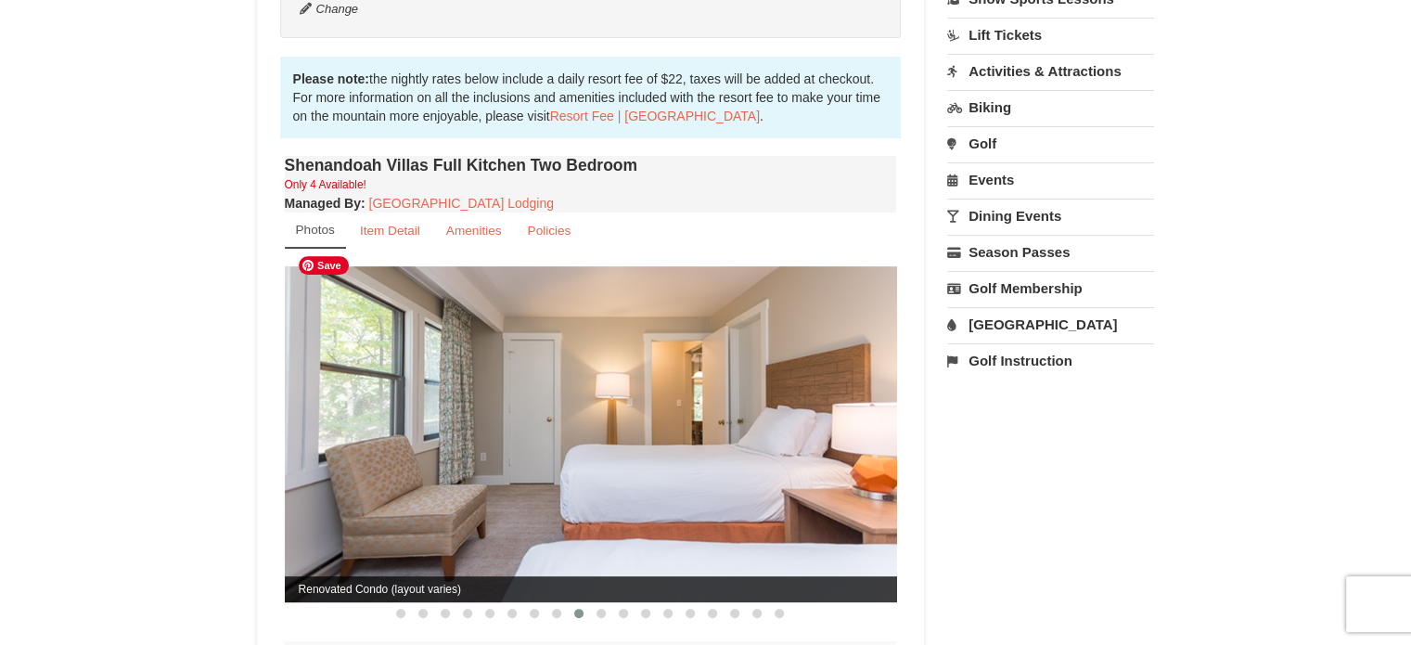
drag, startPoint x: 780, startPoint y: 457, endPoint x: 567, endPoint y: 481, distance: 214.7
click at [567, 481] on img at bounding box center [591, 433] width 612 height 335
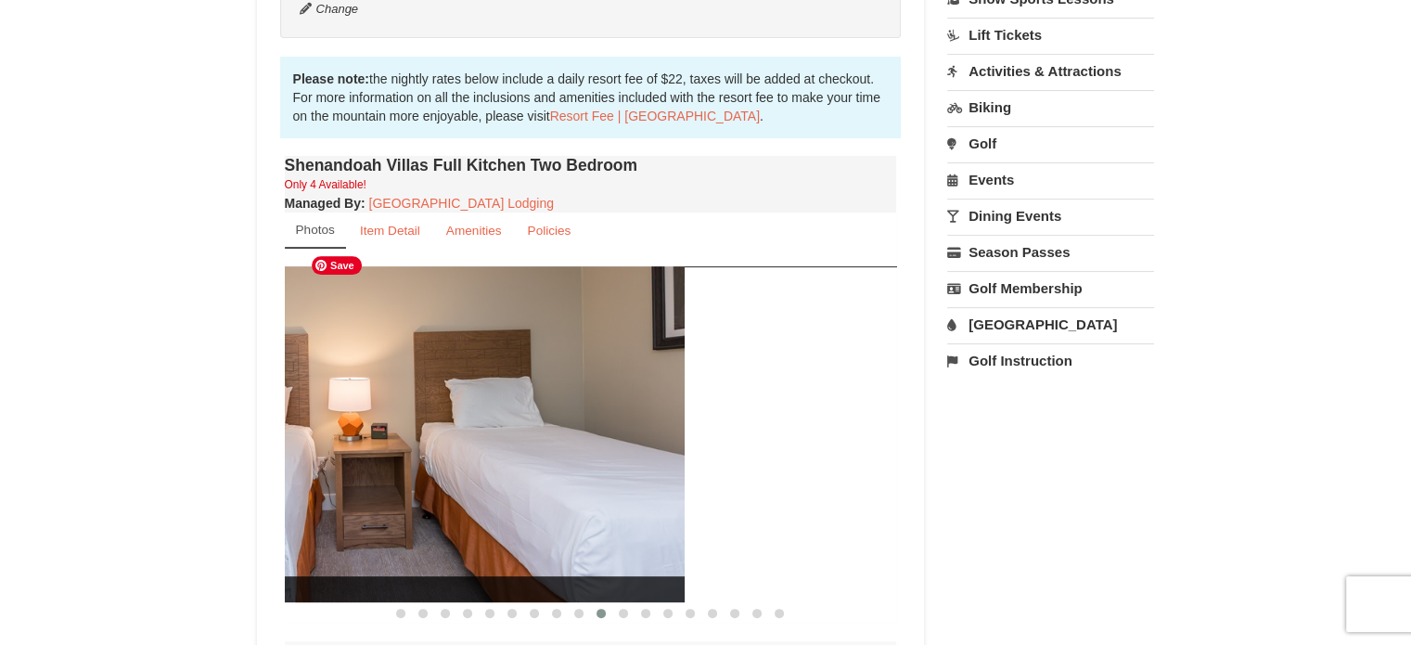
drag, startPoint x: 735, startPoint y: 452, endPoint x: 515, endPoint y: 469, distance: 220.5
click at [519, 469] on img at bounding box center [378, 433] width 612 height 335
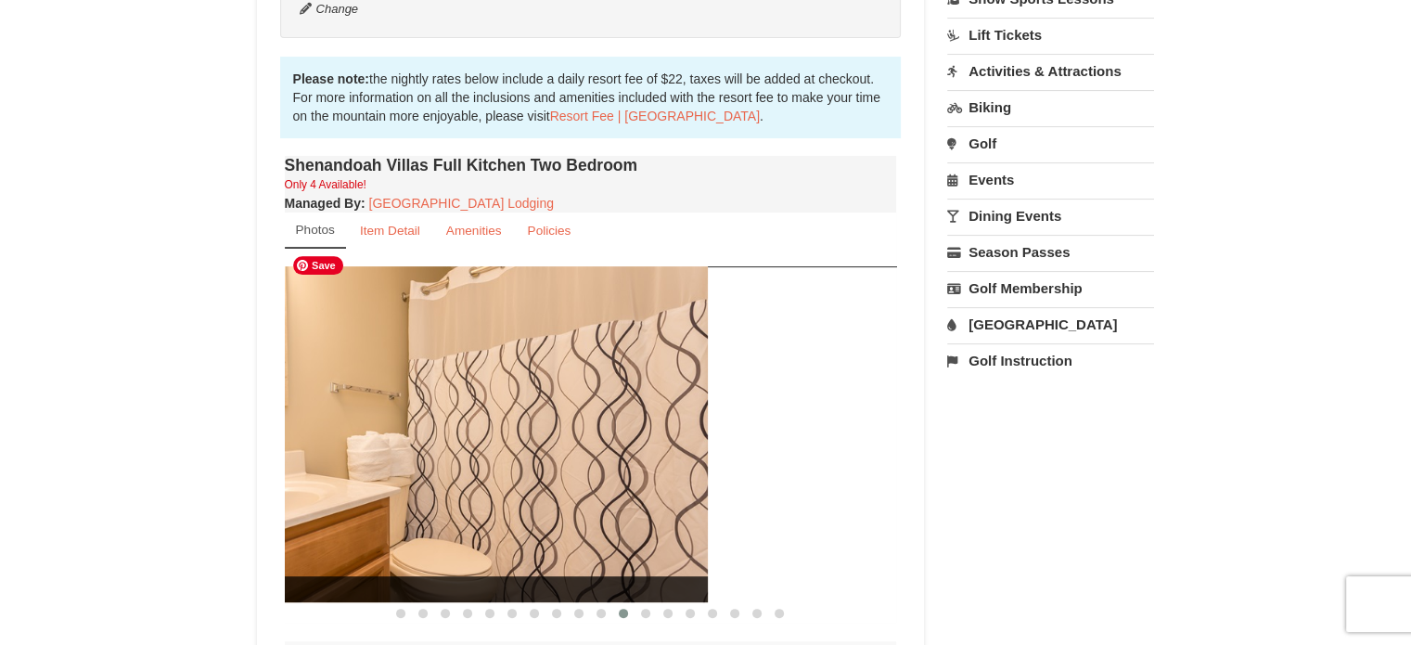
drag, startPoint x: 727, startPoint y: 455, endPoint x: 428, endPoint y: 468, distance: 299.9
click at [428, 468] on img at bounding box center [402, 433] width 612 height 335
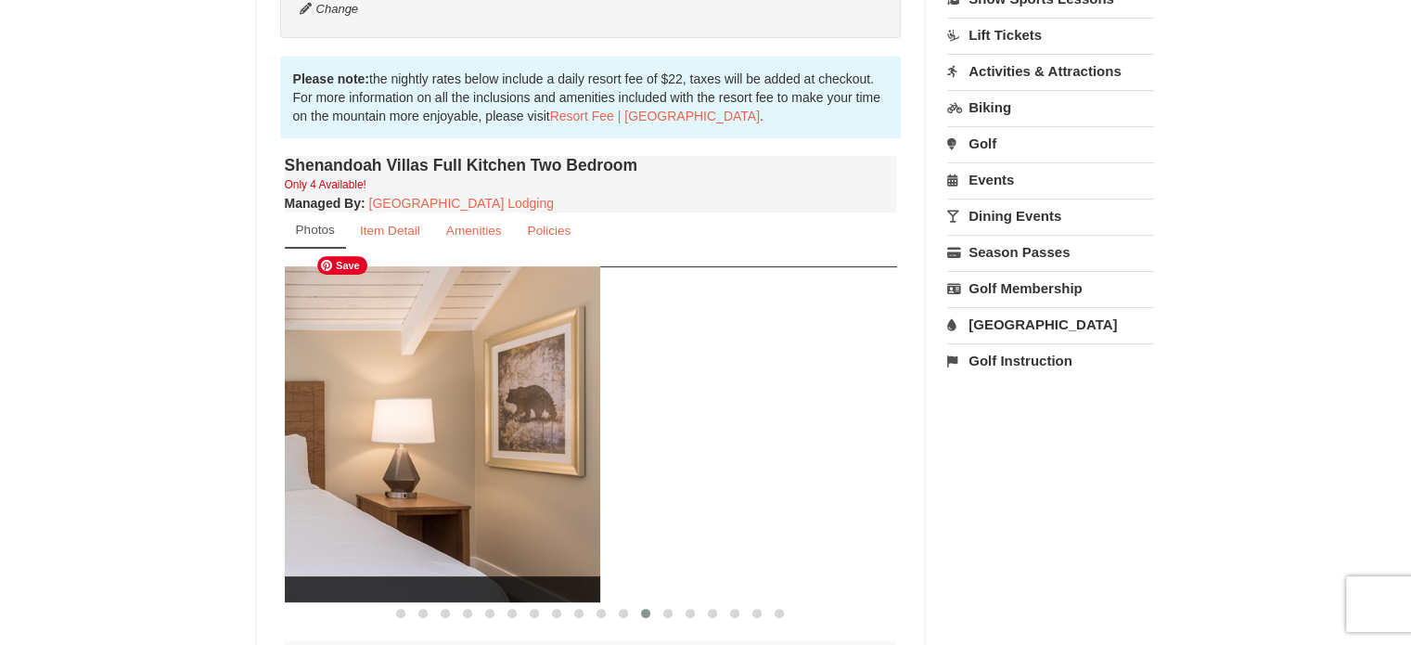
drag, startPoint x: 482, startPoint y: 455, endPoint x: 324, endPoint y: 460, distance: 158.7
click at [330, 459] on img at bounding box center [294, 433] width 612 height 335
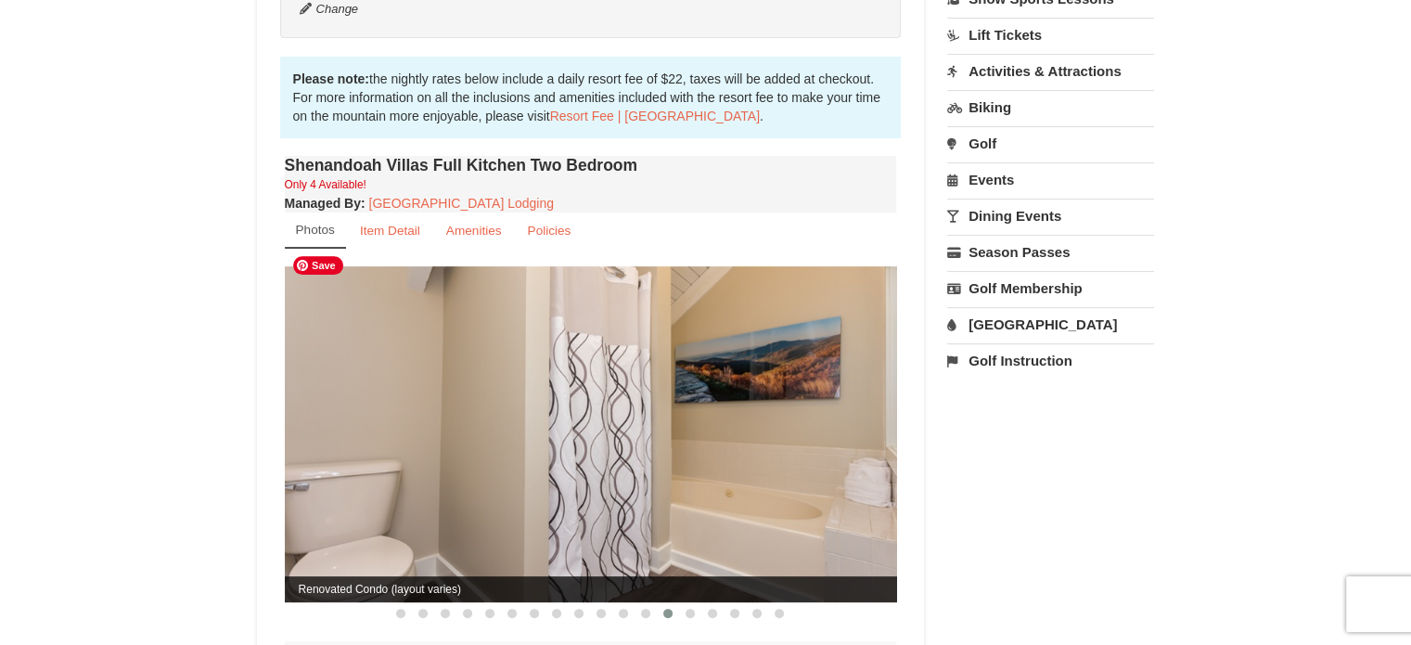
drag, startPoint x: 475, startPoint y: 423, endPoint x: 395, endPoint y: 423, distance: 79.8
click at [396, 423] on img at bounding box center [591, 433] width 612 height 335
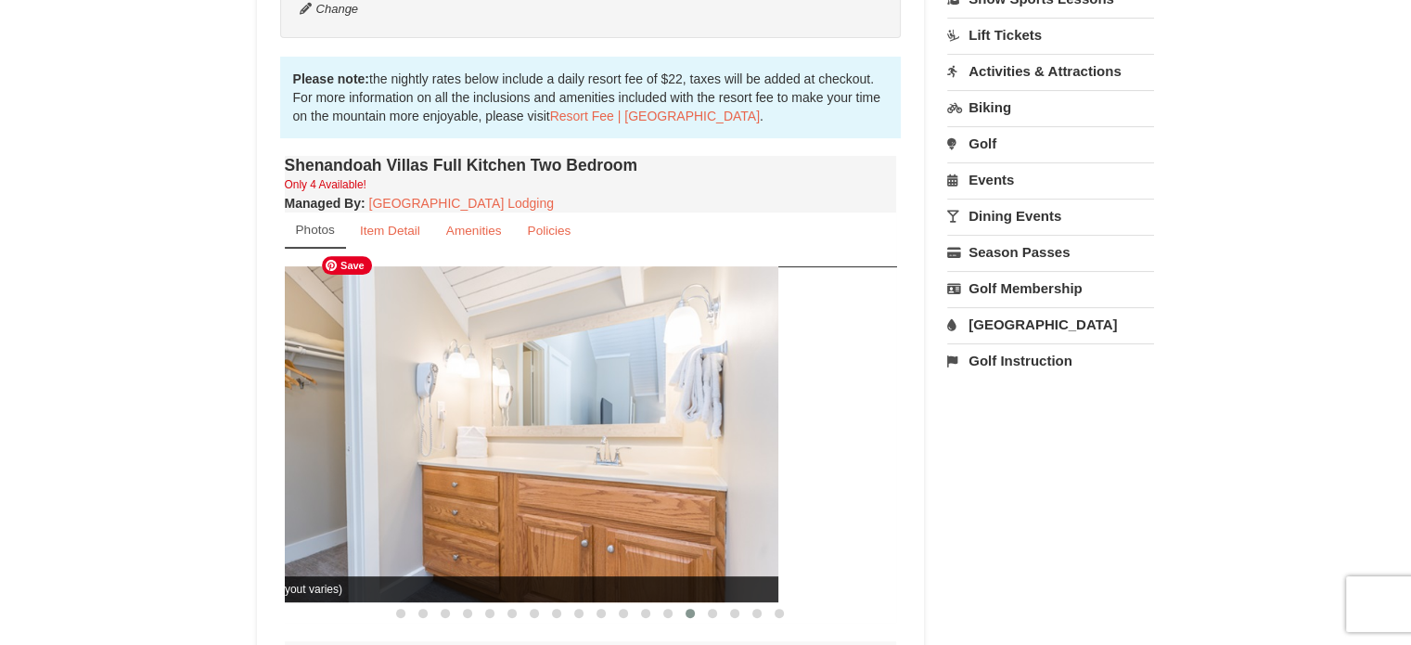
drag, startPoint x: 550, startPoint y: 402, endPoint x: 376, endPoint y: 422, distance: 175.6
click at [376, 422] on img at bounding box center [472, 433] width 612 height 335
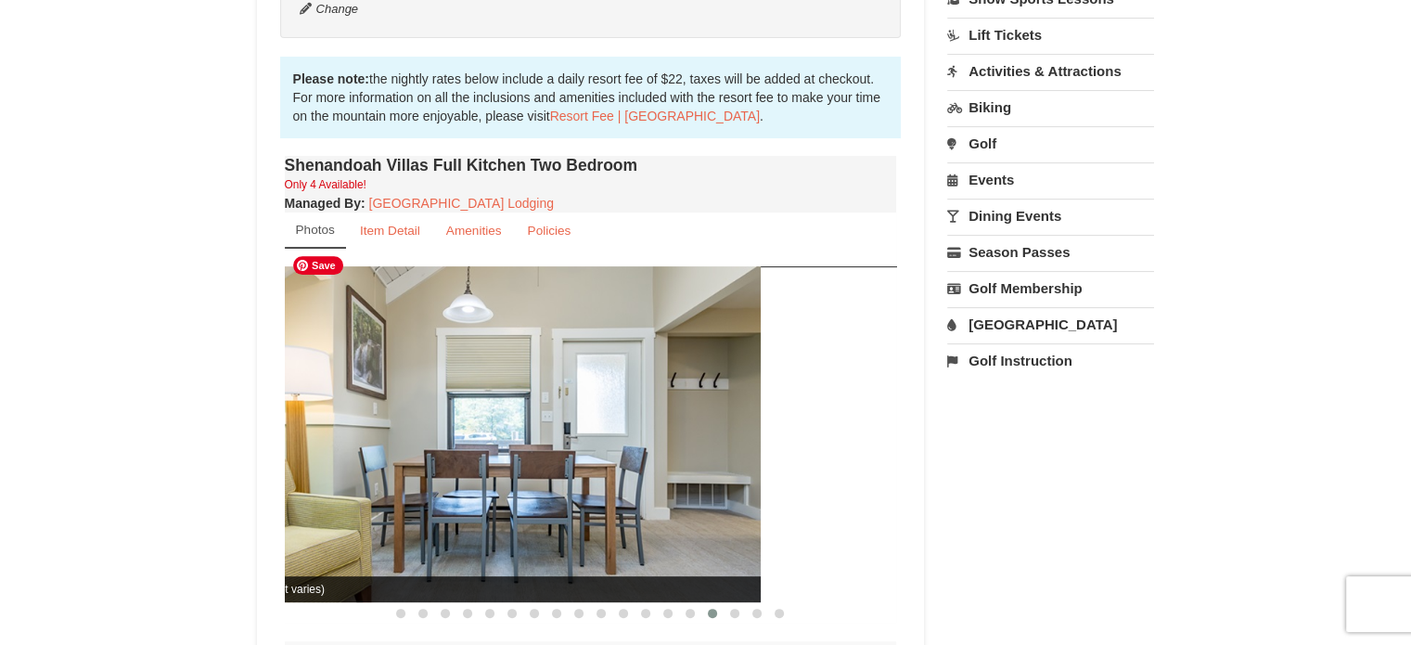
drag, startPoint x: 622, startPoint y: 425, endPoint x: 292, endPoint y: 428, distance: 330.2
click at [292, 428] on img at bounding box center [454, 433] width 612 height 335
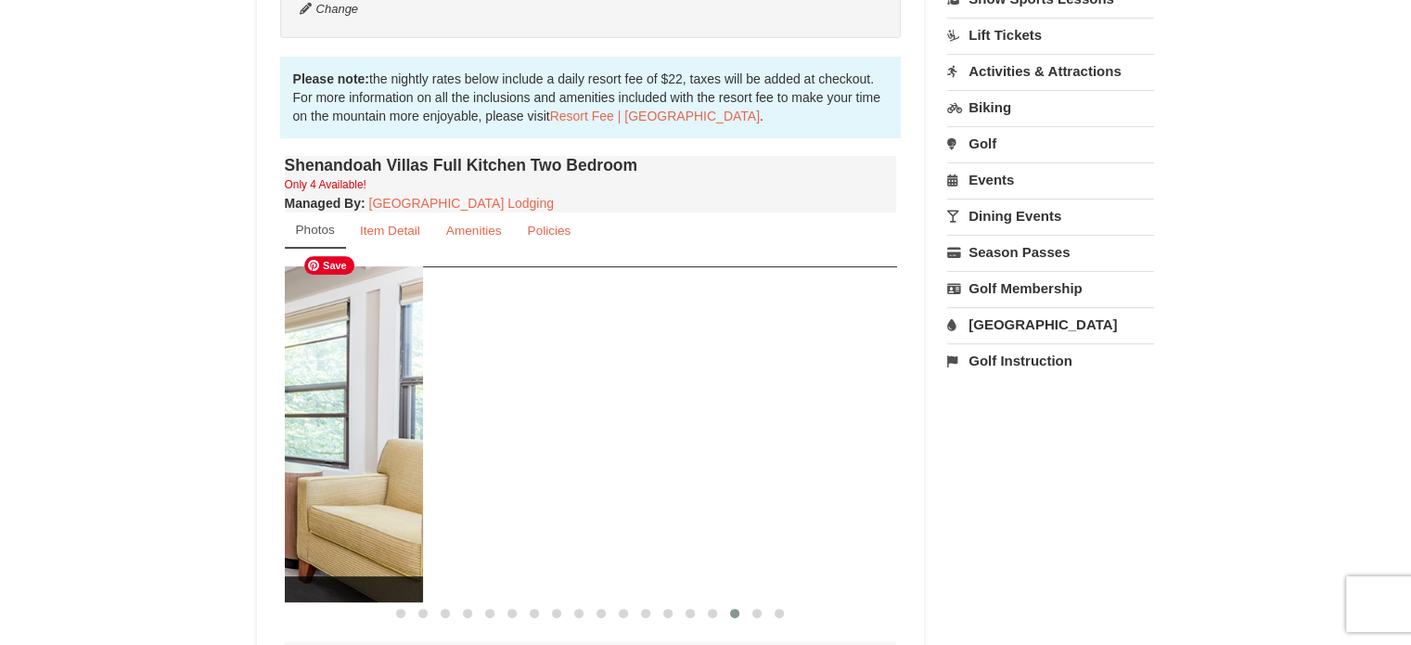
drag, startPoint x: 715, startPoint y: 422, endPoint x: 313, endPoint y: 437, distance: 402.8
click at [313, 437] on img at bounding box center [117, 433] width 612 height 335
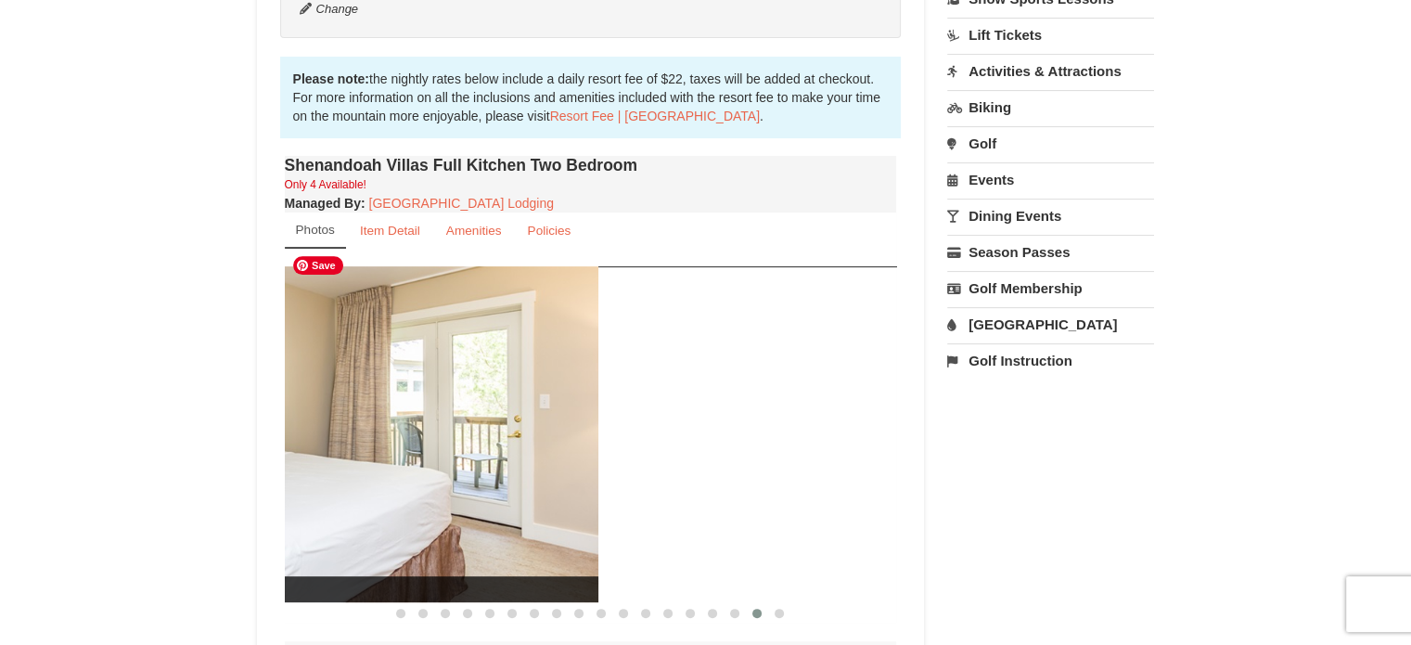
drag, startPoint x: 416, startPoint y: 458, endPoint x: 352, endPoint y: 458, distance: 63.1
click at [353, 462] on img at bounding box center [292, 433] width 612 height 335
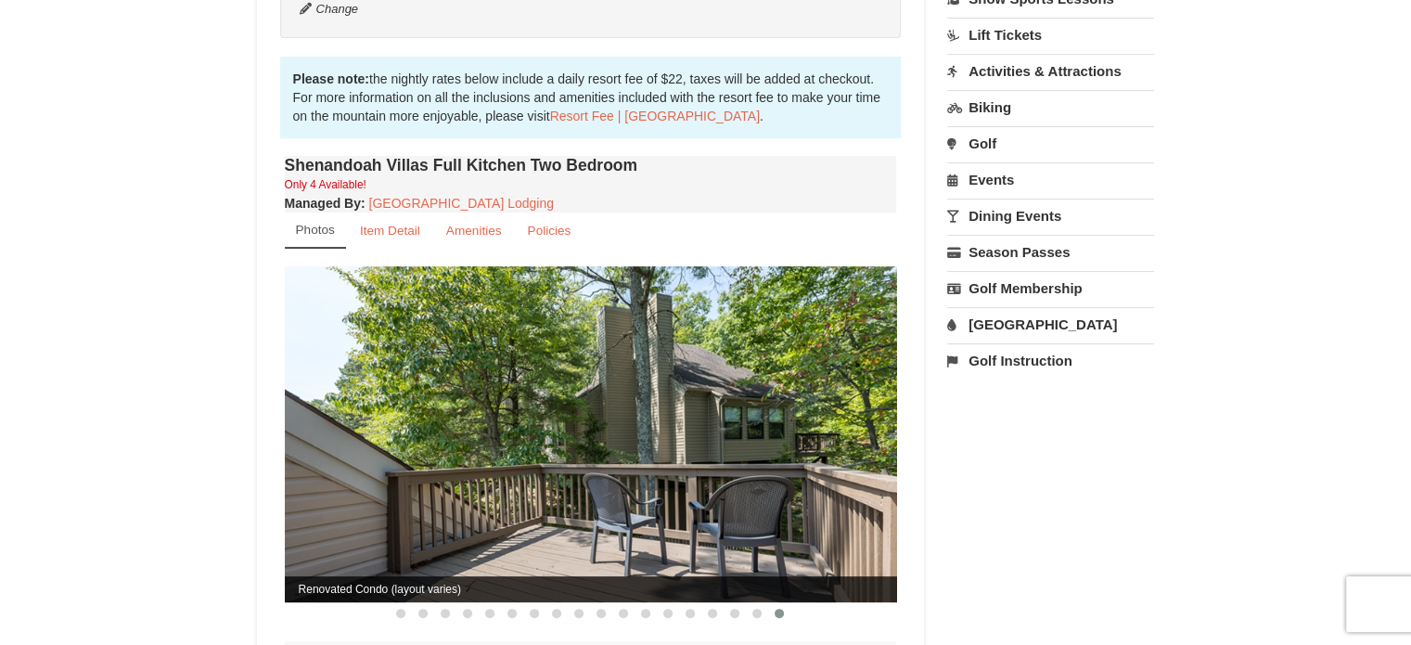
scroll to position [618, 0]
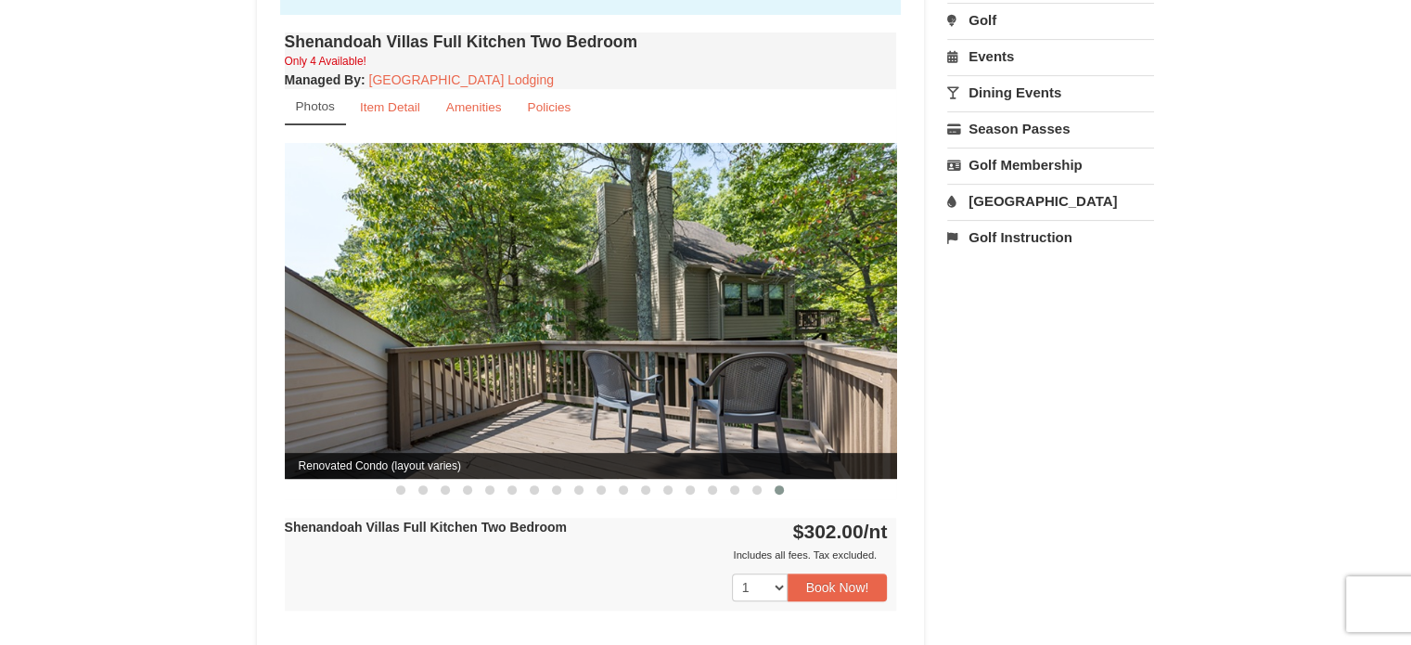
drag, startPoint x: 6, startPoint y: 256, endPoint x: 70, endPoint y: 198, distance: 86.7
click at [6, 256] on div "× Shenandoah Villas Book from $302.00! 1822 Resort Drive, Massanutten, VA Avail…" at bounding box center [705, 254] width 1411 height 1614
